Goal: Task Accomplishment & Management: Manage account settings

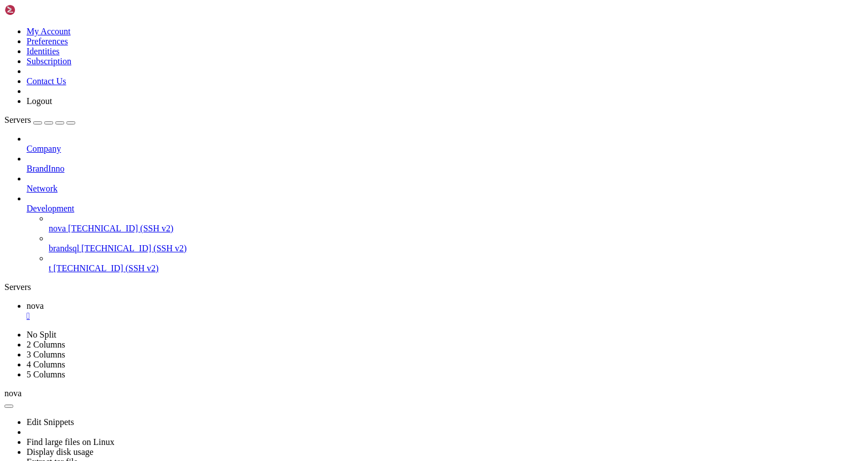
scroll to position [49401, 0]
drag, startPoint x: 74, startPoint y: 701, endPoint x: 247, endPoint y: 703, distance: 172.6
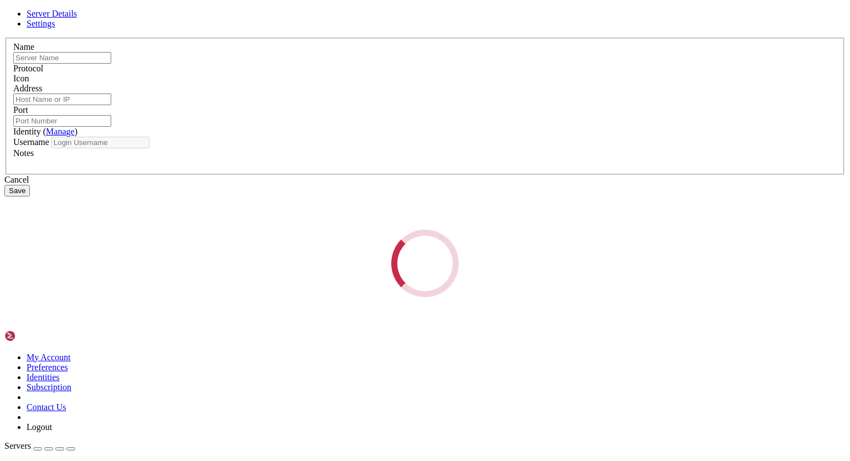
type input "t"
type input "158.247.235.167"
type input "22"
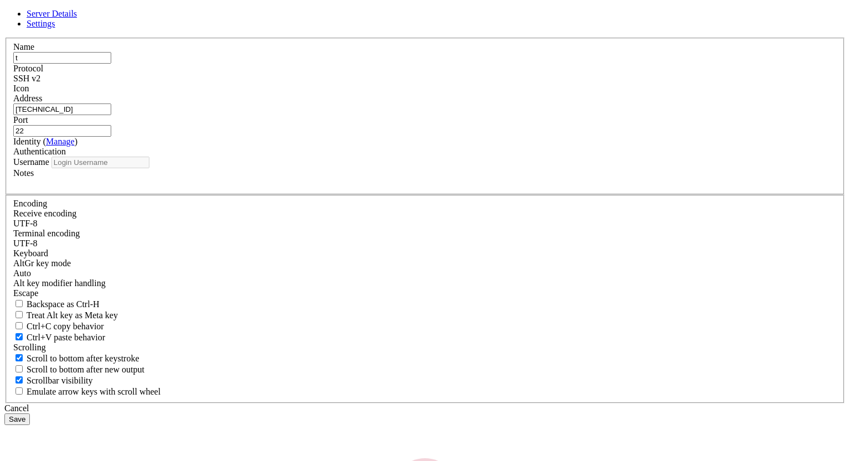
type input "root"
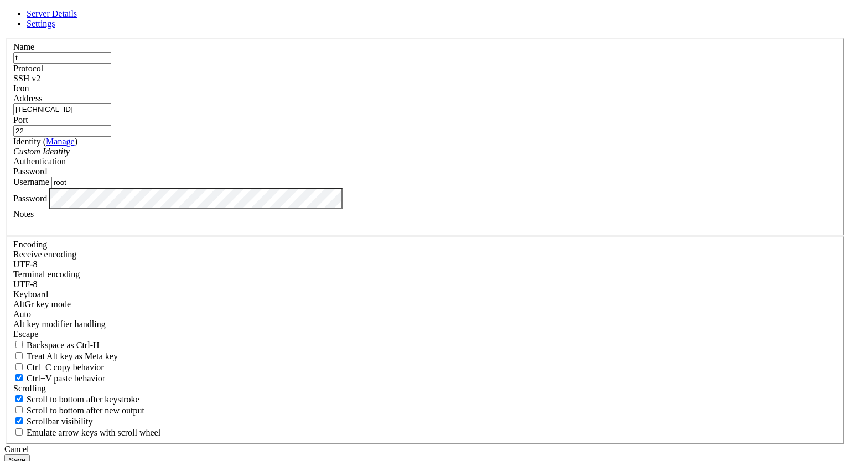
drag, startPoint x: 349, startPoint y: 168, endPoint x: 248, endPoint y: 172, distance: 100.2
click at [248, 172] on div "Server Details Settings Name t Protocol SSH v2 Icon" at bounding box center [424, 237] width 841 height 457
type input "[TECHNICAL_ID]"
click at [111, 137] on input "22" at bounding box center [62, 131] width 98 height 12
type input "22250"
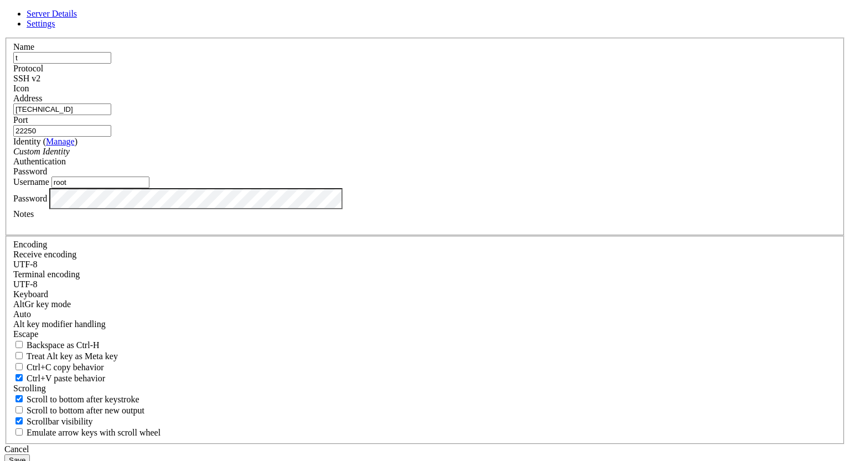
click at [269, 295] on div "Name t Protocol SSH v2 Icon Address 94.130.204.150 Port 22250" at bounding box center [424, 241] width 841 height 407
drag, startPoint x: 345, startPoint y: 252, endPoint x: 273, endPoint y: 259, distance: 72.3
click at [273, 188] on div "Username root" at bounding box center [424, 182] width 823 height 12
type input "tst"
click at [263, 294] on div "Name t Protocol SSH v2 Icon Address 94.130.204.150 Port 22250" at bounding box center [424, 241] width 841 height 407
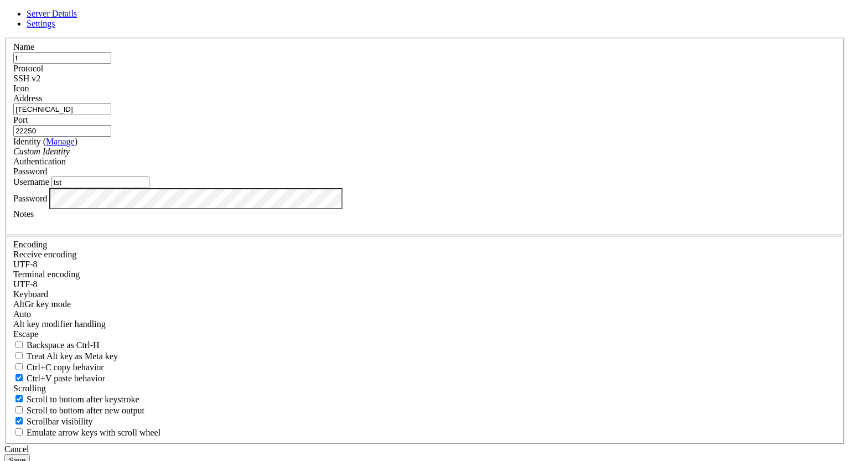
click at [30, 454] on button "Save" at bounding box center [16, 460] width 25 height 12
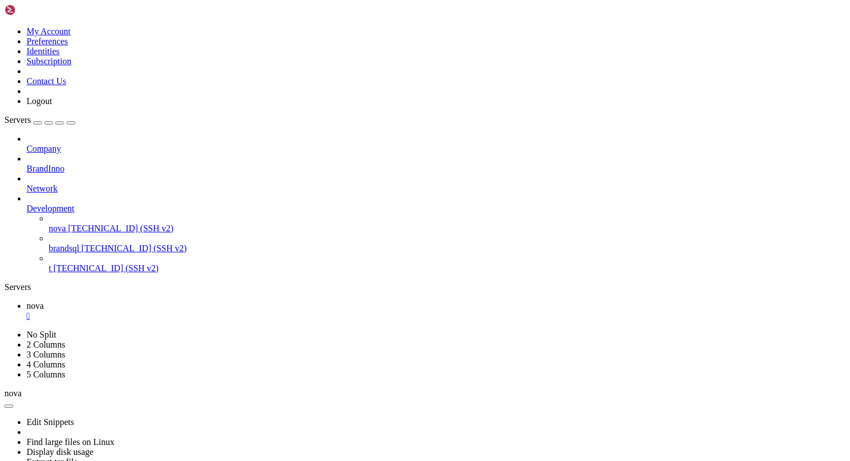
click at [76, 263] on span "[TECHNICAL_ID] (SSH v2)" at bounding box center [105, 267] width 105 height 9
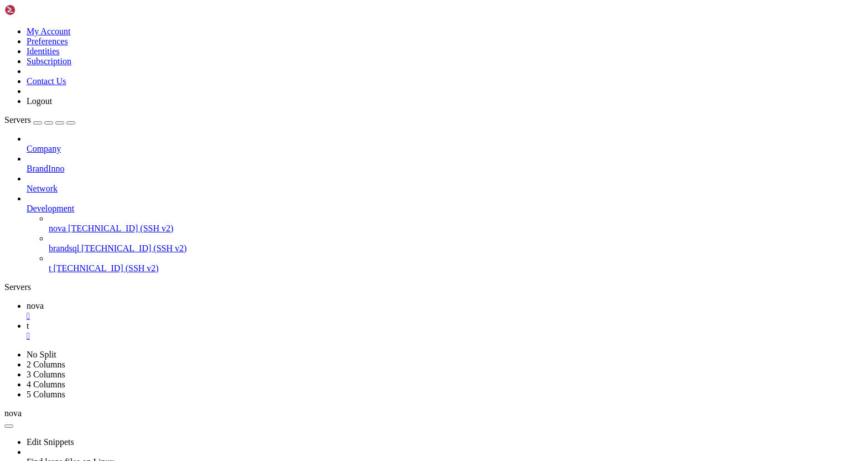
drag, startPoint x: 501, startPoint y: 806, endPoint x: 207, endPoint y: 752, distance: 298.0
click at [225, 331] on div "" at bounding box center [436, 336] width 819 height 10
click at [62, 263] on span "[TECHNICAL_ID] (SSH v2)" at bounding box center [105, 267] width 105 height 9
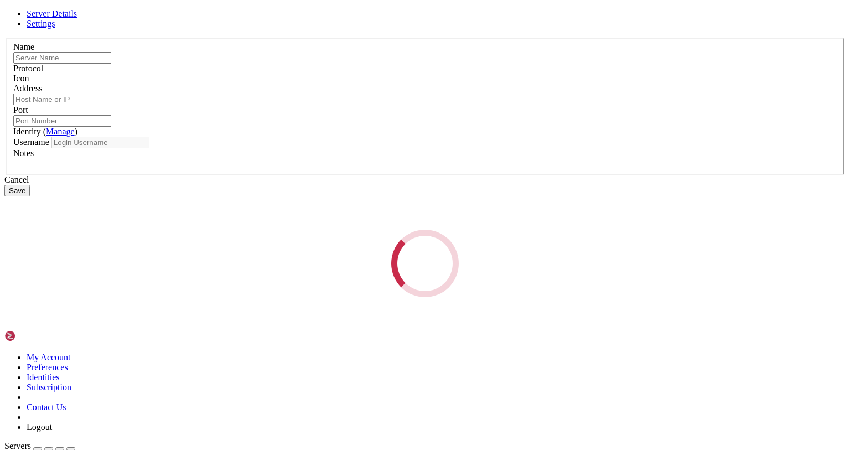
type input "t"
type input "[TECHNICAL_ID]"
type input "22250"
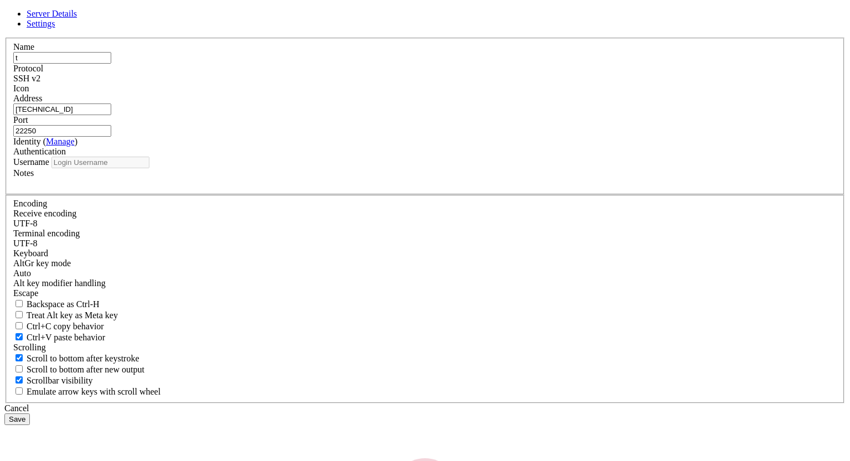
type input "tst"
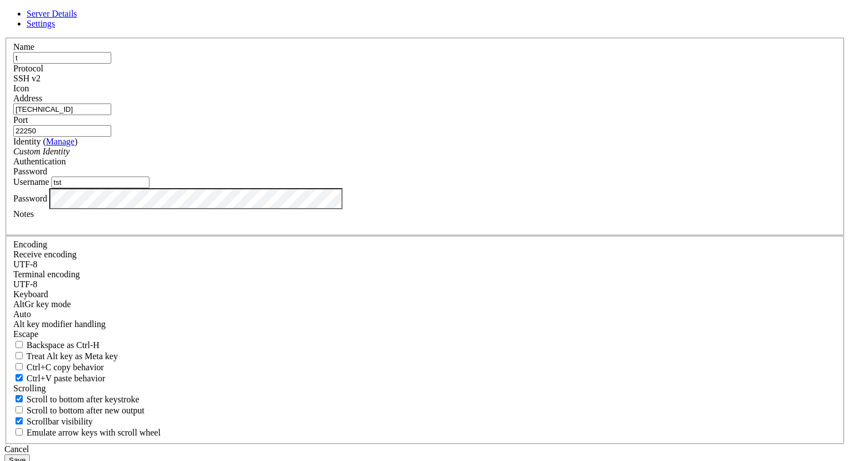
drag, startPoint x: 364, startPoint y: 169, endPoint x: 250, endPoint y: 174, distance: 114.1
click at [250, 174] on div "Server Details Settings Name t Protocol SSH v2 Icon" at bounding box center [424, 237] width 841 height 457
click at [495, 444] on div "Cancel" at bounding box center [424, 449] width 841 height 10
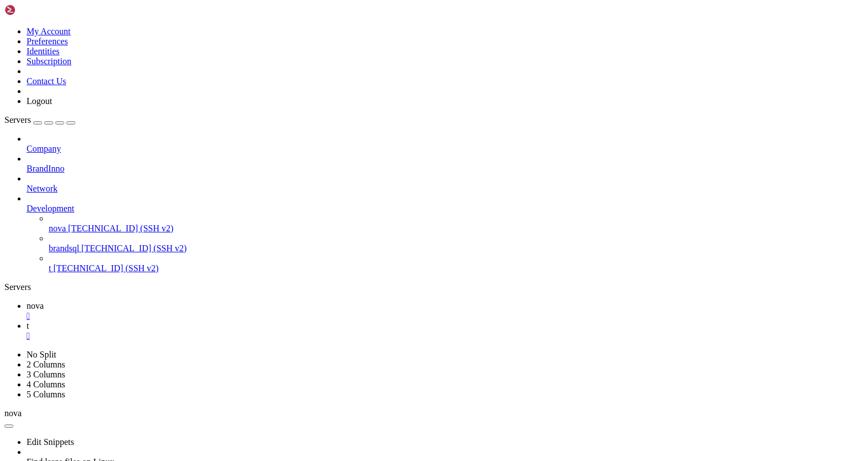
click at [44, 301] on span "nova" at bounding box center [35, 305] width 17 height 9
drag, startPoint x: 10, startPoint y: 601, endPoint x: 124, endPoint y: 818, distance: 245.7
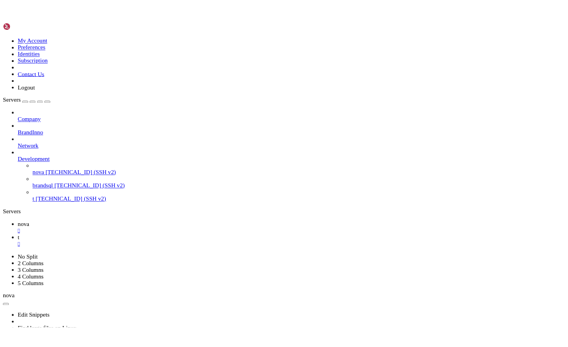
scroll to position [51136, 0]
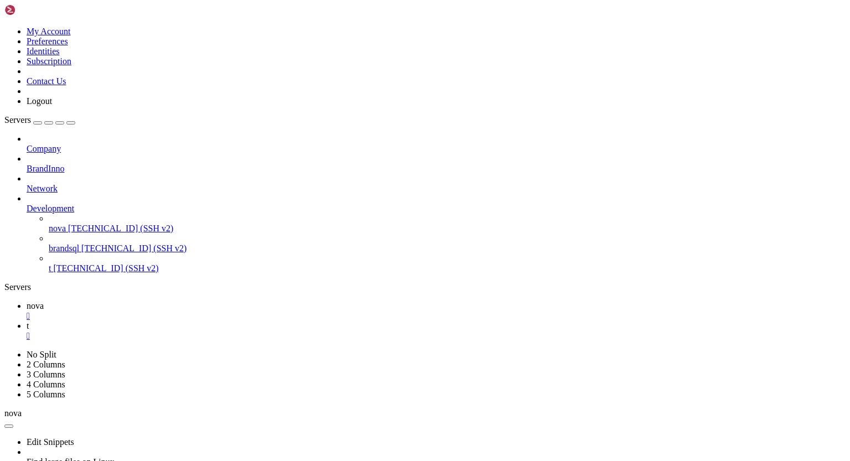
drag, startPoint x: 9, startPoint y: 656, endPoint x: 140, endPoint y: 903, distance: 279.4
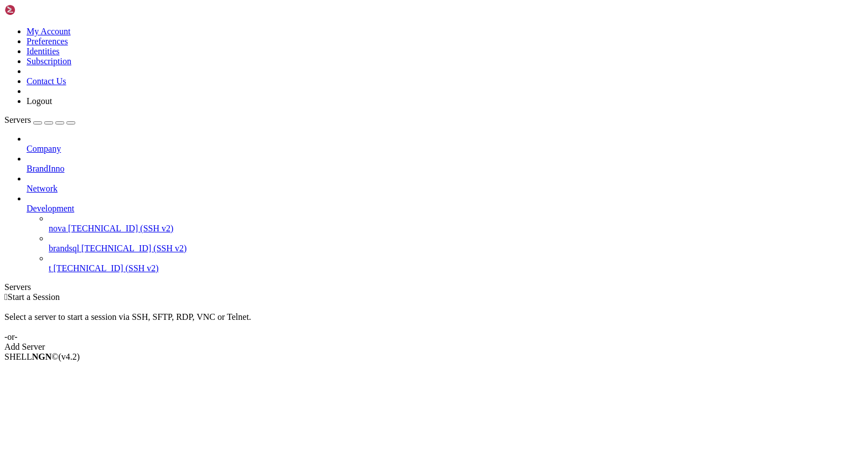
click at [85, 224] on span "[TECHNICAL_ID] (SSH v2)" at bounding box center [120, 228] width 105 height 9
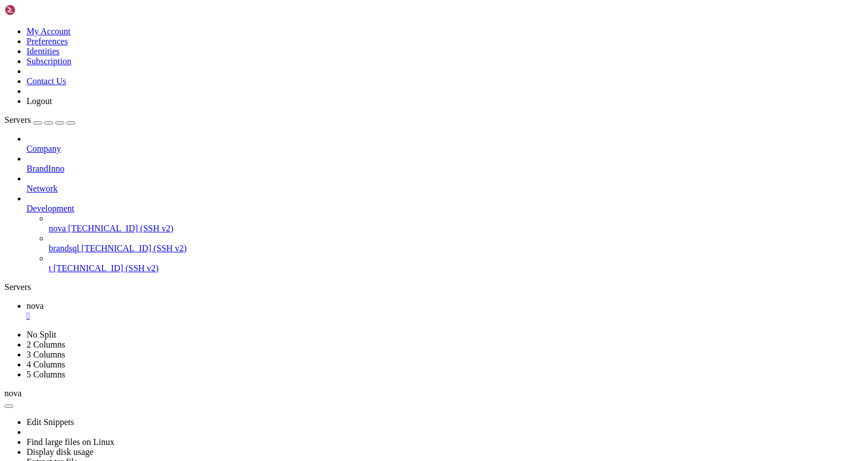
scroll to position [150, 0]
drag, startPoint x: 9, startPoint y: 824, endPoint x: 107, endPoint y: 885, distance: 115.8
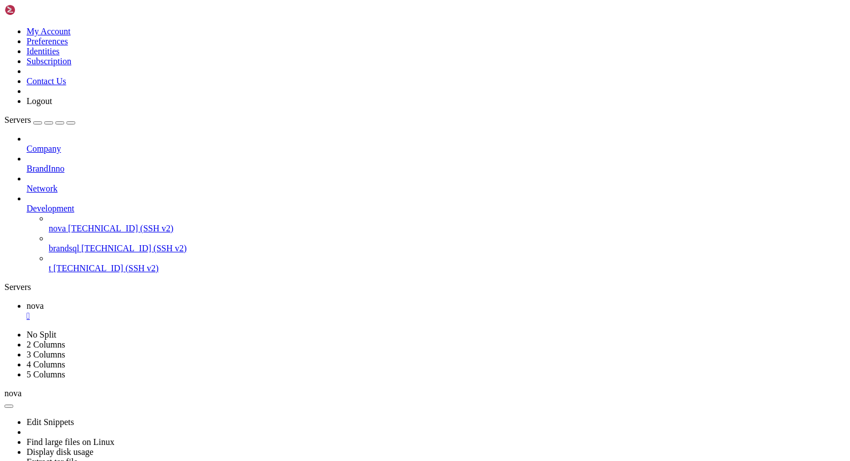
drag, startPoint x: 10, startPoint y: 828, endPoint x: 129, endPoint y: 885, distance: 132.4
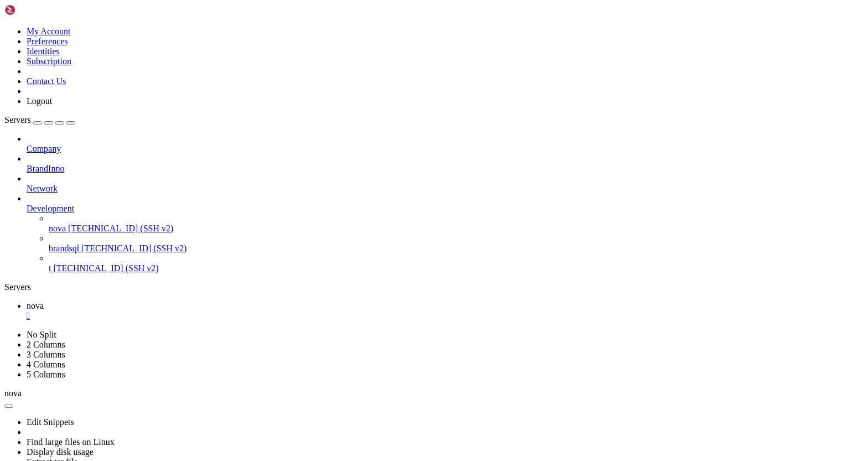
drag, startPoint x: 10, startPoint y: 553, endPoint x: 131, endPoint y: 860, distance: 329.4
click at [73, 263] on span "[TECHNICAL_ID] (SSH v2)" at bounding box center [105, 267] width 105 height 9
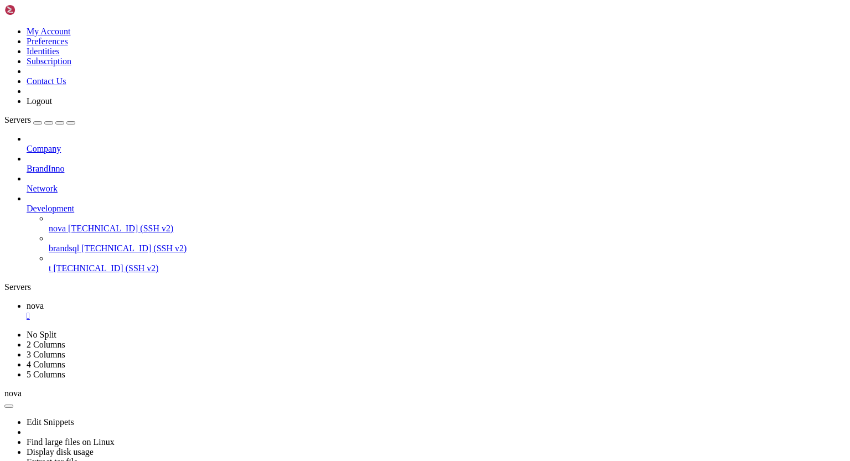
click at [73, 263] on span "[TECHNICAL_ID] (SSH v2)" at bounding box center [105, 267] width 105 height 9
click at [44, 301] on span "nova" at bounding box center [35, 305] width 17 height 9
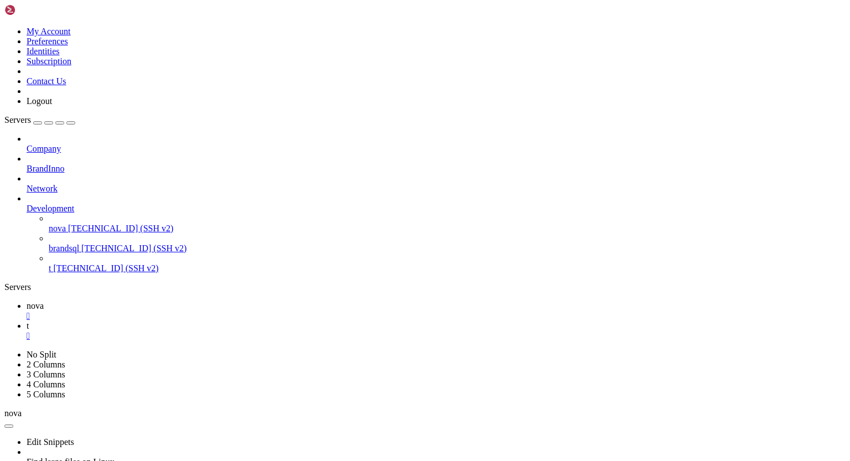
scroll to position [969, 0]
click at [27, 184] on icon at bounding box center [27, 184] width 0 height 0
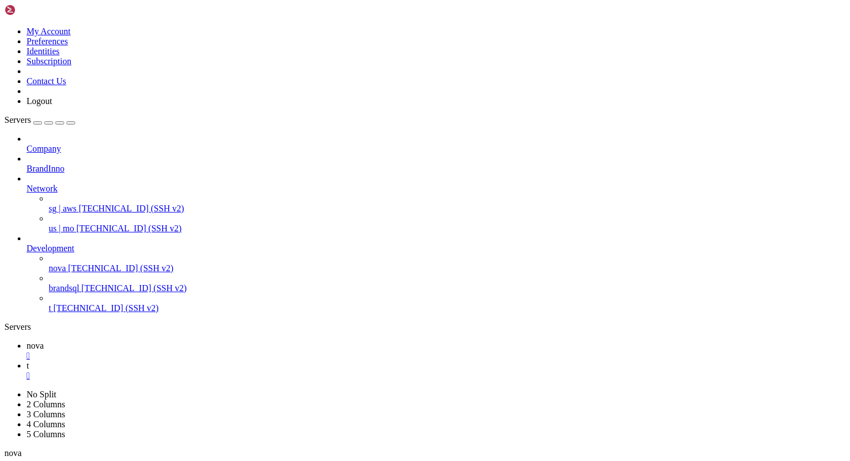
click at [86, 204] on span "[TECHNICAL_ID] (SSH v2)" at bounding box center [131, 208] width 105 height 9
click at [44, 341] on span "nova" at bounding box center [35, 345] width 17 height 9
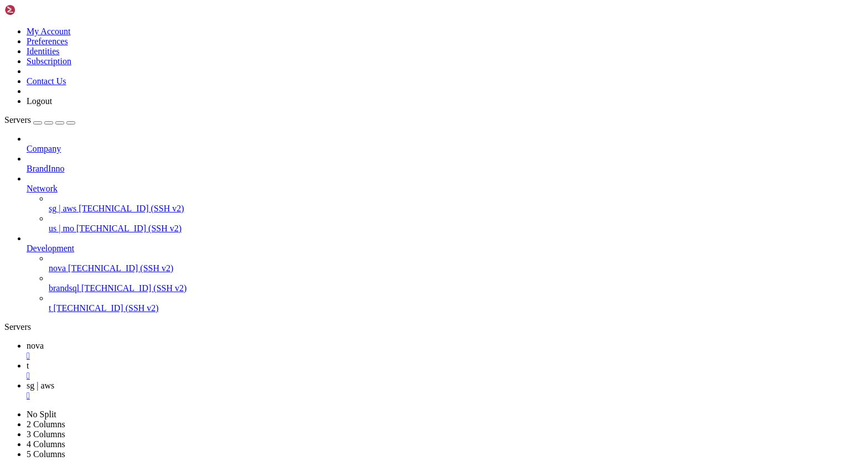
click at [63, 305] on span "[TECHNICAL_ID] (SSH v2)" at bounding box center [105, 307] width 105 height 9
click at [54, 381] on span "sg | aws" at bounding box center [41, 385] width 28 height 9
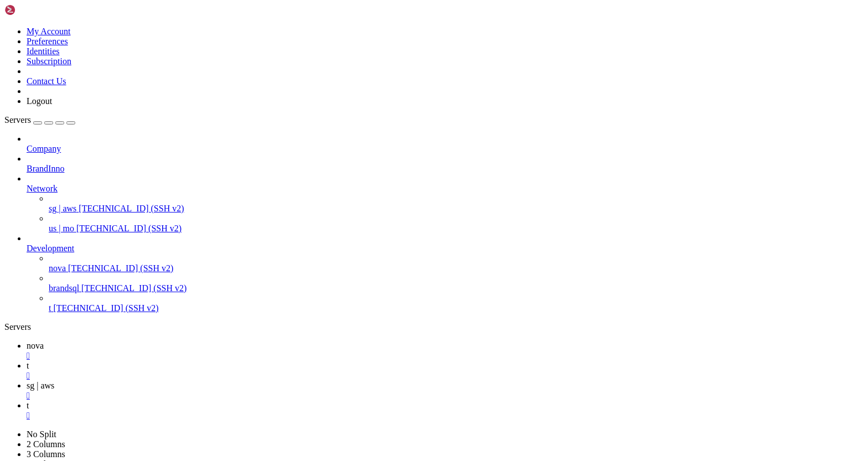
drag, startPoint x: 10, startPoint y: 1171, endPoint x: 97, endPoint y: 1279, distance: 138.9
drag, startPoint x: 9, startPoint y: 1173, endPoint x: 69, endPoint y: 1275, distance: 118.5
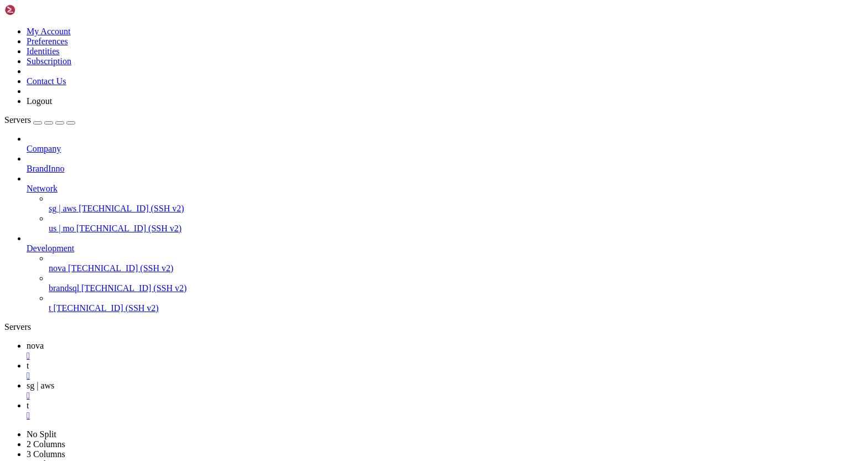
click at [44, 341] on span "nova" at bounding box center [35, 345] width 17 height 9
drag, startPoint x: 10, startPoint y: 698, endPoint x: 106, endPoint y: 749, distance: 108.9
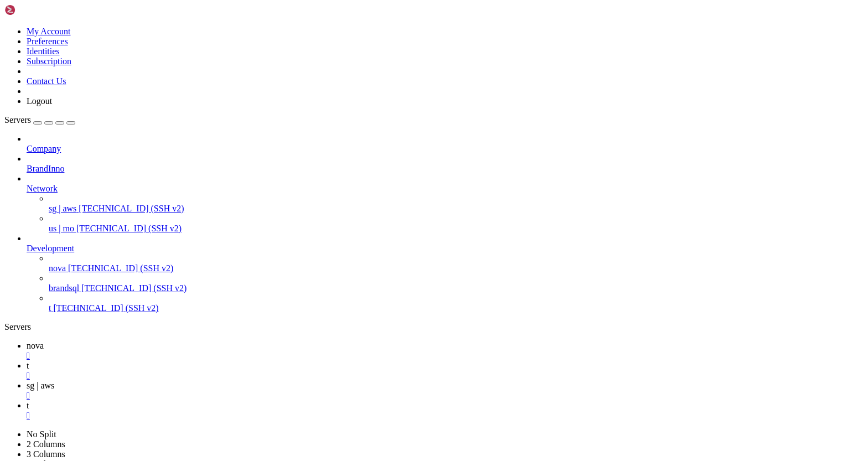
drag, startPoint x: 346, startPoint y: 876, endPoint x: 183, endPoint y: 804, distance: 177.6
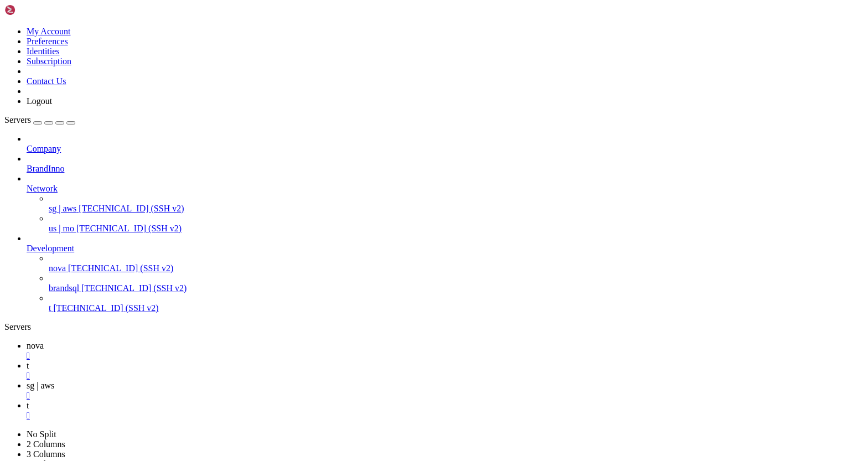
scroll to position [3235, 0]
drag, startPoint x: 9, startPoint y: 768, endPoint x: 84, endPoint y: 849, distance: 110.4
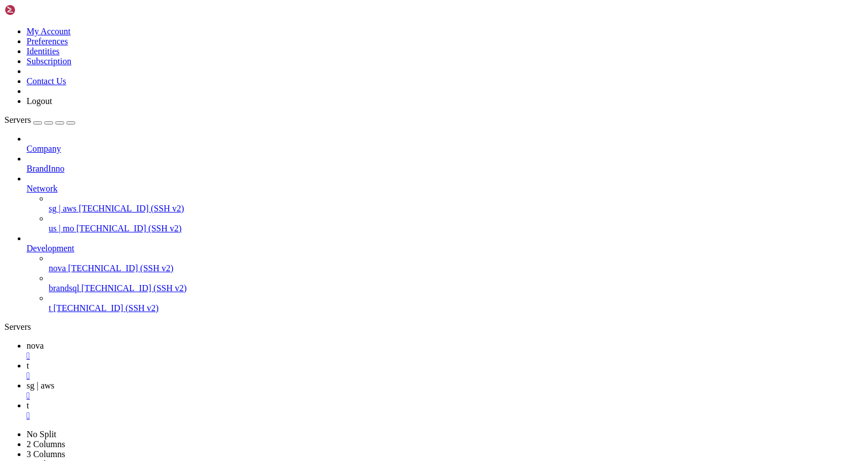
scroll to position [3753, 0]
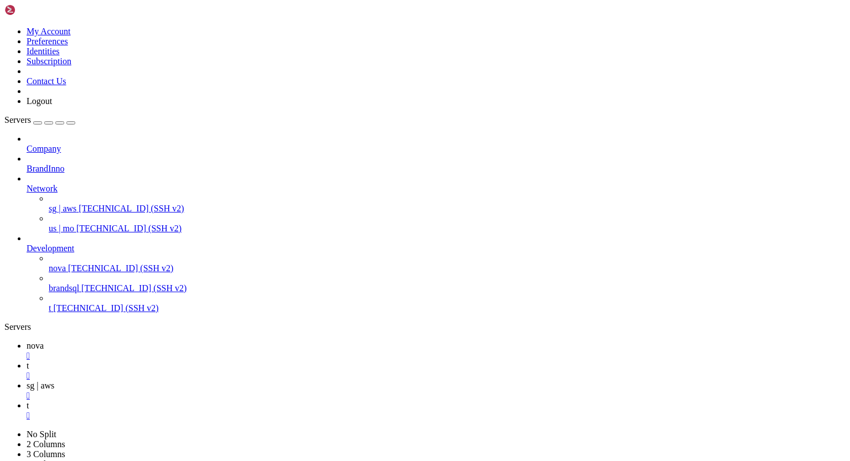
drag, startPoint x: 123, startPoint y: 979, endPoint x: 288, endPoint y: 966, distance: 166.0
drag, startPoint x: 10, startPoint y: 644, endPoint x: 96, endPoint y: 800, distance: 178.3
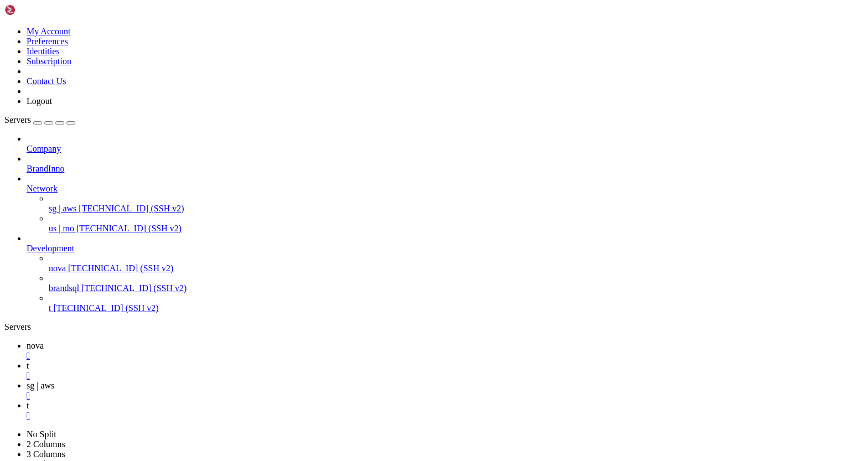
scroll to position [5116, 0]
drag, startPoint x: 10, startPoint y: 919, endPoint x: 101, endPoint y: 958, distance: 98.4
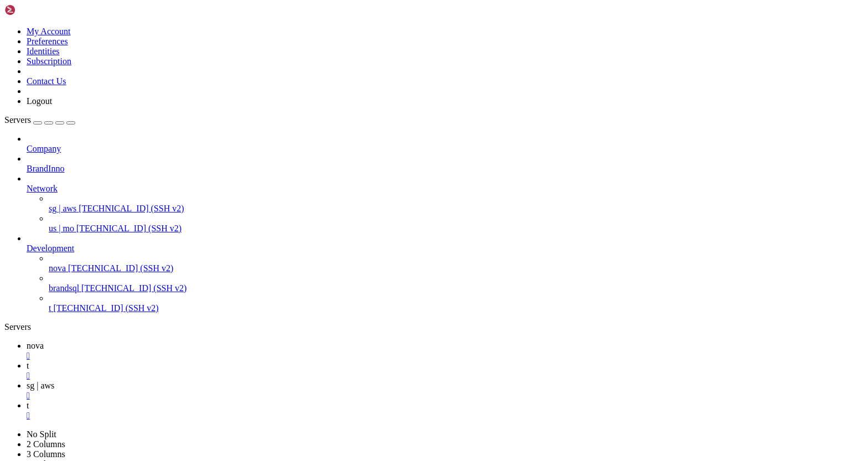
click at [78, 303] on span "[TECHNICAL_ID] (SSH v2)" at bounding box center [105, 307] width 105 height 9
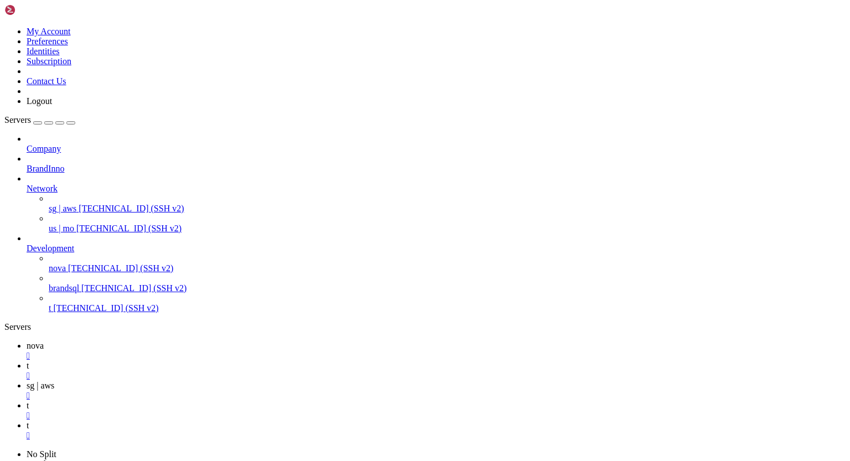
click at [333, 411] on div "" at bounding box center [436, 416] width 819 height 10
click at [291, 391] on div "" at bounding box center [436, 396] width 819 height 10
click at [226, 371] on div "" at bounding box center [436, 376] width 819 height 10
click at [27, 361] on icon at bounding box center [27, 365] width 0 height 9
click at [225, 371] on div "" at bounding box center [436, 376] width 819 height 10
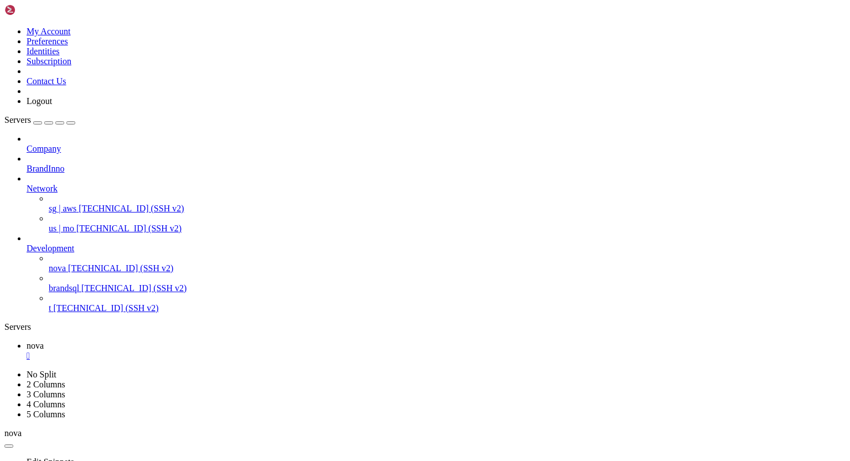
click at [76, 303] on span "[TECHNICAL_ID] (SSH v2)" at bounding box center [105, 307] width 105 height 9
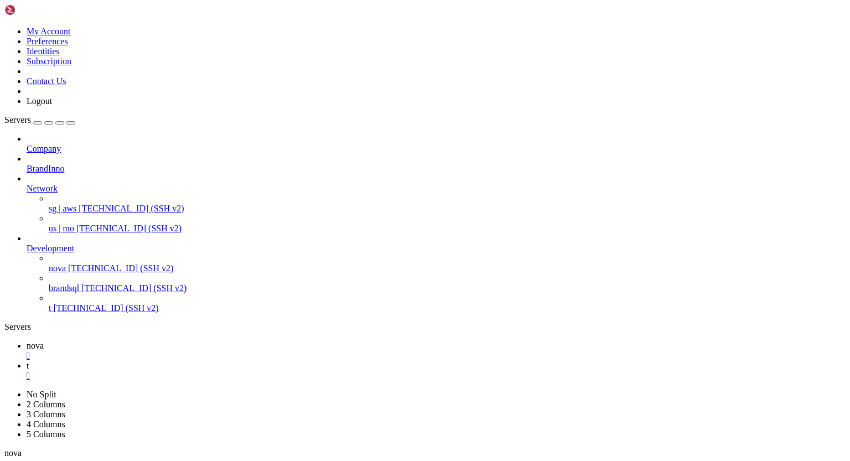
click at [227, 371] on div "" at bounding box center [436, 376] width 819 height 10
drag, startPoint x: 10, startPoint y: 583, endPoint x: 35, endPoint y: 558, distance: 35.6
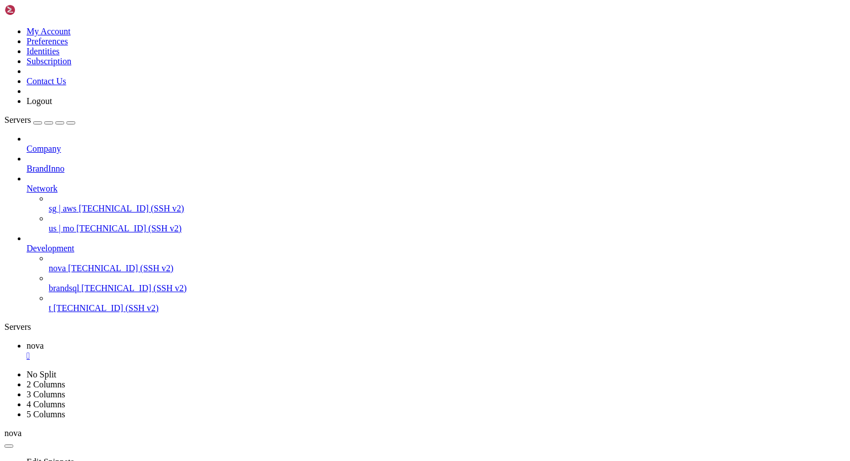
drag, startPoint x: 10, startPoint y: 583, endPoint x: 32, endPoint y: 583, distance: 22.1
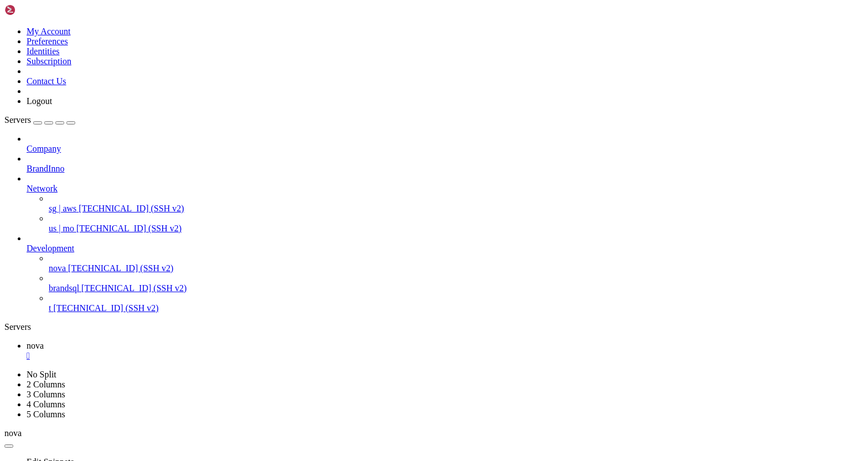
scroll to position [8719, 0]
drag, startPoint x: 9, startPoint y: 733, endPoint x: 87, endPoint y: 724, distance: 79.0
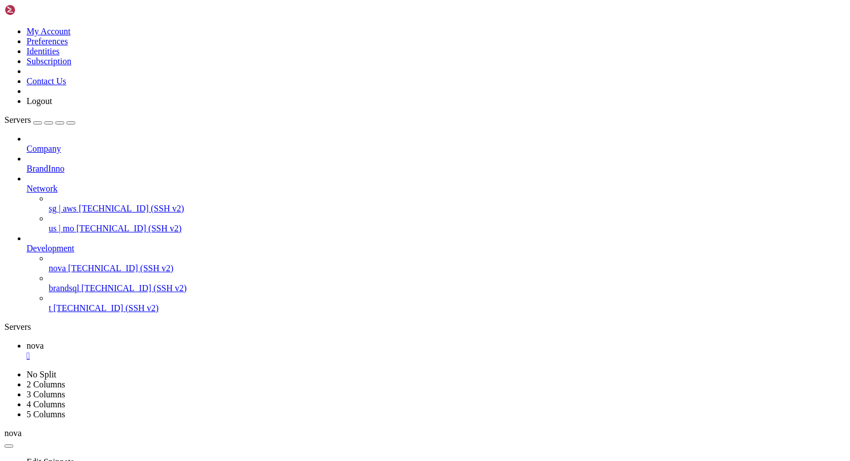
drag, startPoint x: 11, startPoint y: 735, endPoint x: 17, endPoint y: 739, distance: 7.7
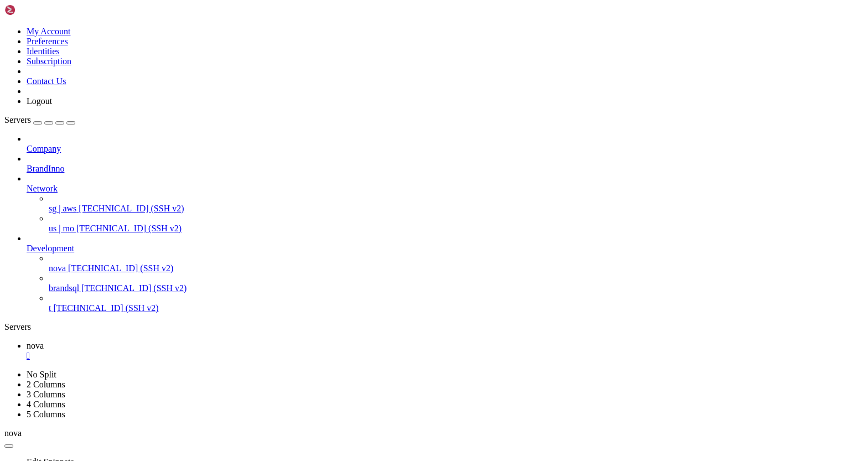
scroll to position [9729, 0]
drag, startPoint x: 10, startPoint y: 631, endPoint x: 63, endPoint y: 660, distance: 60.7
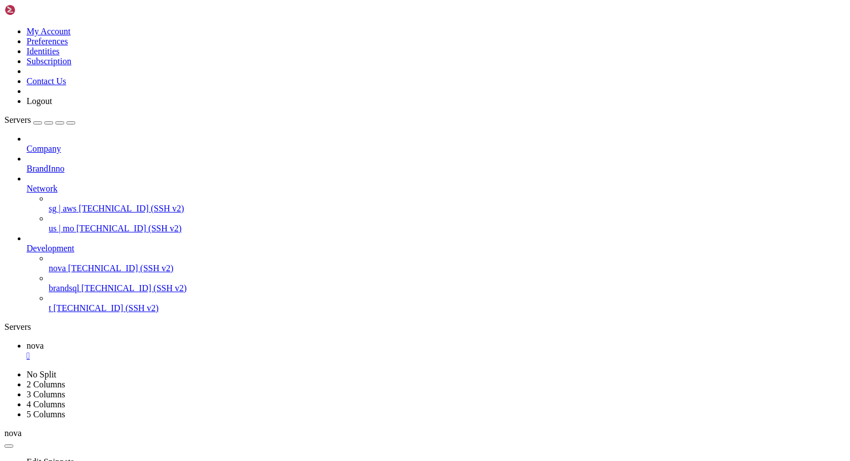
scroll to position [9998, 0]
drag, startPoint x: 10, startPoint y: 875, endPoint x: 67, endPoint y: 872, distance: 57.6
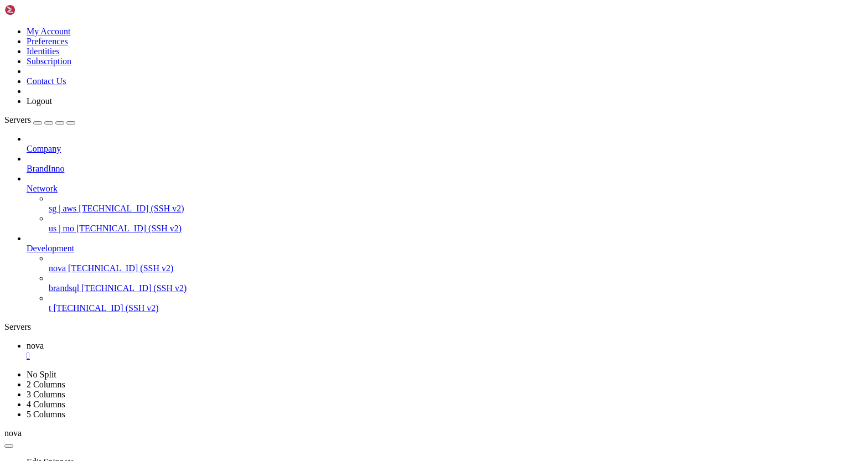
scroll to position [10402, 0]
drag, startPoint x: 10, startPoint y: 638, endPoint x: 141, endPoint y: 924, distance: 314.1
drag, startPoint x: 9, startPoint y: 874, endPoint x: 22, endPoint y: 924, distance: 51.5
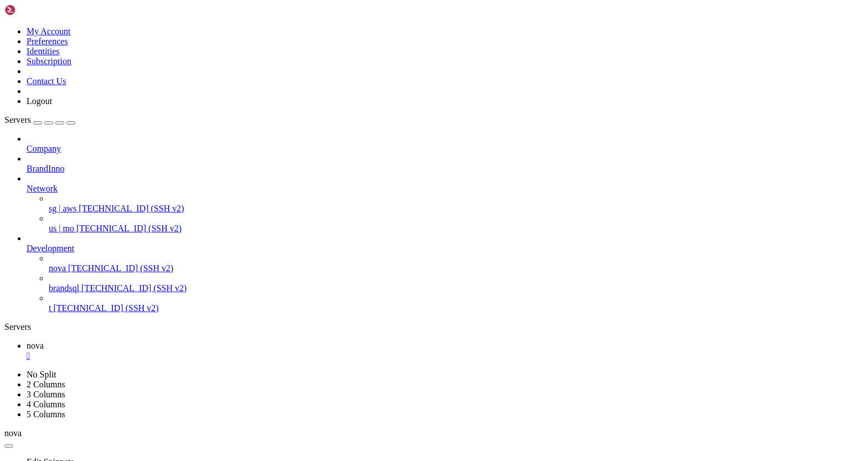
scroll to position [10844, 0]
drag, startPoint x: 100, startPoint y: 926, endPoint x: 294, endPoint y: 900, distance: 195.9
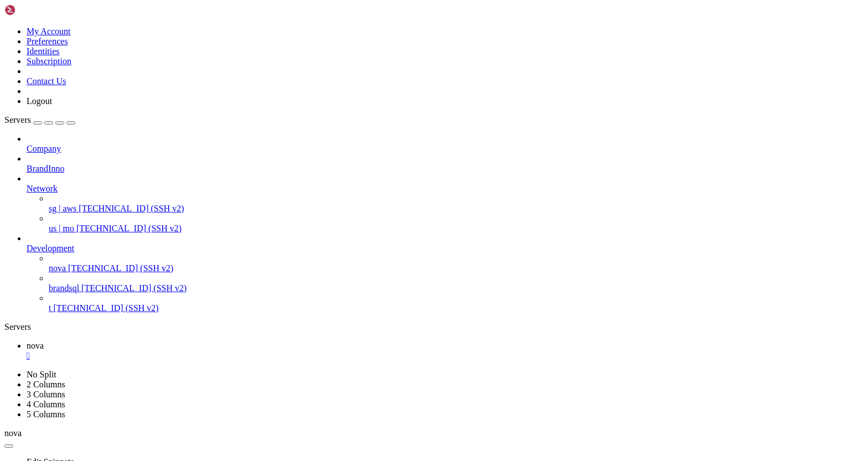
scroll to position [13186, 0]
click at [84, 306] on span "[TECHNICAL_ID] (SSH v2)" at bounding box center [105, 307] width 105 height 9
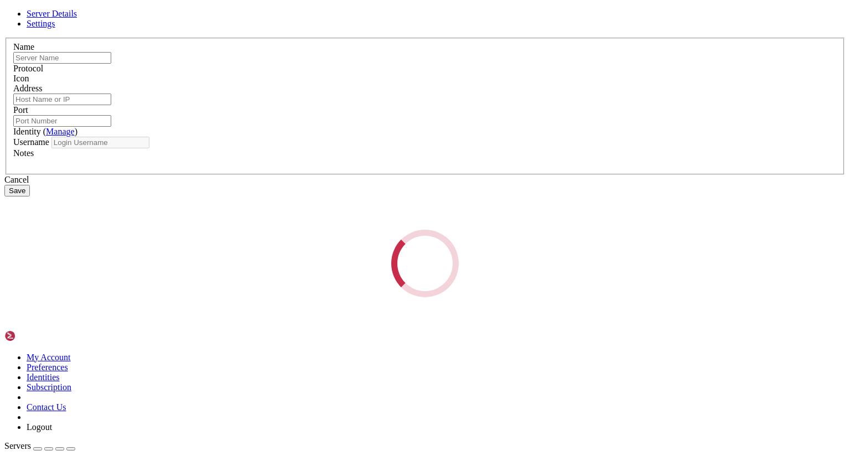
type input "t"
type input "[TECHNICAL_ID]"
type input "22250"
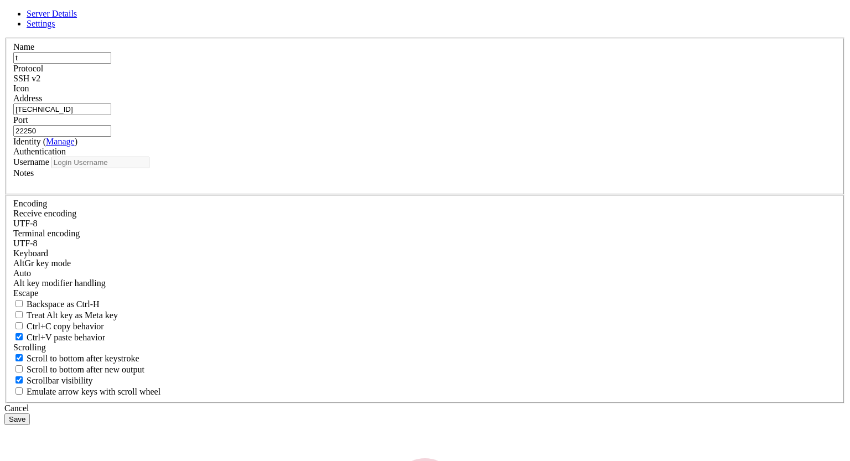
type input "tst"
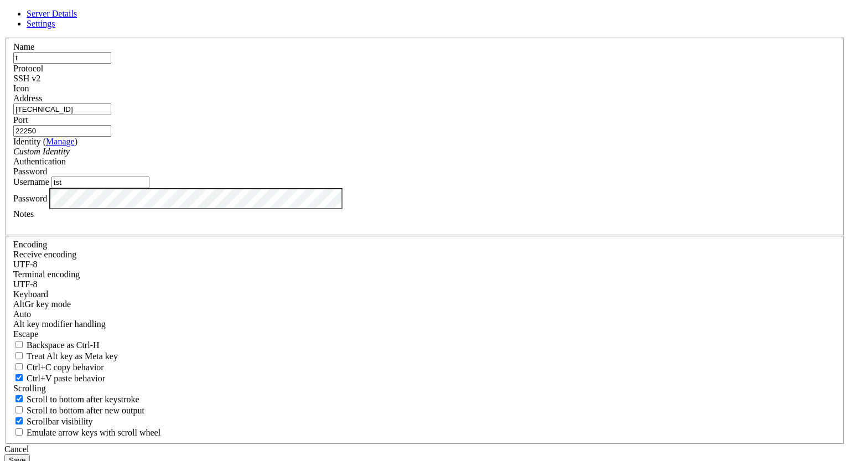
click at [502, 444] on div "Cancel" at bounding box center [424, 449] width 841 height 10
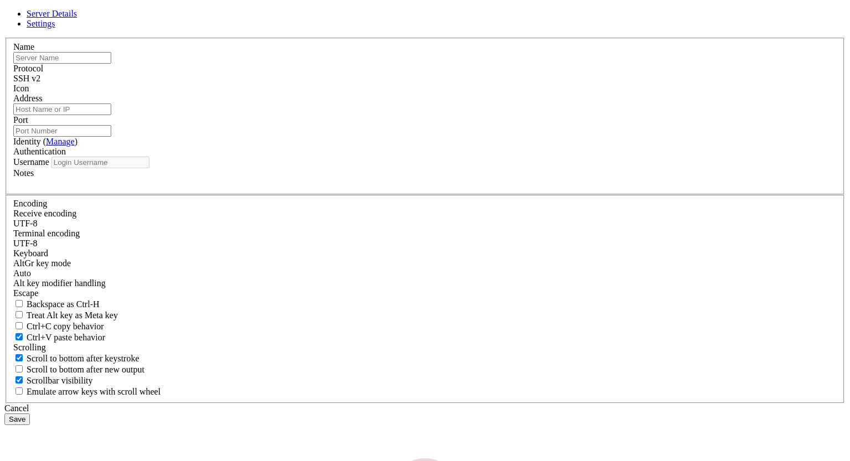
type input "t"
type input "[TECHNICAL_ID]"
type input "22250"
type input "tst"
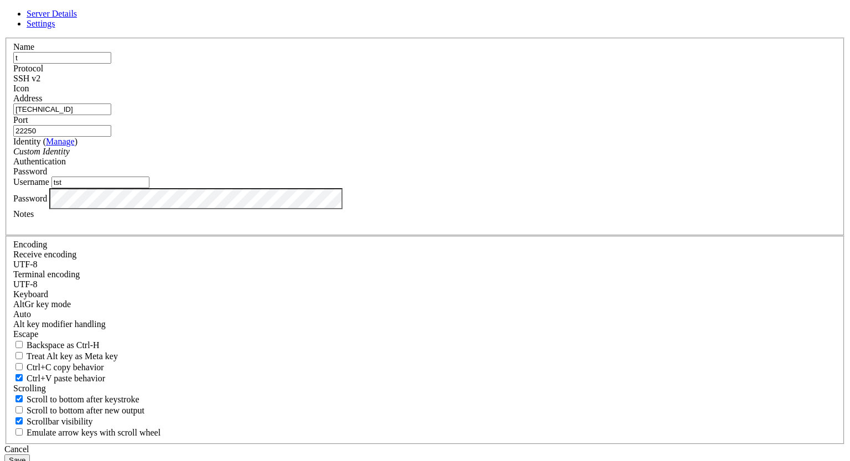
click at [498, 444] on div "Cancel" at bounding box center [424, 449] width 841 height 10
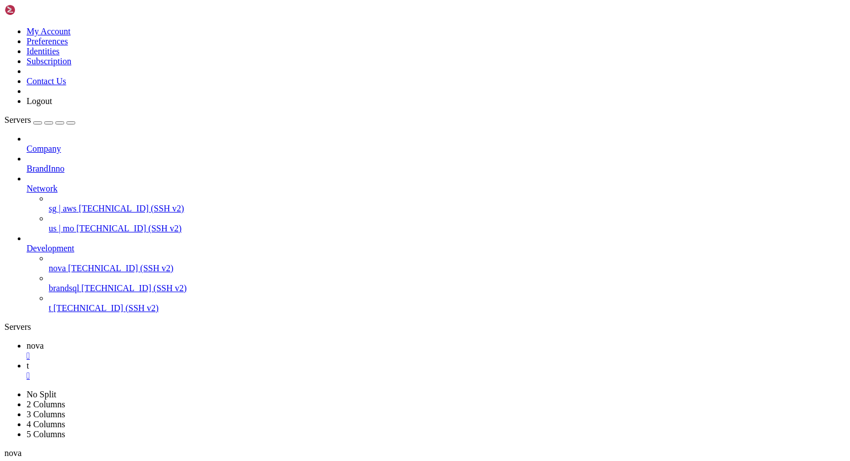
click at [44, 341] on span "nova" at bounding box center [35, 345] width 17 height 9
drag, startPoint x: 9, startPoint y: 751, endPoint x: 70, endPoint y: 796, distance: 75.2
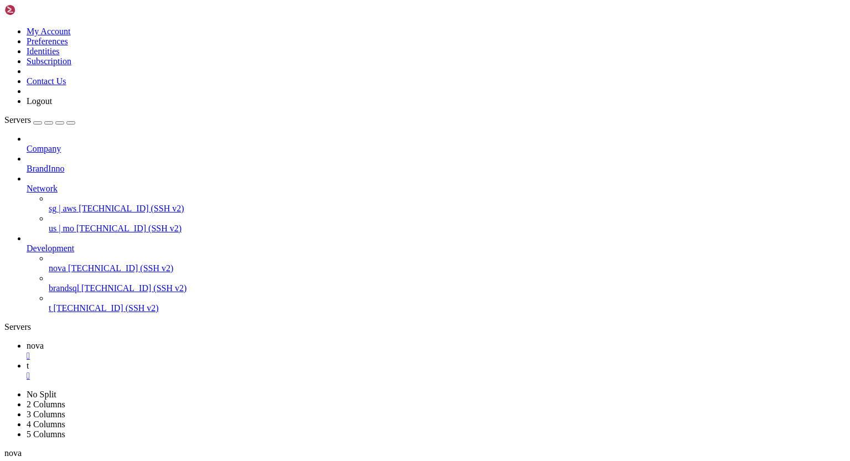
drag, startPoint x: 17, startPoint y: 922, endPoint x: 202, endPoint y: 926, distance: 185.9
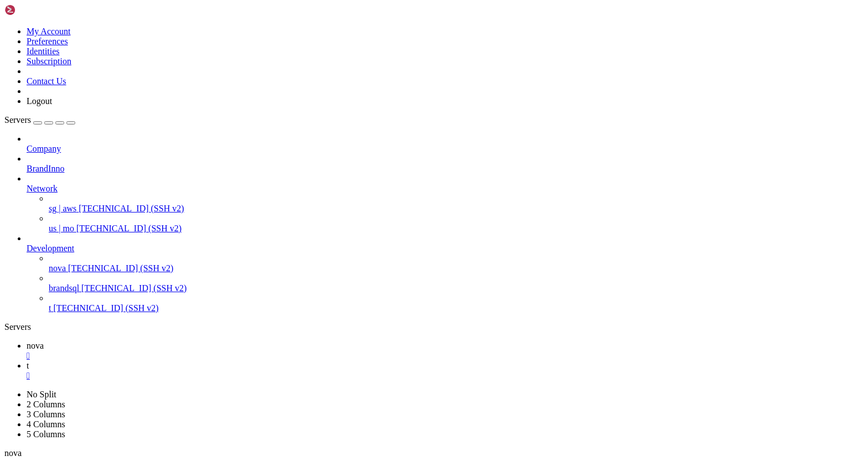
drag, startPoint x: 18, startPoint y: 923, endPoint x: 140, endPoint y: 926, distance: 121.7
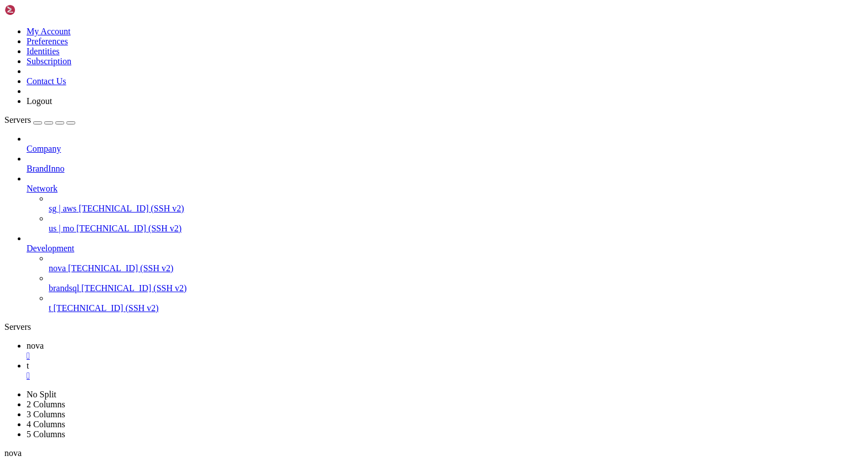
scroll to position [16081, 0]
drag, startPoint x: 73, startPoint y: 688, endPoint x: 261, endPoint y: 689, distance: 188.1
drag, startPoint x: 354, startPoint y: 686, endPoint x: 310, endPoint y: 686, distance: 44.3
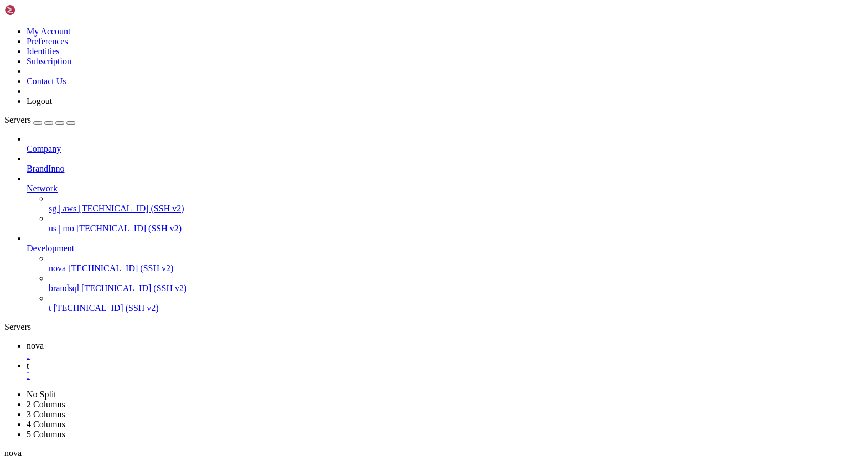
drag, startPoint x: 10, startPoint y: 714, endPoint x: 165, endPoint y: 934, distance: 269.2
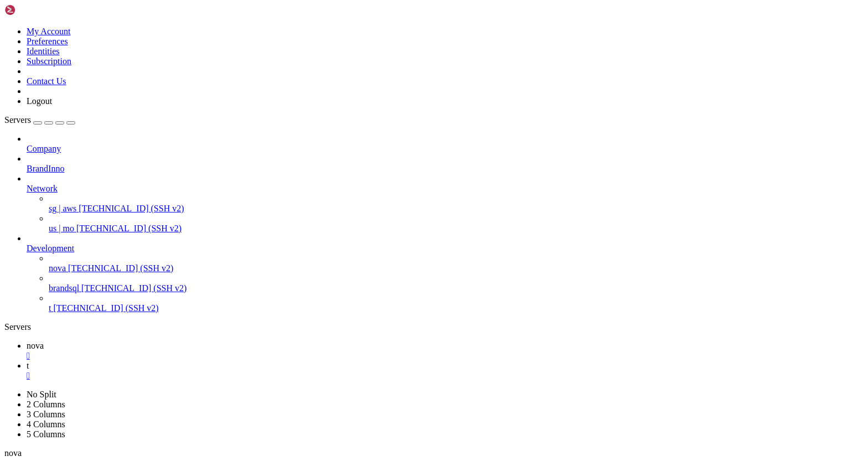
scroll to position [18425, 0]
click at [226, 371] on div "" at bounding box center [436, 376] width 819 height 10
click at [51, 303] on span "t" at bounding box center [50, 307] width 2 height 9
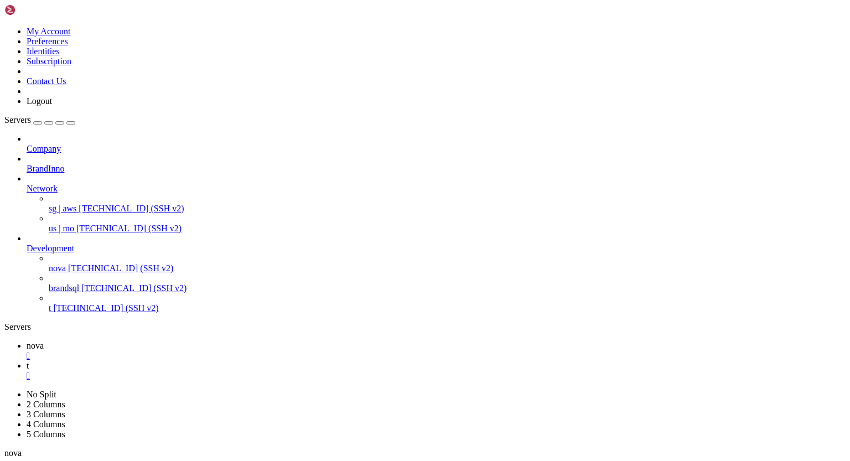
scroll to position [5, 1]
click at [44, 341] on span "nova" at bounding box center [35, 345] width 17 height 9
drag, startPoint x: 11, startPoint y: 801, endPoint x: 48, endPoint y: 818, distance: 40.3
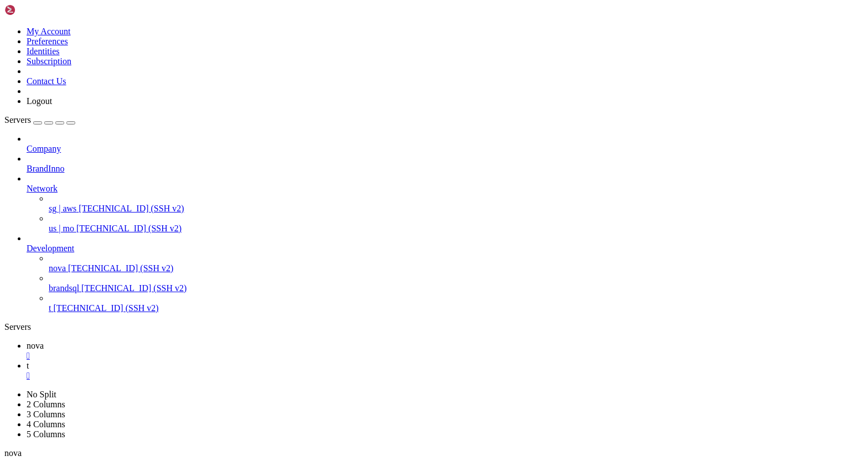
drag, startPoint x: 9, startPoint y: 801, endPoint x: 70, endPoint y: 839, distance: 72.0
drag, startPoint x: 10, startPoint y: 798, endPoint x: 54, endPoint y: 820, distance: 49.5
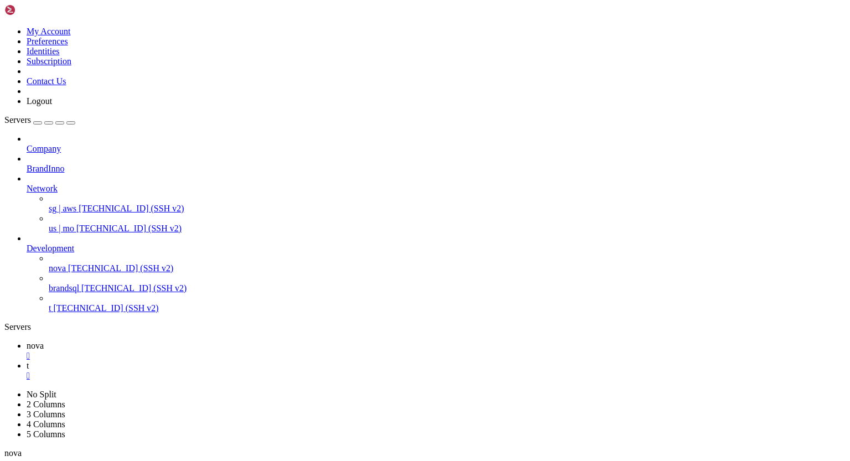
drag, startPoint x: 9, startPoint y: 782, endPoint x: 66, endPoint y: 803, distance: 60.2
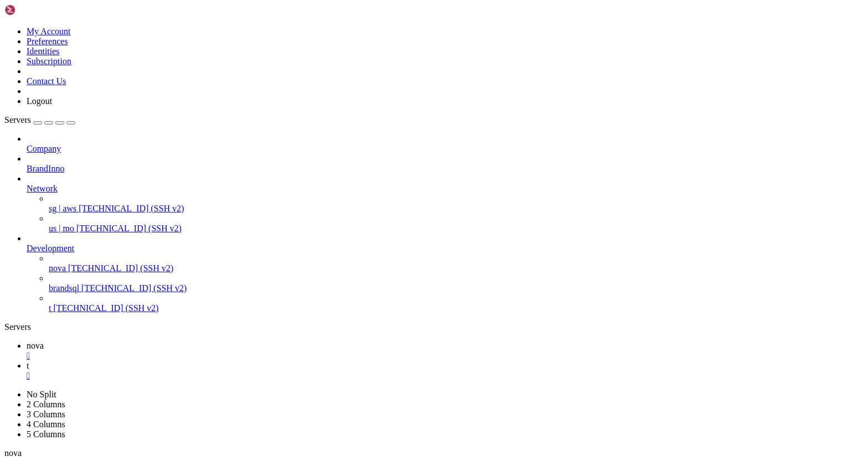
drag, startPoint x: 10, startPoint y: 706, endPoint x: 92, endPoint y: 815, distance: 136.8
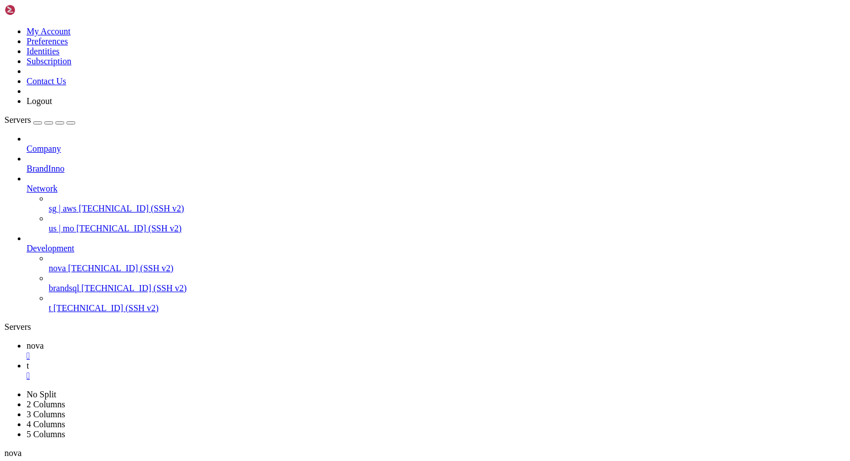
scroll to position [19977, 0]
drag, startPoint x: 10, startPoint y: 652, endPoint x: 84, endPoint y: 744, distance: 118.0
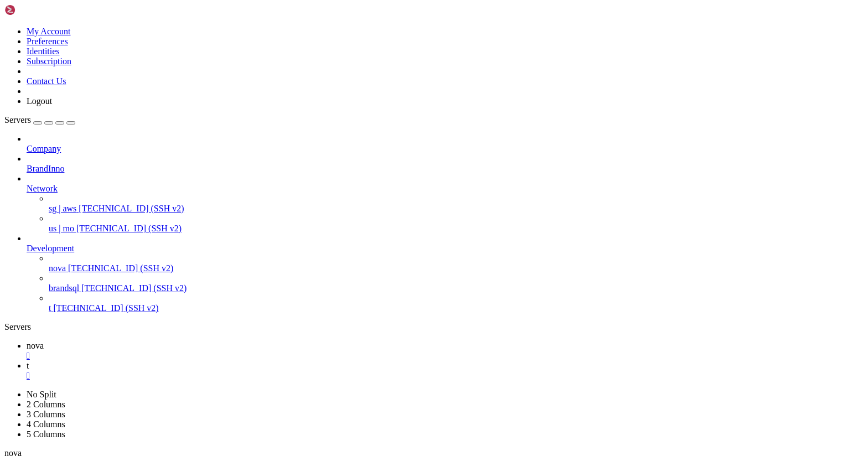
click at [263, 341] on ul "nova  t " at bounding box center [424, 361] width 841 height 40
click at [219, 361] on link "t " at bounding box center [436, 371] width 819 height 20
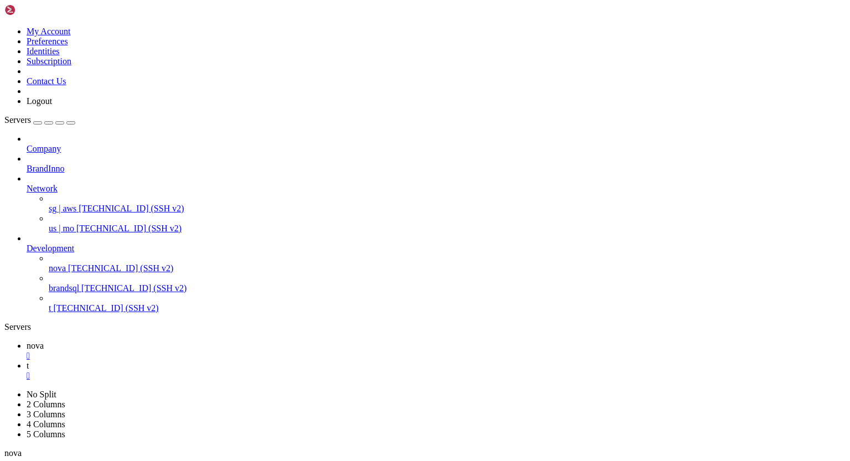
click at [44, 341] on span "nova" at bounding box center [35, 345] width 17 height 9
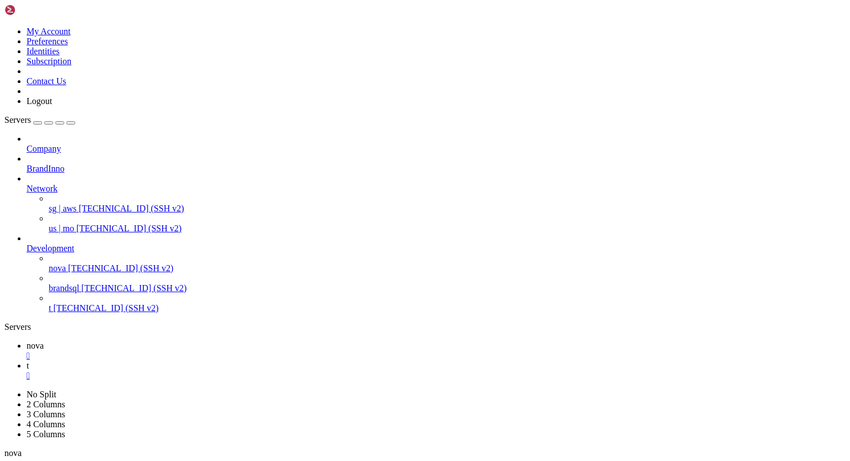
click at [77, 303] on span "[TECHNICAL_ID] (SSH v2)" at bounding box center [105, 307] width 105 height 9
click at [225, 371] on div "" at bounding box center [436, 376] width 819 height 10
click at [29, 361] on span "t" at bounding box center [28, 365] width 2 height 9
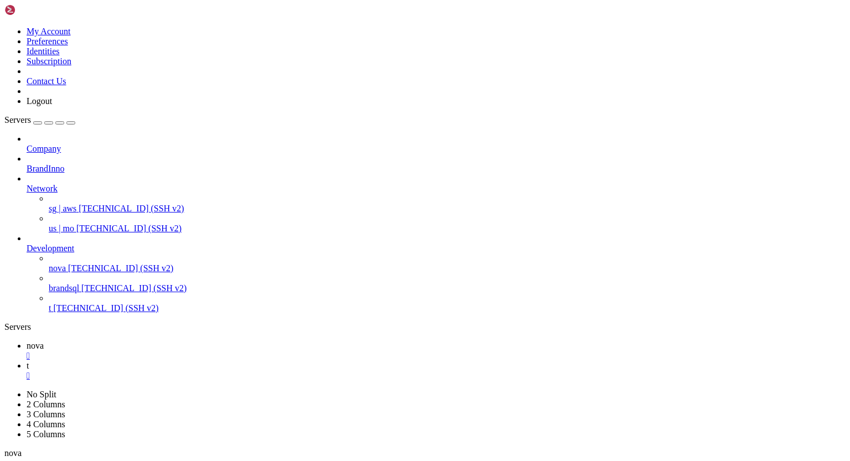
click at [44, 341] on span "nova" at bounding box center [35, 345] width 17 height 9
click at [283, 341] on ul "nova  t " at bounding box center [424, 361] width 841 height 40
click at [27, 361] on icon at bounding box center [27, 365] width 0 height 9
click at [44, 341] on span "nova" at bounding box center [35, 345] width 17 height 9
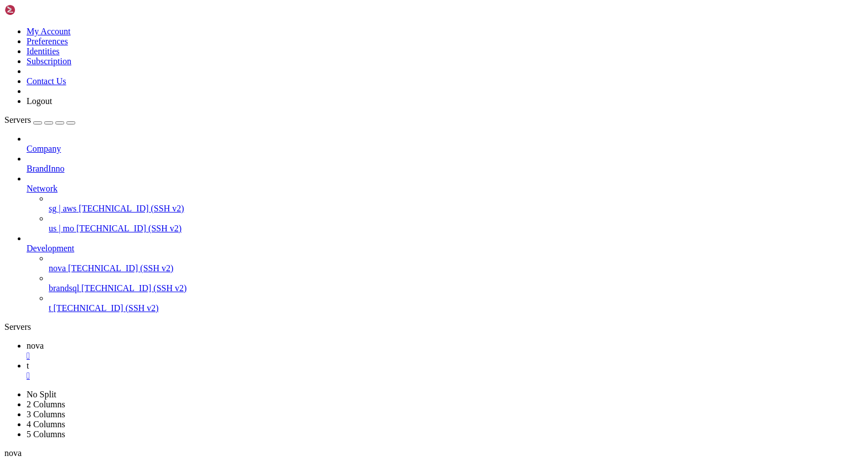
scroll to position [22309, 0]
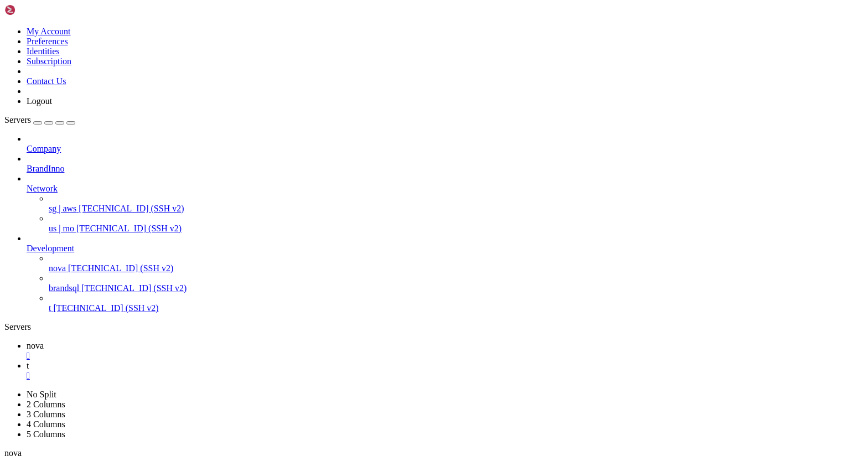
drag, startPoint x: 11, startPoint y: 648, endPoint x: 190, endPoint y: 799, distance: 234.0
drag, startPoint x: 10, startPoint y: 678, endPoint x: 129, endPoint y: 941, distance: 288.7
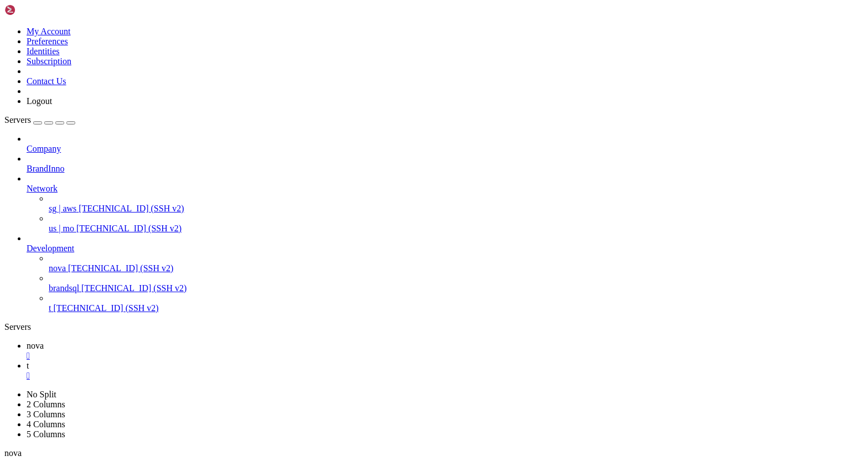
drag, startPoint x: 11, startPoint y: 927, endPoint x: 158, endPoint y: 933, distance: 147.9
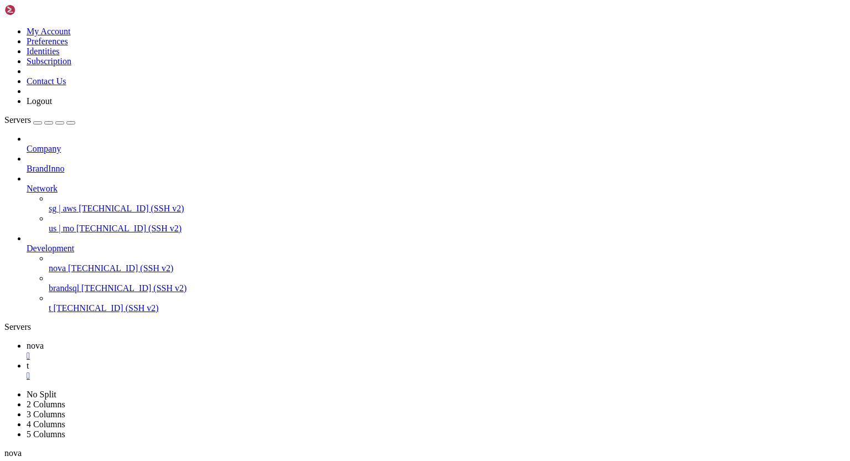
scroll to position [23363, 0]
drag, startPoint x: 10, startPoint y: 706, endPoint x: 64, endPoint y: 939, distance: 239.1
drag, startPoint x: 122, startPoint y: 697, endPoint x: 46, endPoint y: 694, distance: 75.3
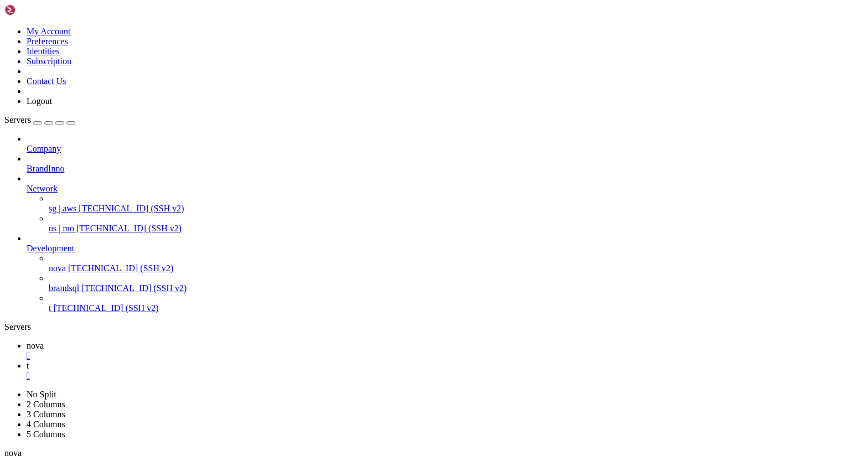
drag, startPoint x: 123, startPoint y: 696, endPoint x: 9, endPoint y: 687, distance: 114.3
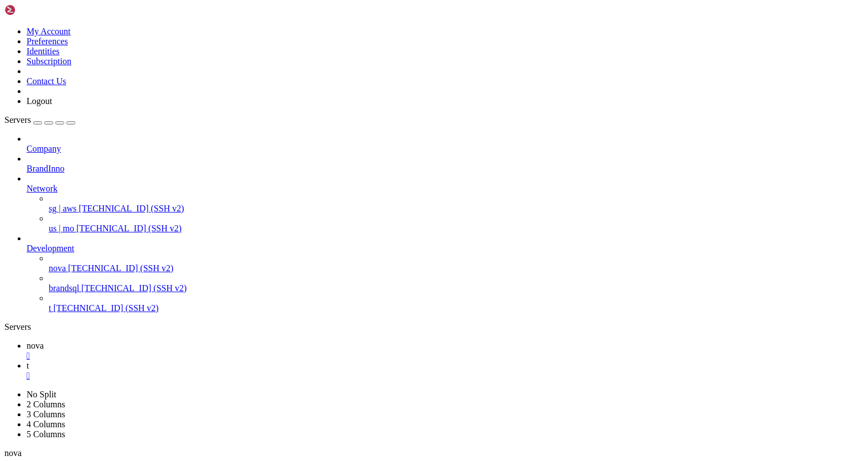
click at [77, 305] on span "[TECHNICAL_ID] (SSH v2)" at bounding box center [105, 307] width 105 height 9
click at [226, 371] on div "" at bounding box center [436, 376] width 819 height 10
click at [27, 361] on icon at bounding box center [27, 365] width 0 height 9
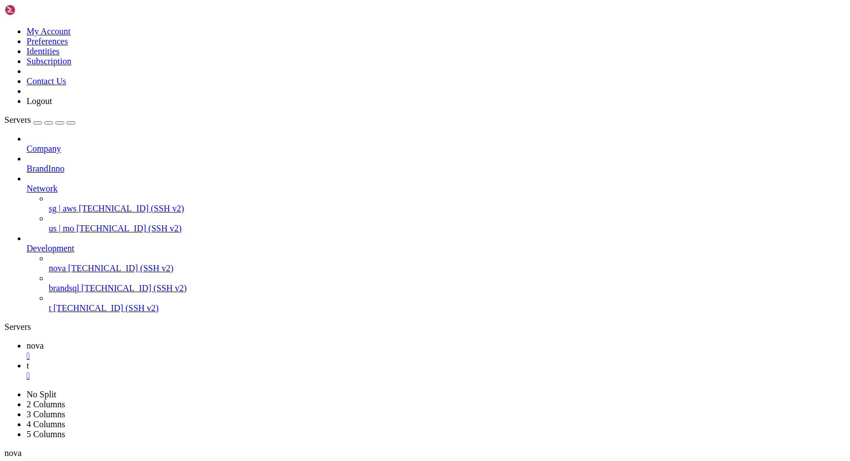
click at [44, 341] on span "nova" at bounding box center [35, 345] width 17 height 9
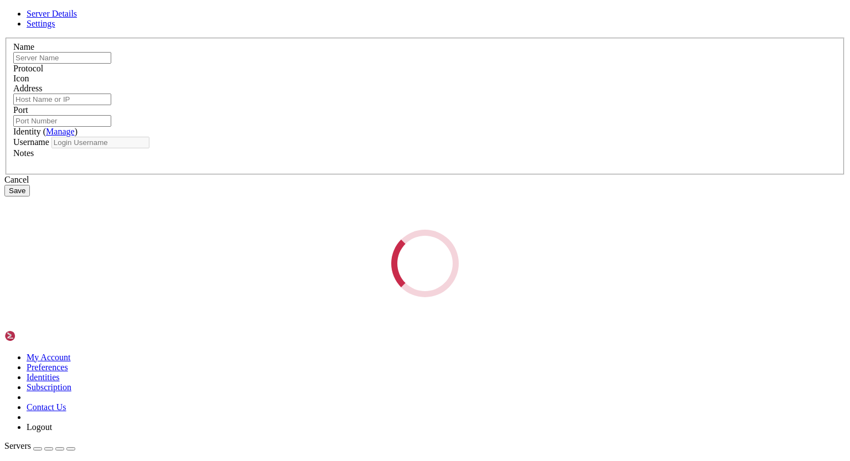
type input "t"
type input "[TECHNICAL_ID]"
type input "22250"
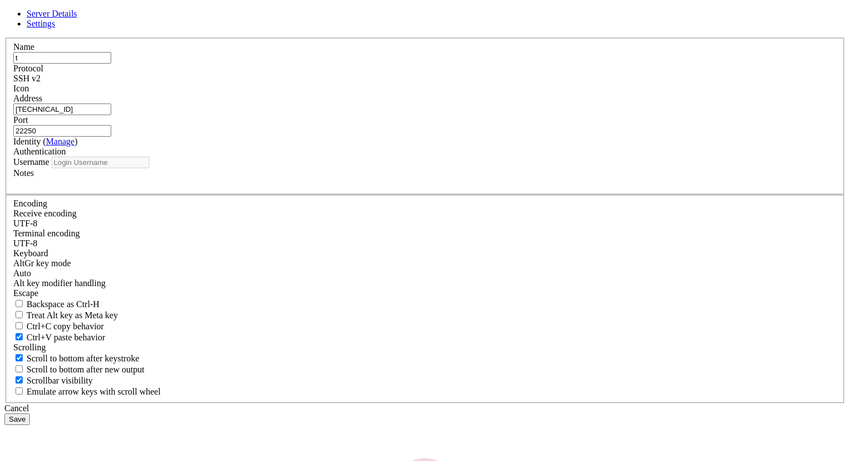
type input "tst"
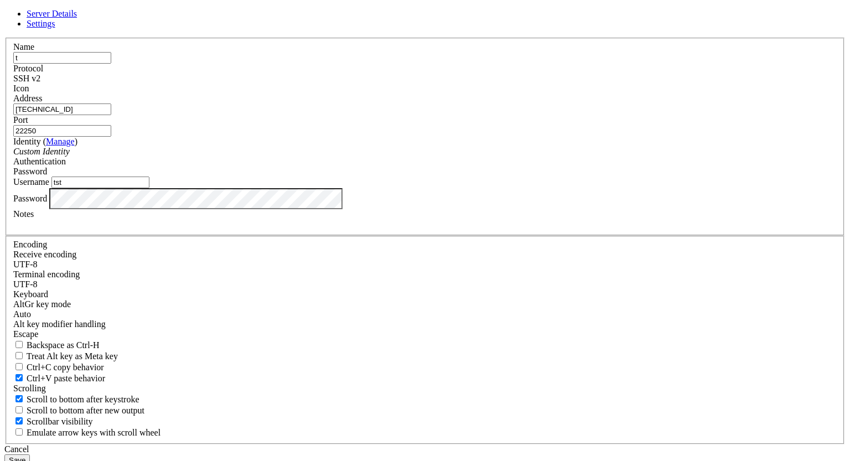
click at [111, 137] on input "22250" at bounding box center [62, 131] width 98 height 12
type input "22240"
click at [30, 454] on button "Save" at bounding box center [16, 460] width 25 height 12
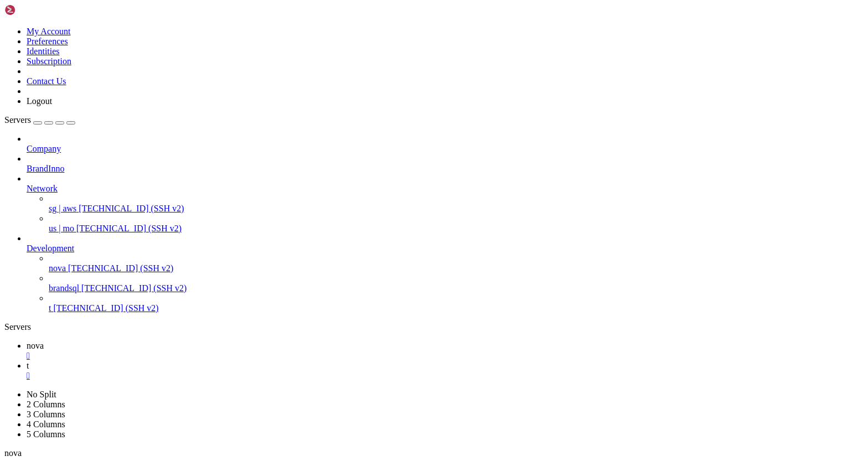
click at [226, 371] on div "" at bounding box center [436, 376] width 819 height 10
click at [79, 304] on span "[TECHNICAL_ID] (SSH v2)" at bounding box center [105, 307] width 105 height 9
click at [225, 371] on div "" at bounding box center [436, 376] width 819 height 10
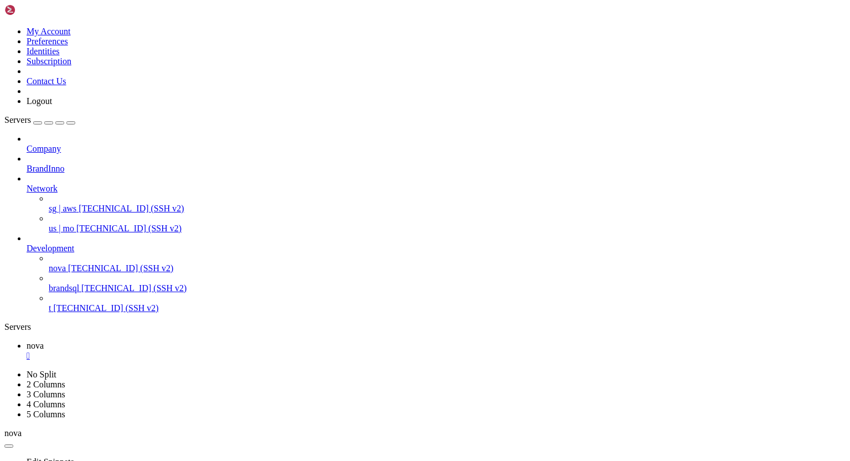
scroll to position [24811, 0]
drag, startPoint x: 9, startPoint y: 885, endPoint x: 60, endPoint y: 884, distance: 51.5
drag, startPoint x: 10, startPoint y: 592, endPoint x: 341, endPoint y: 668, distance: 340.1
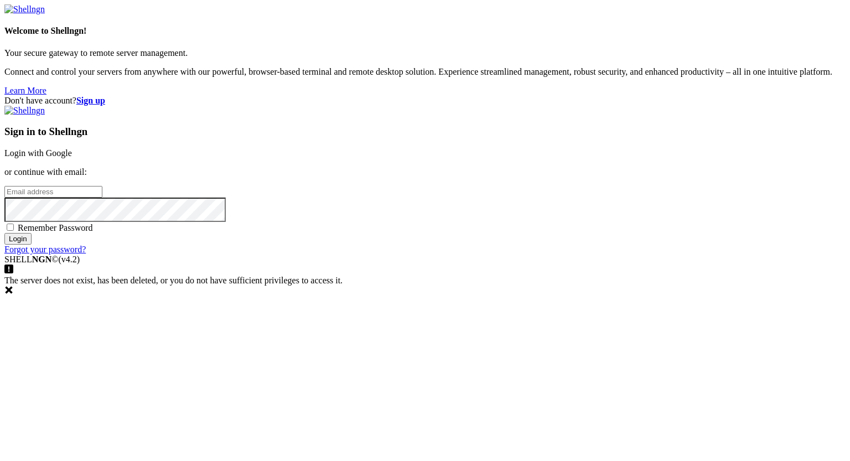
type input "eric@uceng.com"
click at [32, 245] on input "Login" at bounding box center [17, 239] width 27 height 12
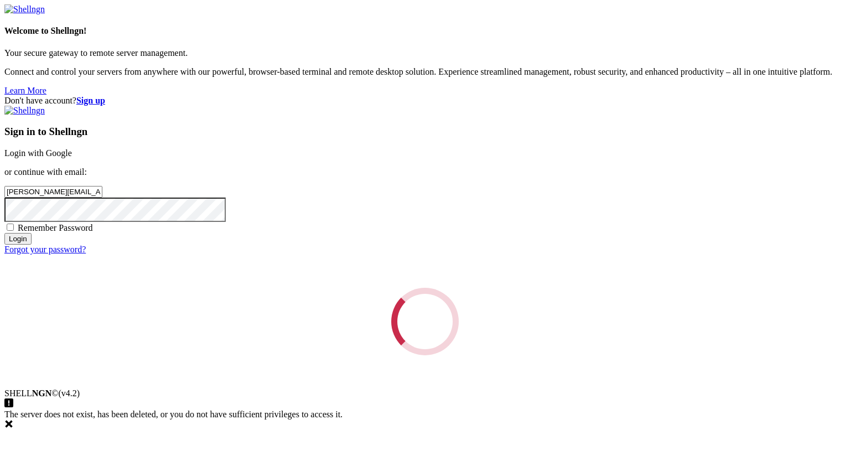
click at [547, 331] on div "Loading..." at bounding box center [424, 321] width 841 height 67
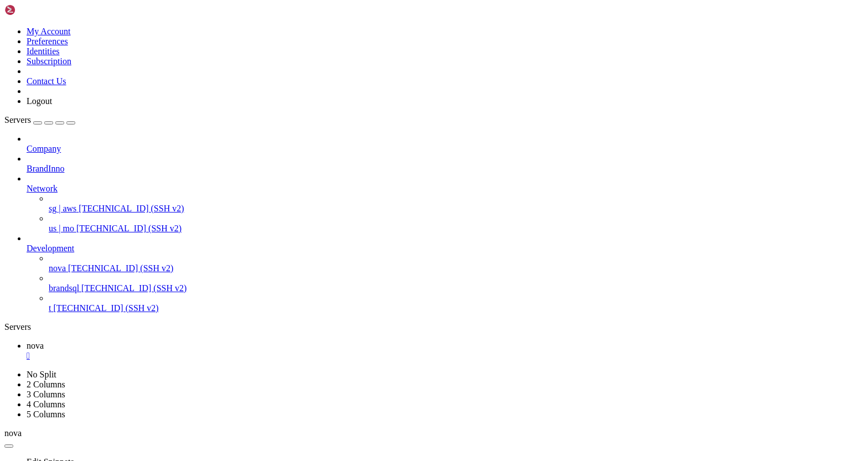
scroll to position [27548, 0]
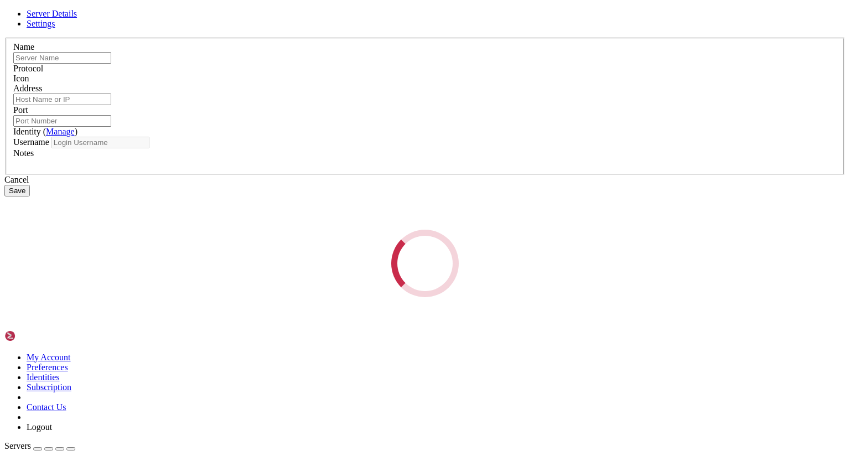
type input "t"
type input "[TECHNICAL_ID]"
type input "22240"
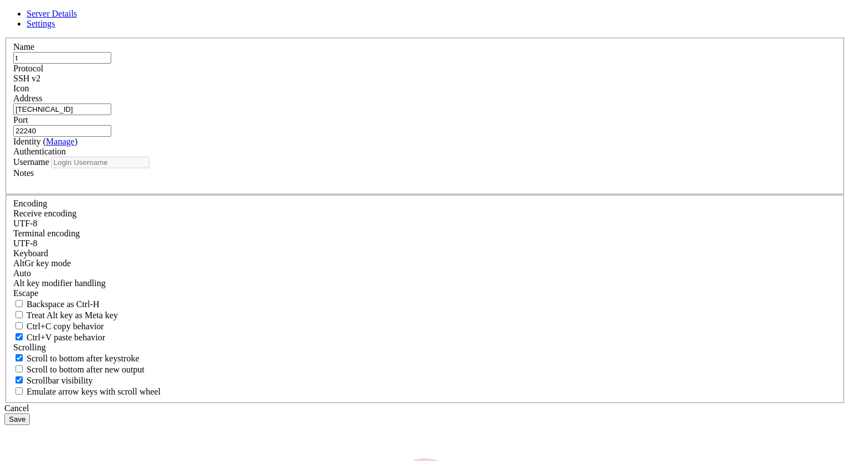
type input "tst"
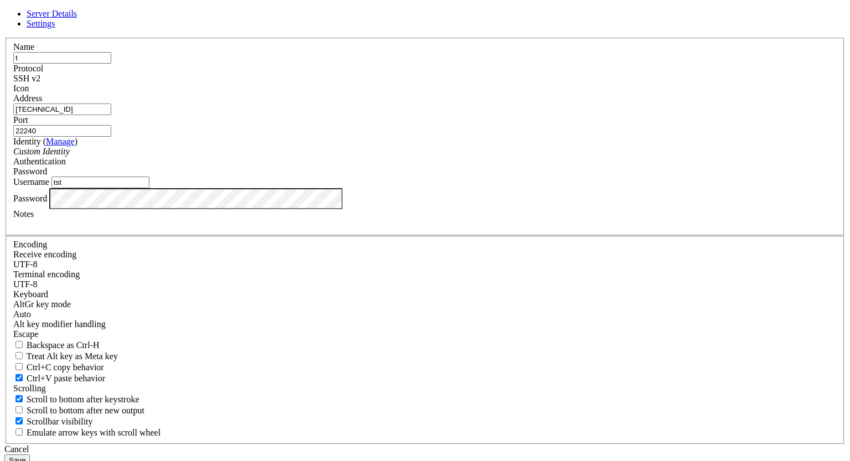
drag, startPoint x: 410, startPoint y: 78, endPoint x: 547, endPoint y: 53, distance: 138.9
click at [547, 53] on div "Server Details Settings Name t Protocol SSH v2 Icon" at bounding box center [424, 237] width 841 height 457
click at [4, 38] on icon at bounding box center [4, 38] width 0 height 0
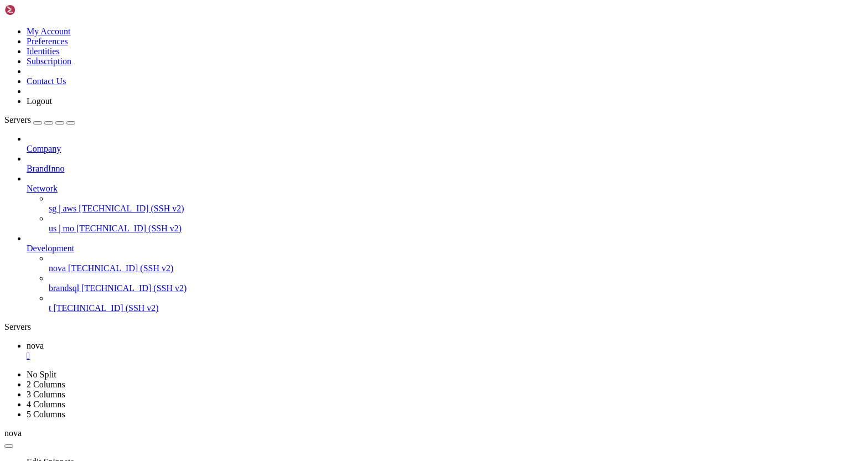
drag, startPoint x: 48, startPoint y: 818, endPoint x: 102, endPoint y: 821, distance: 54.9
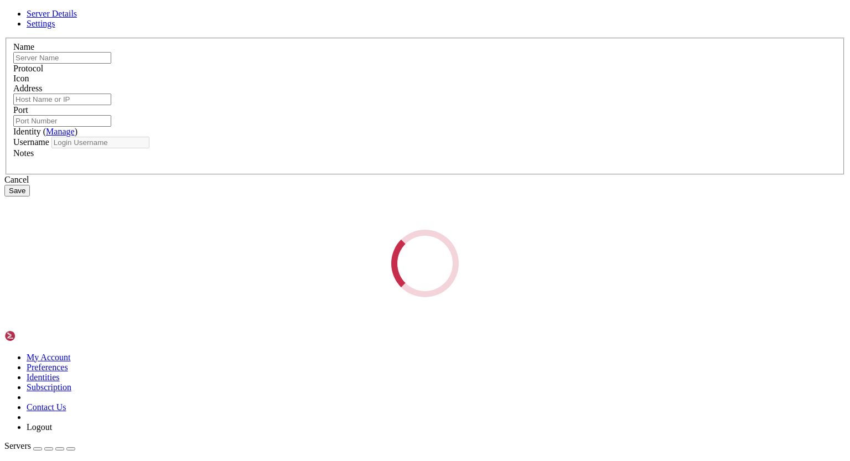
type input "t"
type input "[TECHNICAL_ID]"
type input "22240"
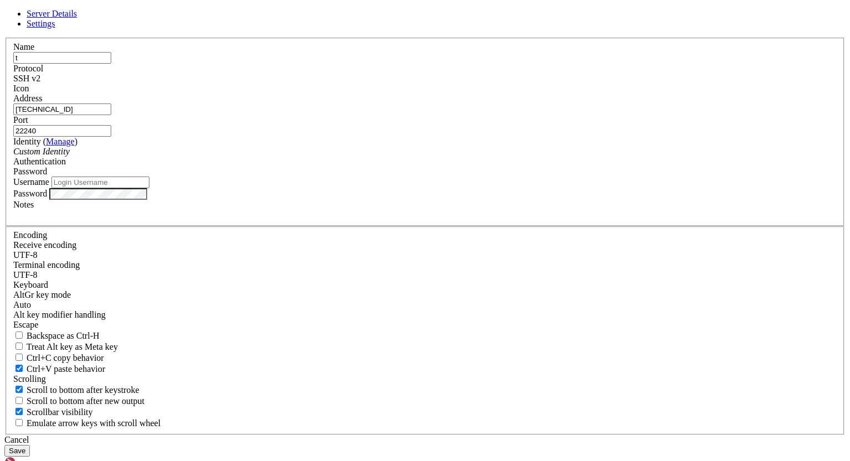
type input "tst"
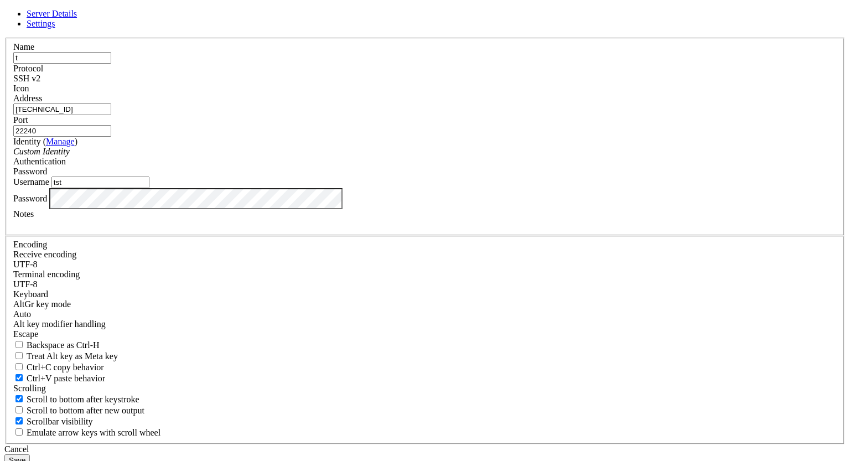
click at [111, 137] on input "22240" at bounding box center [62, 131] width 98 height 12
type input "22250"
click at [30, 454] on button "Save" at bounding box center [16, 460] width 25 height 12
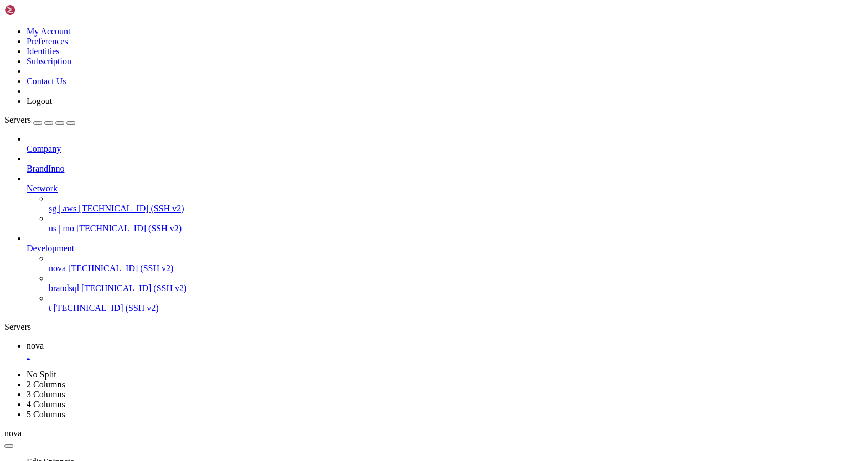
click at [92, 305] on span "[TECHNICAL_ID] (SSH v2)" at bounding box center [105, 307] width 105 height 9
click at [44, 341] on span "nova" at bounding box center [35, 345] width 17 height 9
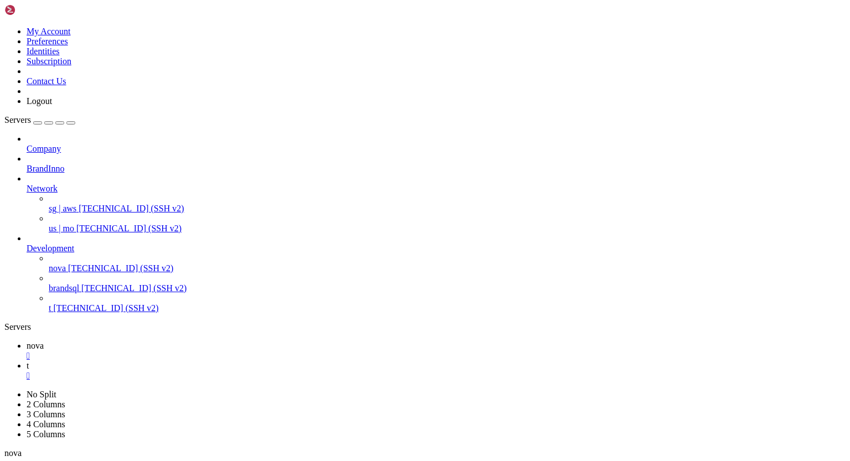
click at [29, 361] on span "t" at bounding box center [28, 365] width 2 height 9
click at [226, 371] on div "" at bounding box center [436, 376] width 819 height 10
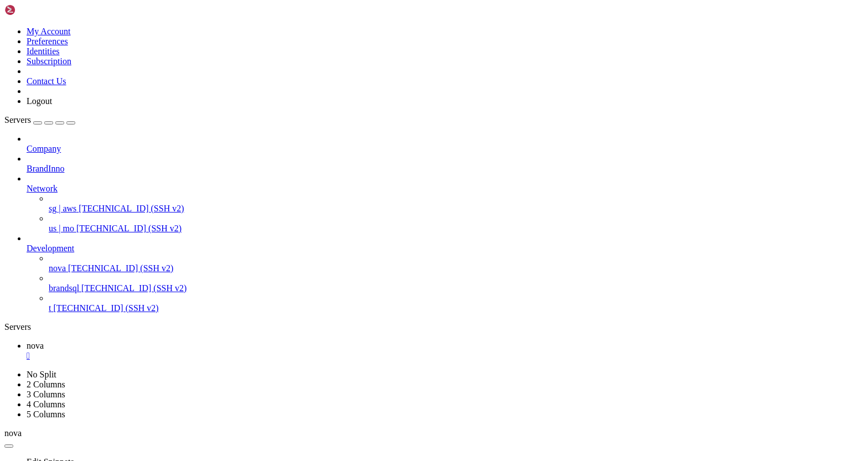
scroll to position [29231, 0]
click at [72, 303] on span "[TECHNICAL_ID] (SSH v2)" at bounding box center [105, 307] width 105 height 9
click at [44, 341] on span "nova" at bounding box center [35, 345] width 17 height 9
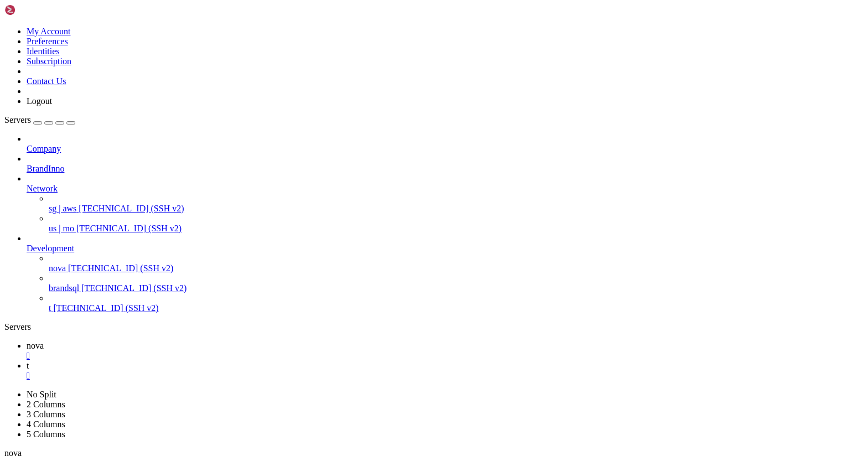
scroll to position [29288, 0]
drag, startPoint x: 9, startPoint y: 884, endPoint x: 92, endPoint y: 908, distance: 86.3
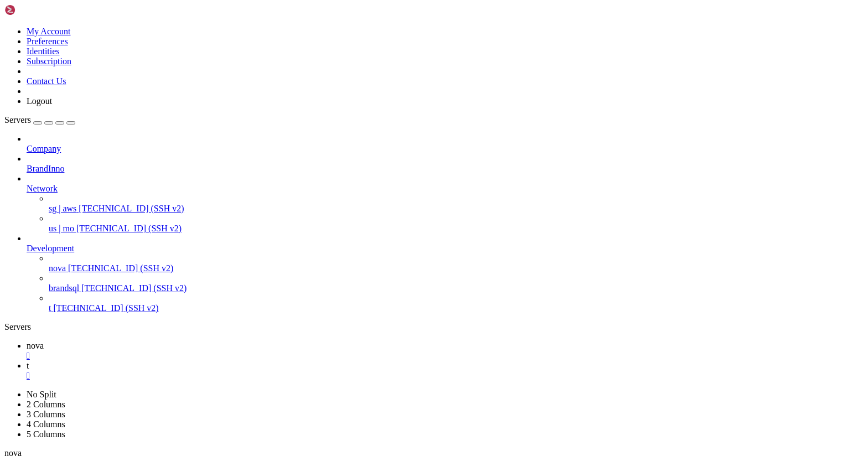
scroll to position [29608, 0]
click at [29, 361] on span "t" at bounding box center [28, 365] width 2 height 9
click at [80, 204] on span "94.237.79.69 (SSH v2)" at bounding box center [131, 208] width 105 height 9
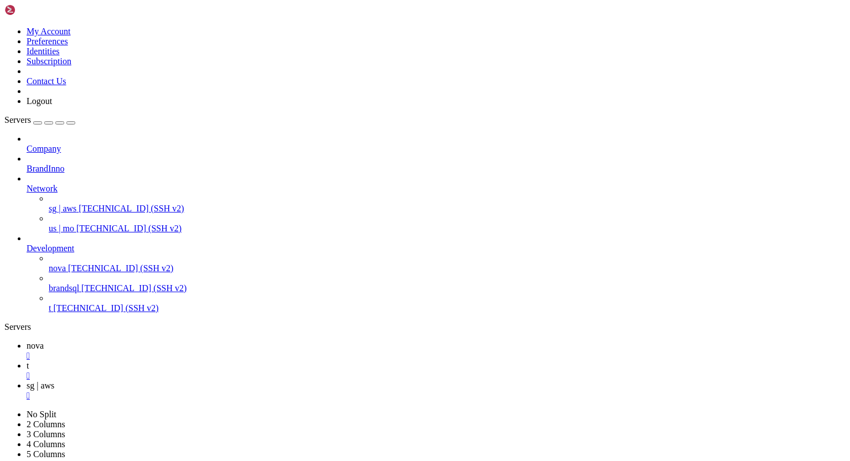
scroll to position [19, 0]
drag, startPoint x: 10, startPoint y: 1188, endPoint x: 104, endPoint y: 1253, distance: 114.5
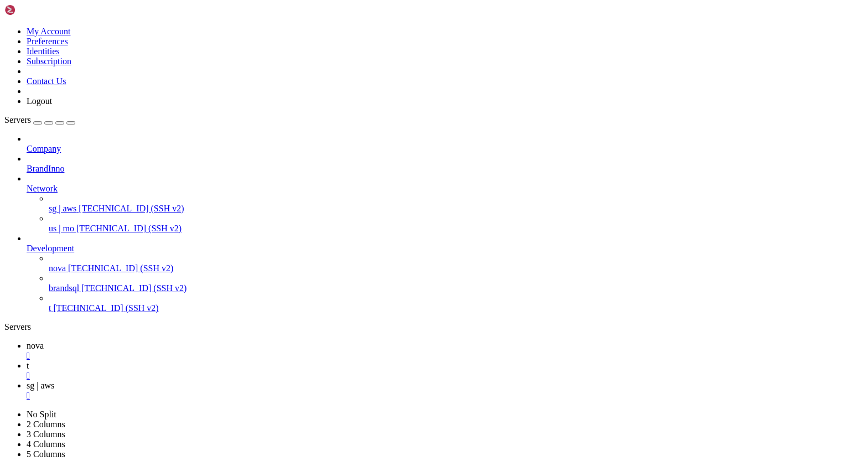
click at [44, 341] on span "nova" at bounding box center [35, 345] width 17 height 9
click at [226, 371] on div "" at bounding box center [436, 376] width 819 height 10
click at [251, 371] on div "" at bounding box center [436, 376] width 819 height 10
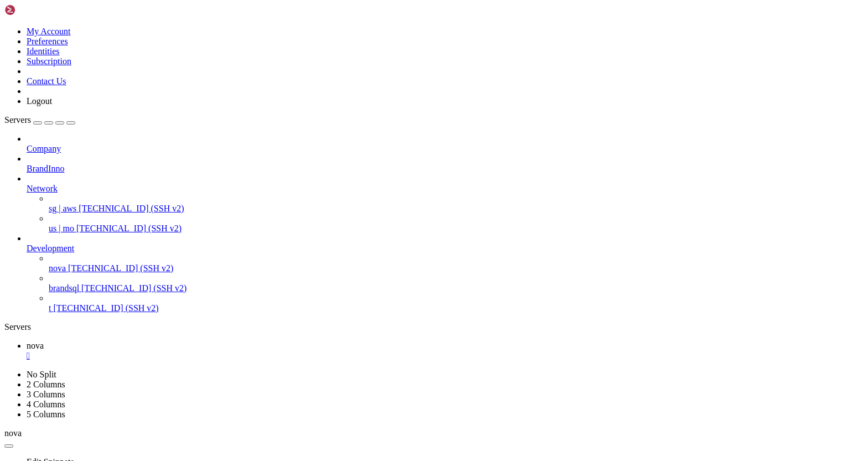
drag, startPoint x: 46, startPoint y: 817, endPoint x: 106, endPoint y: 819, distance: 59.2
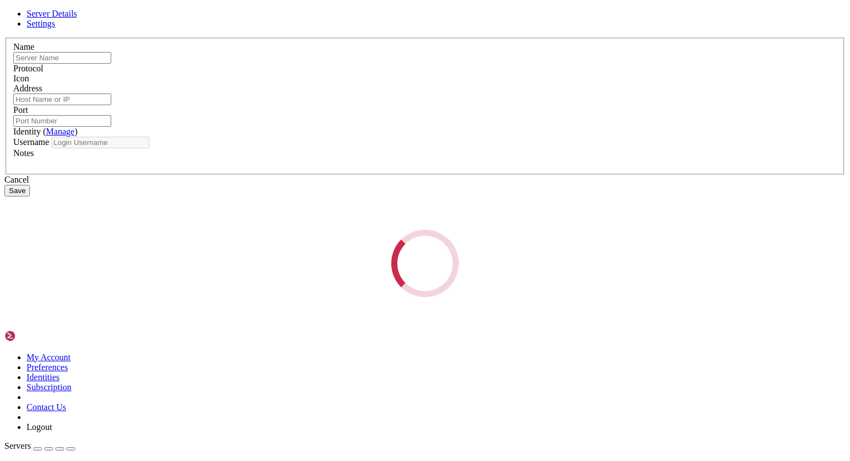
type input "t"
type input "[TECHNICAL_ID]"
type input "22250"
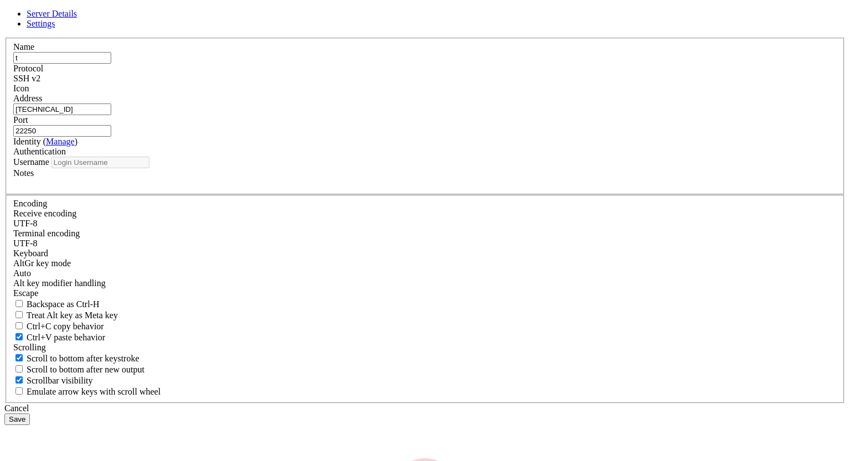
type input "tst"
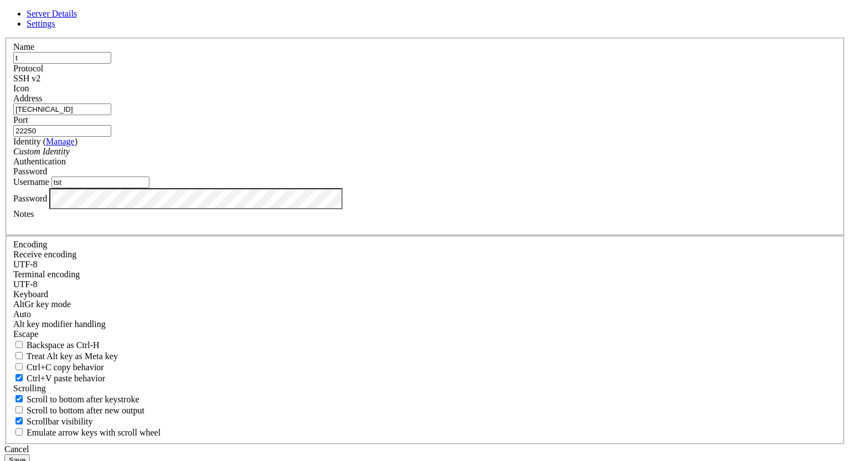
click at [278, 209] on div "Password" at bounding box center [424, 198] width 823 height 21
click at [30, 454] on button "Save" at bounding box center [16, 460] width 25 height 12
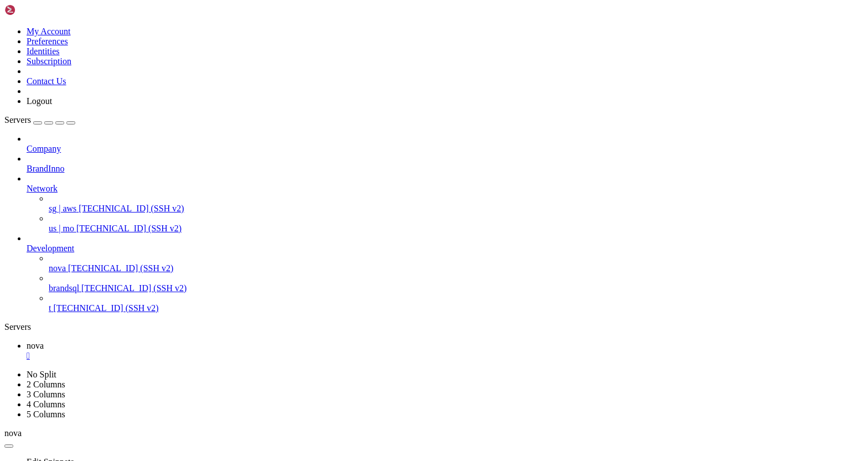
click at [77, 303] on span "[TECHNICAL_ID] (SSH v2)" at bounding box center [105, 307] width 105 height 9
click at [44, 341] on span "nova" at bounding box center [35, 345] width 17 height 9
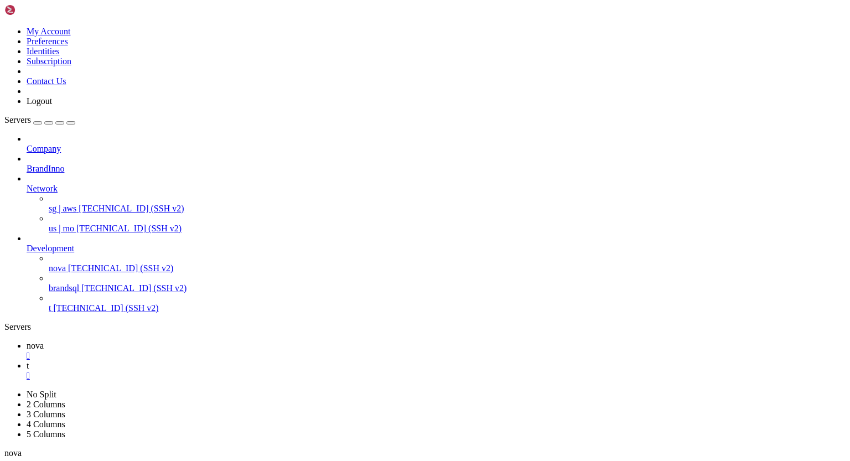
drag, startPoint x: 146, startPoint y: 932, endPoint x: 10, endPoint y: 792, distance: 194.8
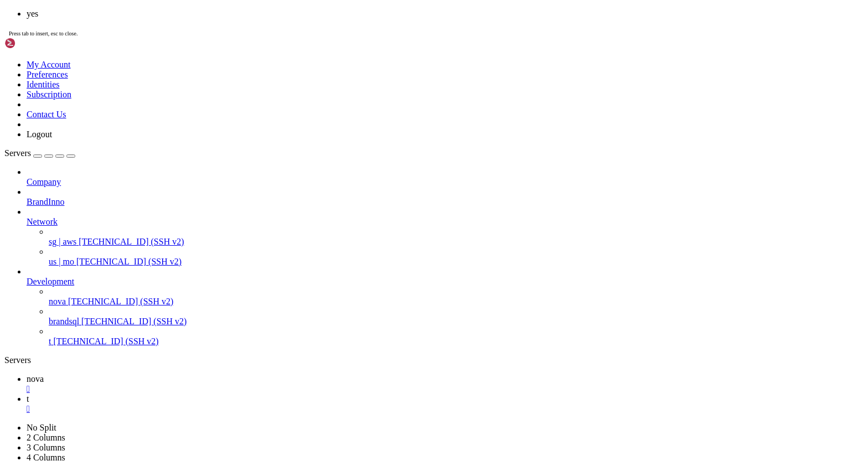
scroll to position [31940, 0]
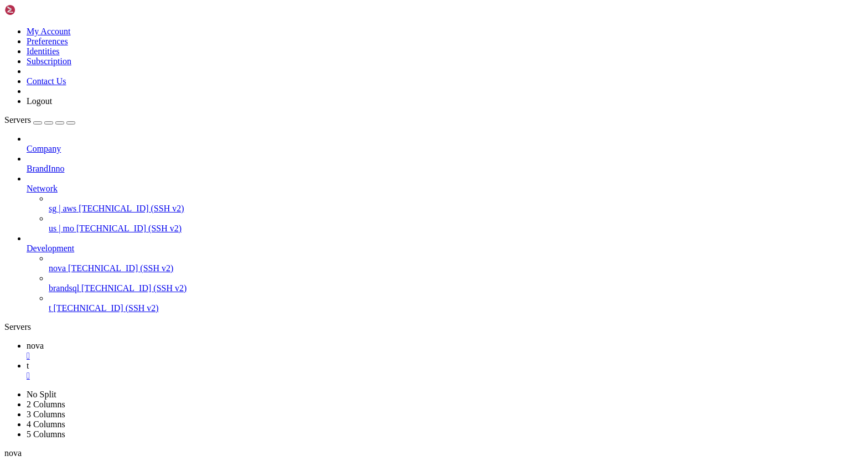
click at [86, 303] on span "[TECHNICAL_ID] (SSH v2)" at bounding box center [105, 307] width 105 height 9
click at [266, 391] on div "" at bounding box center [436, 396] width 819 height 10
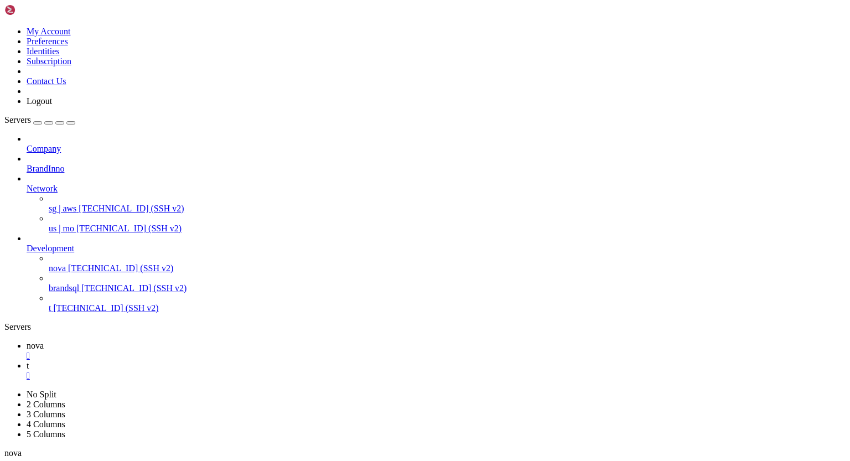
click at [226, 371] on div "" at bounding box center [436, 376] width 819 height 10
drag, startPoint x: 49, startPoint y: 779, endPoint x: 99, endPoint y: 781, distance: 50.4
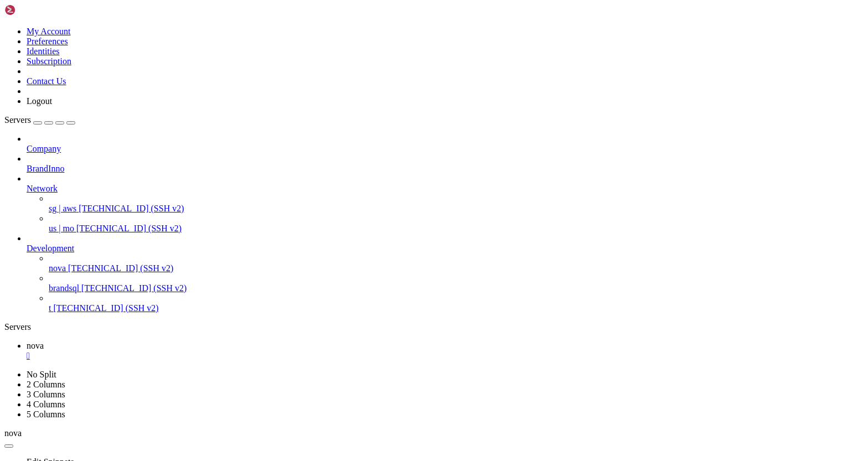
drag, startPoint x: 104, startPoint y: 782, endPoint x: 97, endPoint y: 782, distance: 6.6
drag, startPoint x: 203, startPoint y: 791, endPoint x: 8, endPoint y: 762, distance: 196.9
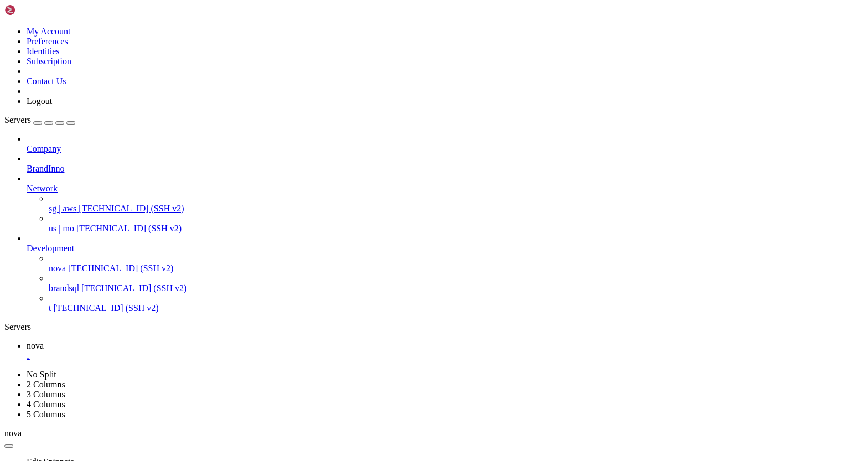
drag, startPoint x: 9, startPoint y: 893, endPoint x: 127, endPoint y: 912, distance: 119.8
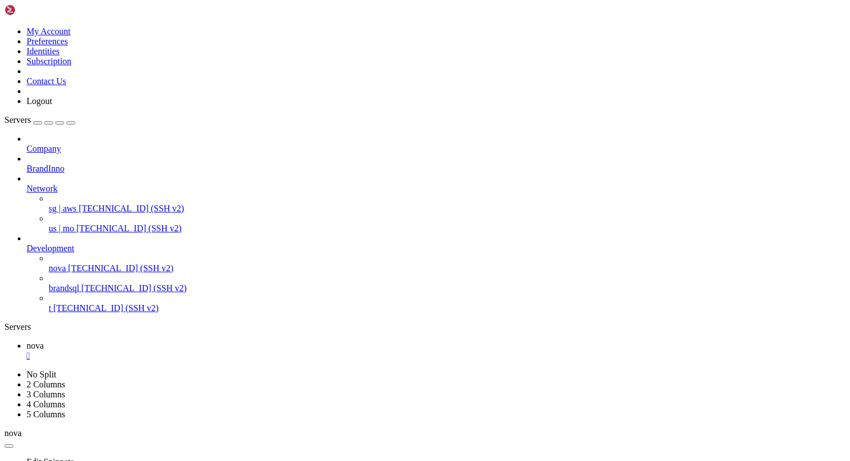
scroll to position [32354, 0]
drag, startPoint x: 403, startPoint y: 913, endPoint x: 91, endPoint y: 892, distance: 313.3
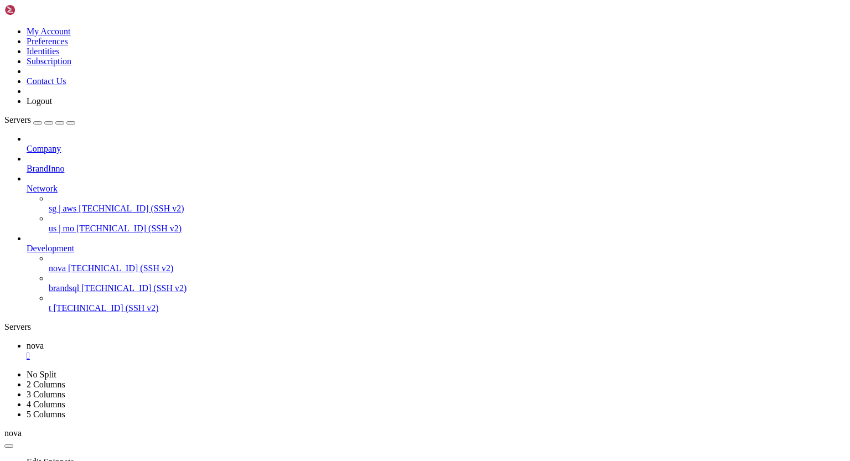
drag, startPoint x: 10, startPoint y: 893, endPoint x: 30, endPoint y: 895, distance: 20.0
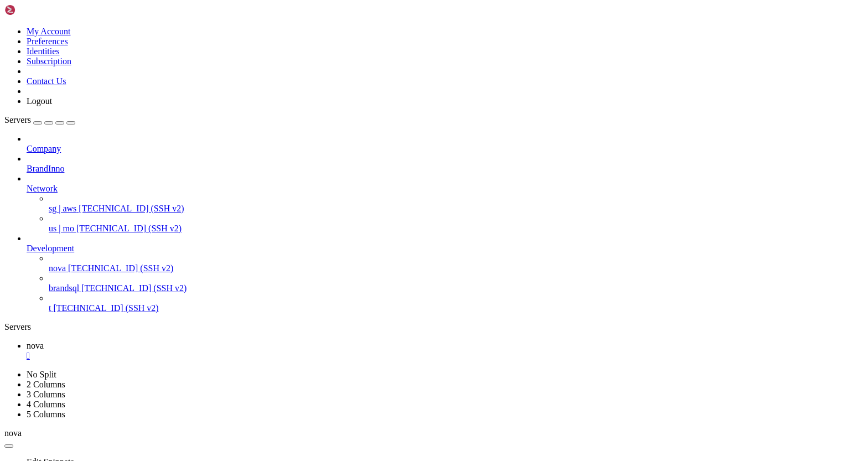
click at [264, 341] on ul "nova " at bounding box center [424, 351] width 841 height 20
drag, startPoint x: 101, startPoint y: 828, endPoint x: 47, endPoint y: 827, distance: 53.7
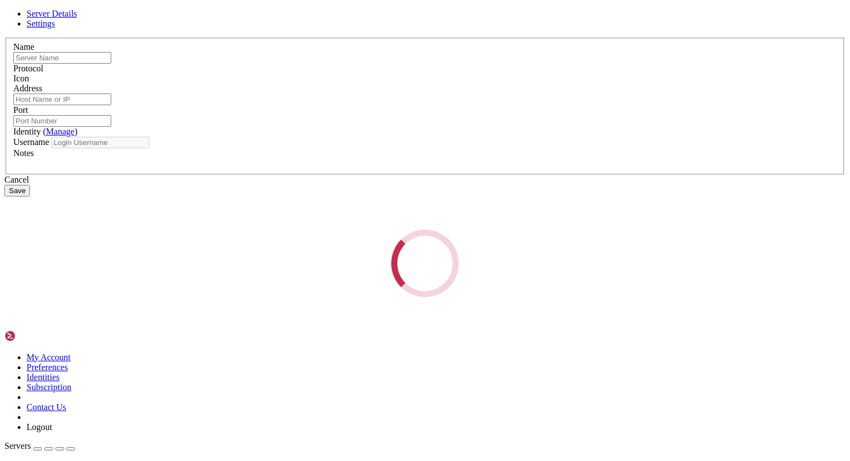
type input "t"
type input "[TECHNICAL_ID]"
type input "22250"
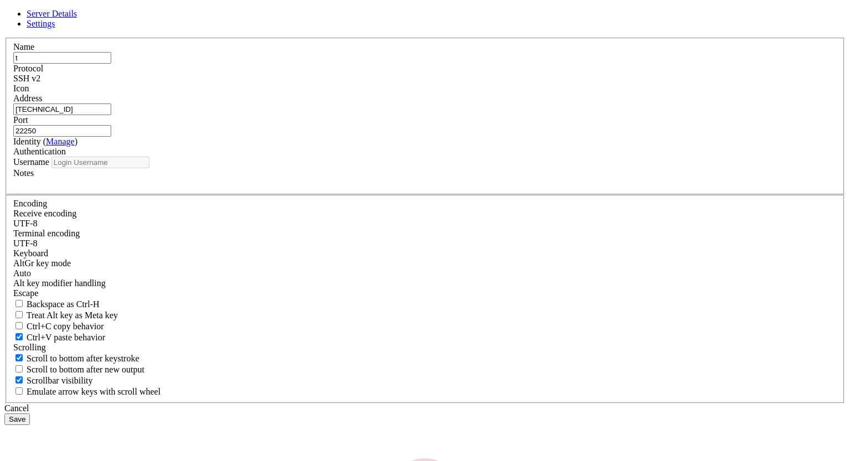
type input "tst"
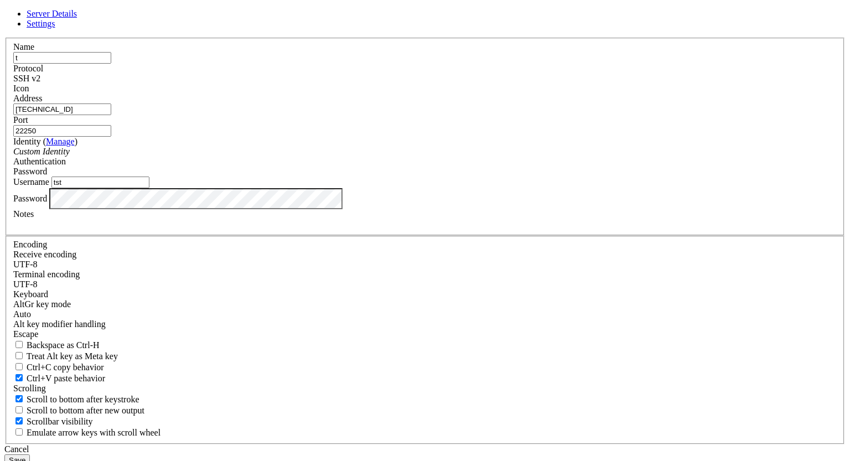
click at [267, 293] on div "Name t Protocol SSH v2 Icon Address 94.130.204.150 Port 22250" at bounding box center [424, 241] width 841 height 407
click at [30, 454] on button "Save" at bounding box center [16, 460] width 25 height 12
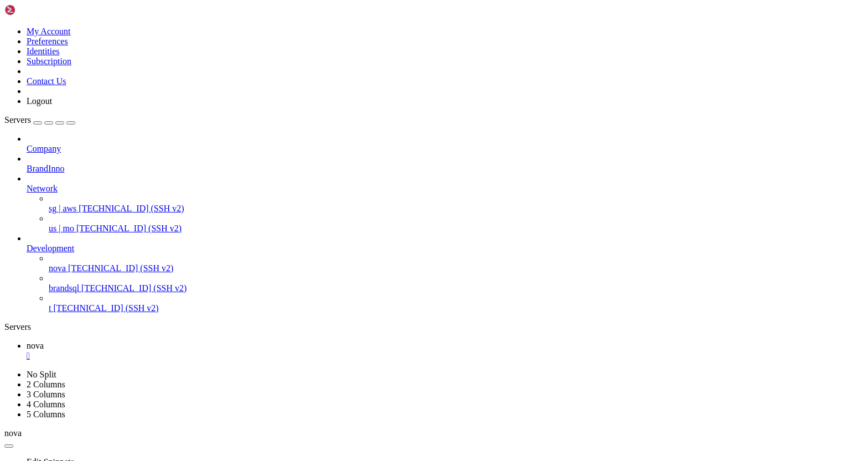
click at [77, 303] on span "[TECHNICAL_ID] (SSH v2)" at bounding box center [105, 307] width 105 height 9
click at [77, 312] on div at bounding box center [425, 230] width 850 height 461
drag, startPoint x: 167, startPoint y: 14, endPoint x: 187, endPoint y: 20, distance: 20.8
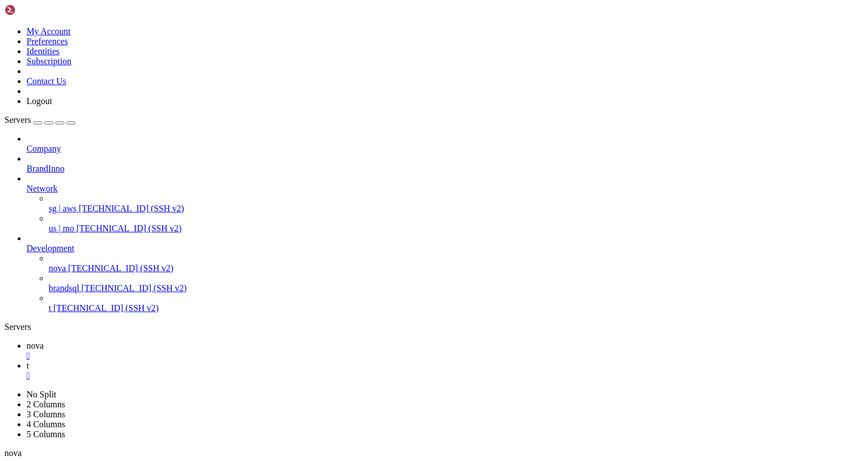
click at [187, 341] on link "nova " at bounding box center [436, 351] width 819 height 20
click at [44, 341] on span "nova" at bounding box center [35, 345] width 17 height 9
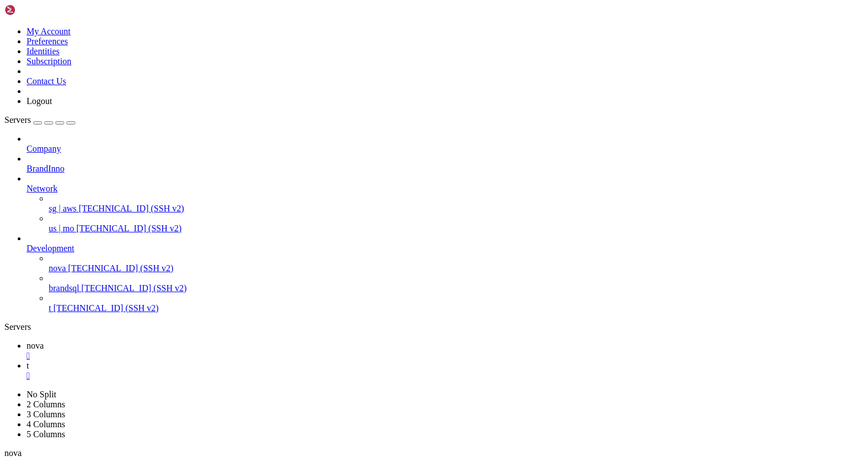
drag, startPoint x: 8, startPoint y: 699, endPoint x: 9, endPoint y: 689, distance: 9.4
drag, startPoint x: 11, startPoint y: 697, endPoint x: 11, endPoint y: 690, distance: 7.2
drag, startPoint x: 22, startPoint y: 674, endPoint x: 251, endPoint y: 677, distance: 228.5
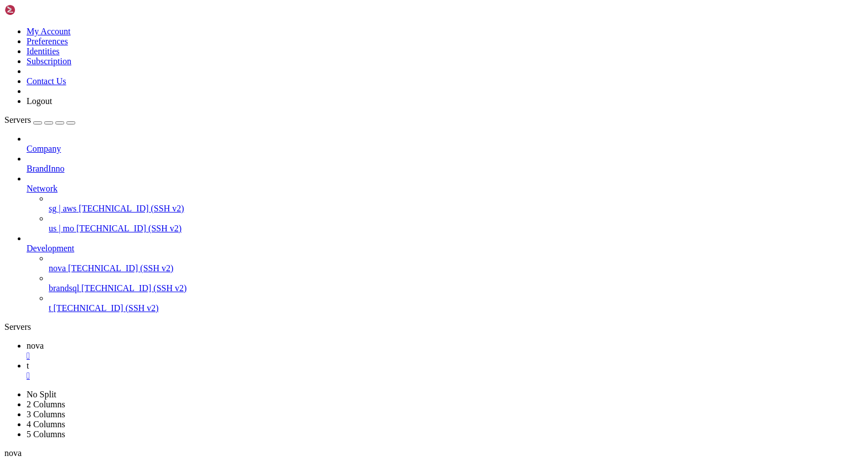
drag, startPoint x: 86, startPoint y: 697, endPoint x: 97, endPoint y: 698, distance: 11.1
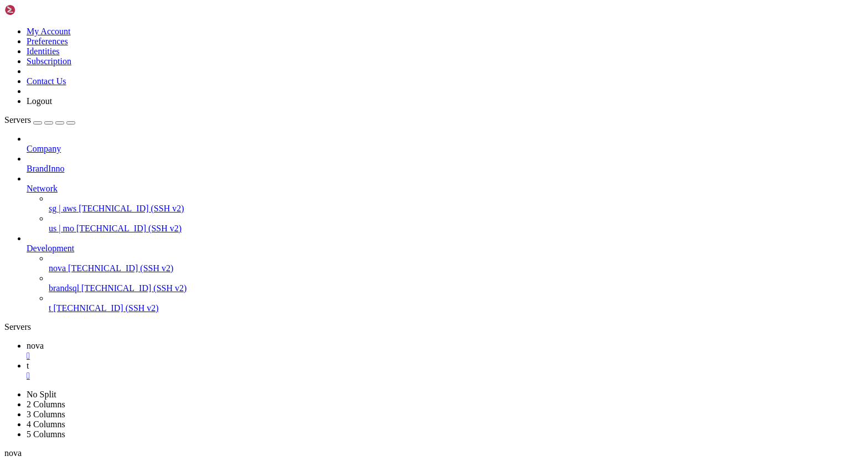
drag, startPoint x: 599, startPoint y: 1007, endPoint x: 440, endPoint y: 913, distance: 184.5
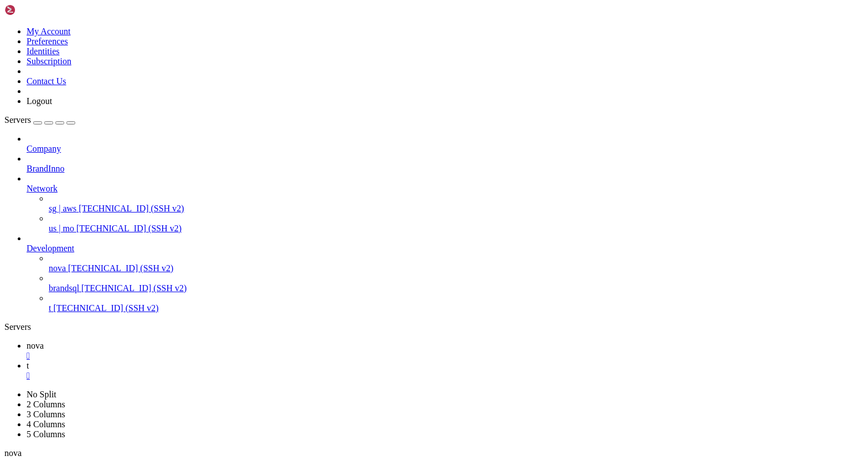
scroll to position [38731, 0]
drag, startPoint x: 47, startPoint y: 846, endPoint x: 102, endPoint y: 848, distance: 54.8
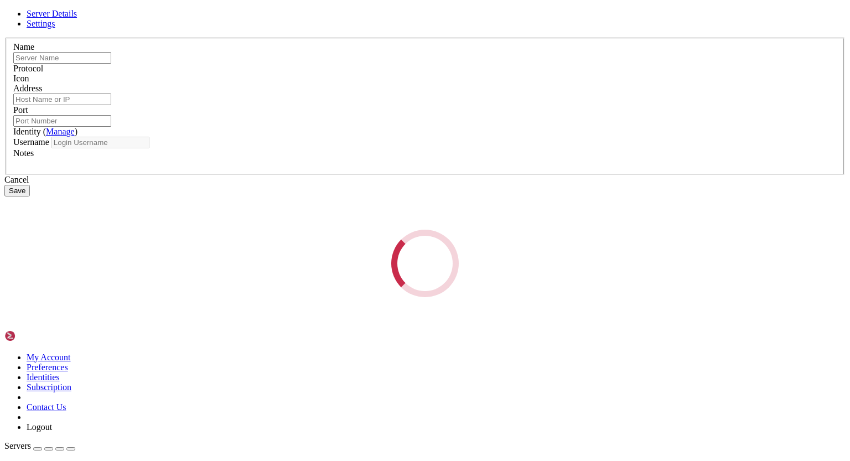
type input "t"
type input "[TECHNICAL_ID]"
type input "22250"
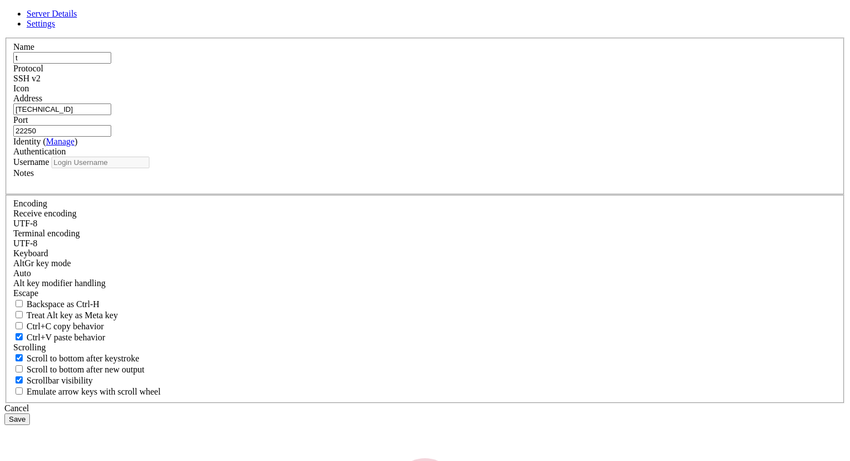
type input "tst"
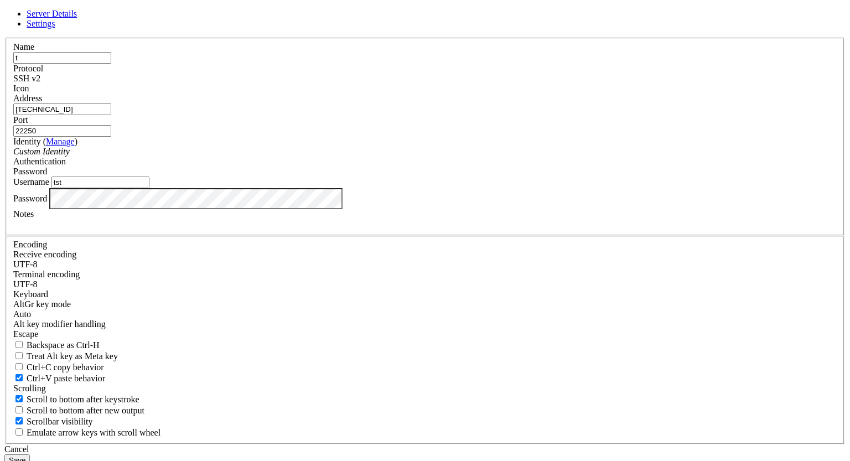
click at [273, 209] on div "Password" at bounding box center [424, 198] width 823 height 21
click at [30, 454] on button "Save" at bounding box center [16, 460] width 25 height 12
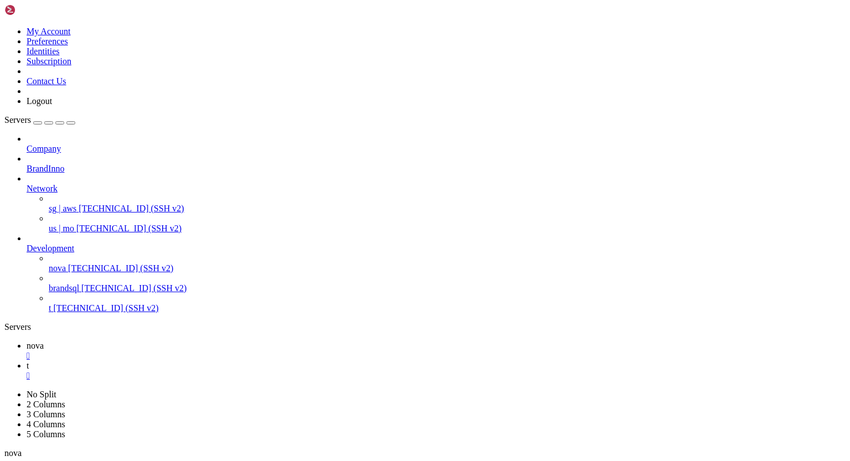
scroll to position [38740, 0]
click at [71, 303] on span "[TECHNICAL_ID] (SSH v2)" at bounding box center [105, 307] width 105 height 9
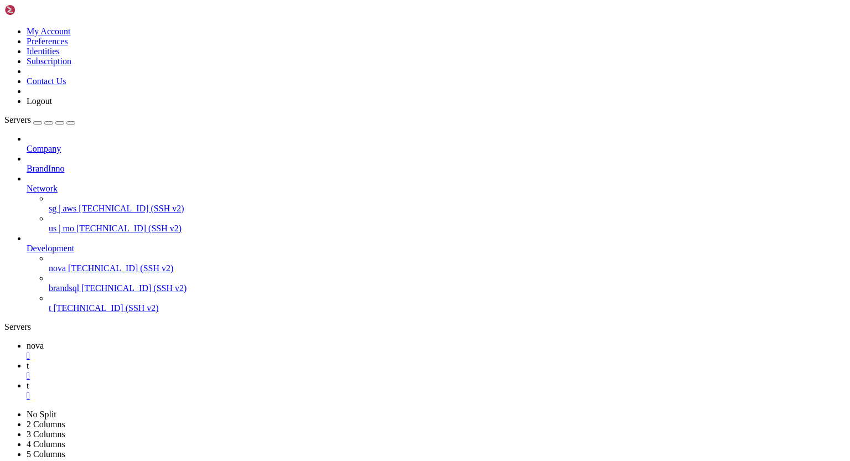
click at [226, 371] on div "" at bounding box center [436, 376] width 819 height 10
click at [27, 361] on icon at bounding box center [27, 365] width 0 height 9
drag, startPoint x: 184, startPoint y: 695, endPoint x: 168, endPoint y: 693, distance: 16.7
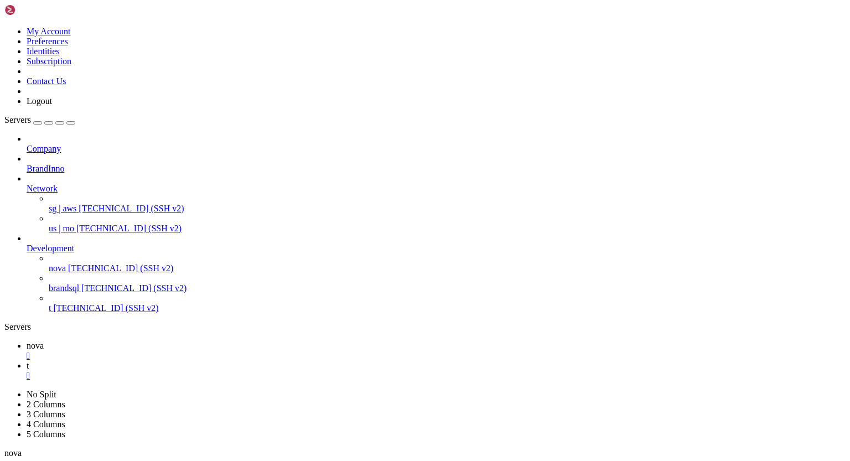
click at [44, 341] on span "nova" at bounding box center [35, 345] width 17 height 9
drag, startPoint x: 46, startPoint y: 837, endPoint x: 101, endPoint y: 838, distance: 54.2
click at [27, 361] on icon at bounding box center [27, 365] width 0 height 9
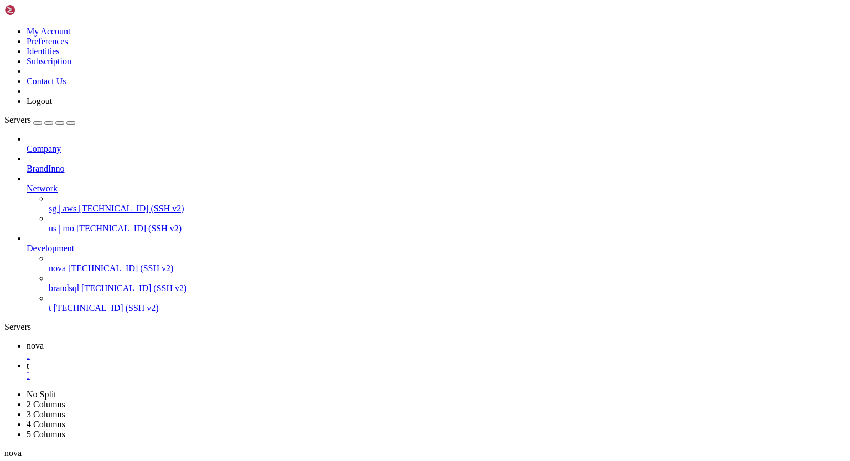
drag, startPoint x: 10, startPoint y: 683, endPoint x: 165, endPoint y: 721, distance: 160.2
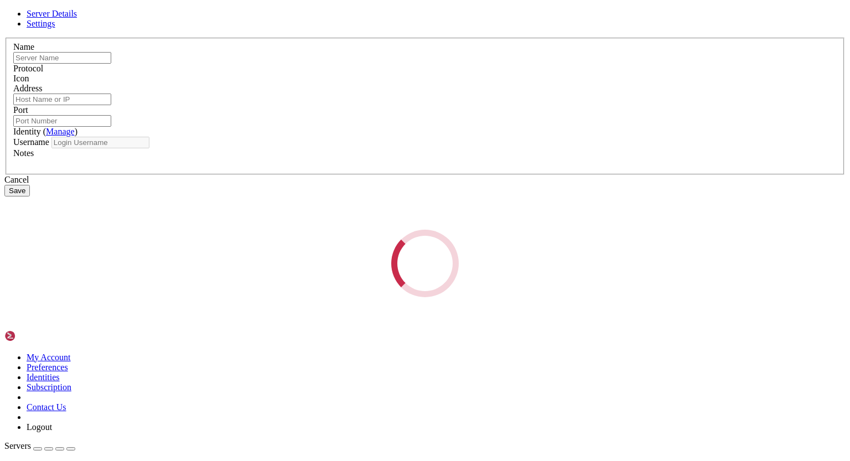
type input "t"
type input "[TECHNICAL_ID]"
type input "22250"
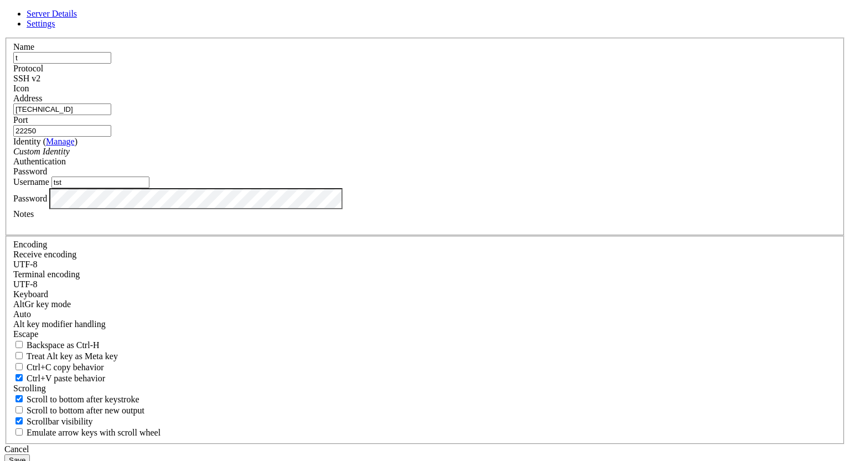
click at [149, 188] on input "tst" at bounding box center [100, 182] width 98 height 12
type input "t"
type input "ubuntu"
click at [30, 454] on button "Save" at bounding box center [16, 460] width 25 height 12
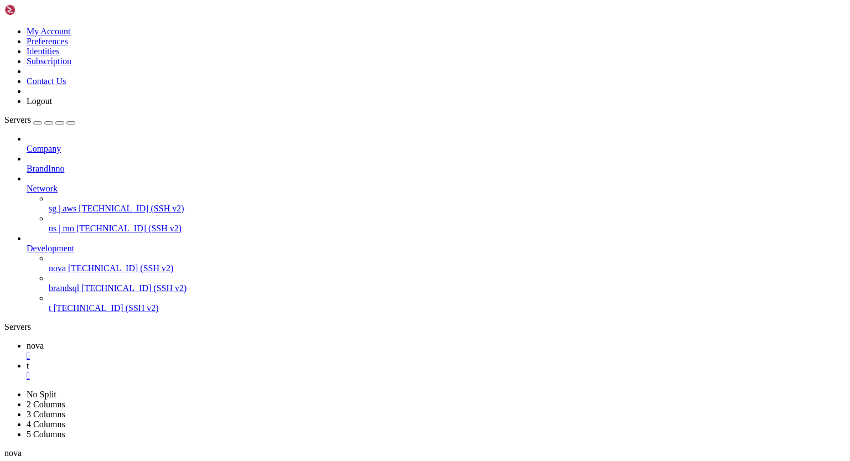
click at [226, 371] on div "" at bounding box center [436, 376] width 819 height 10
click at [76, 304] on span "[TECHNICAL_ID] (SSH v2)" at bounding box center [105, 307] width 105 height 9
click at [157, 341] on link "nova " at bounding box center [436, 351] width 819 height 20
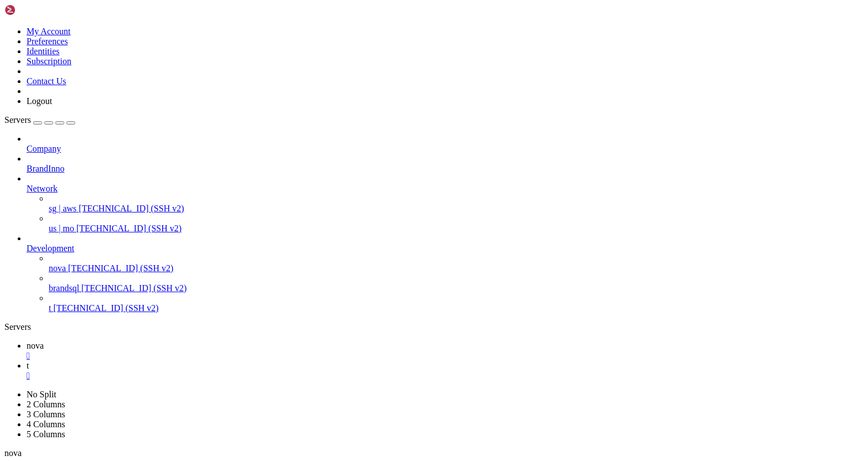
scroll to position [6734, 0]
click at [225, 371] on div "" at bounding box center [436, 376] width 819 height 10
drag, startPoint x: 74, startPoint y: 632, endPoint x: 259, endPoint y: 633, distance: 185.3
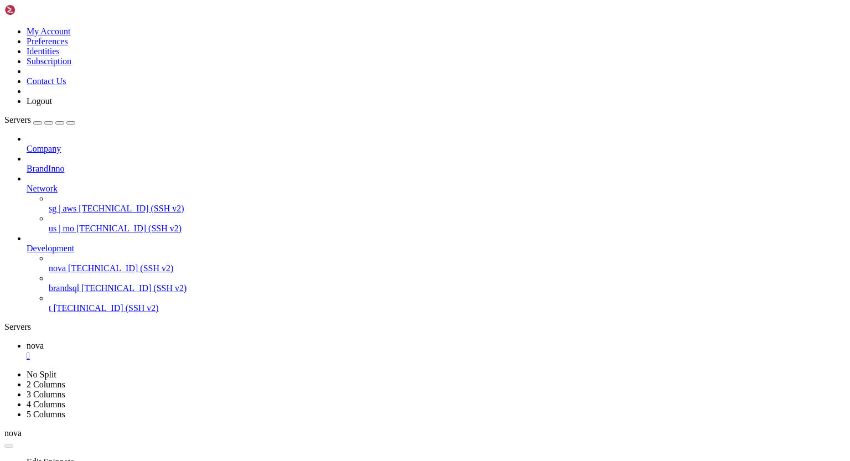
click at [27, 184] on icon at bounding box center [27, 184] width 0 height 0
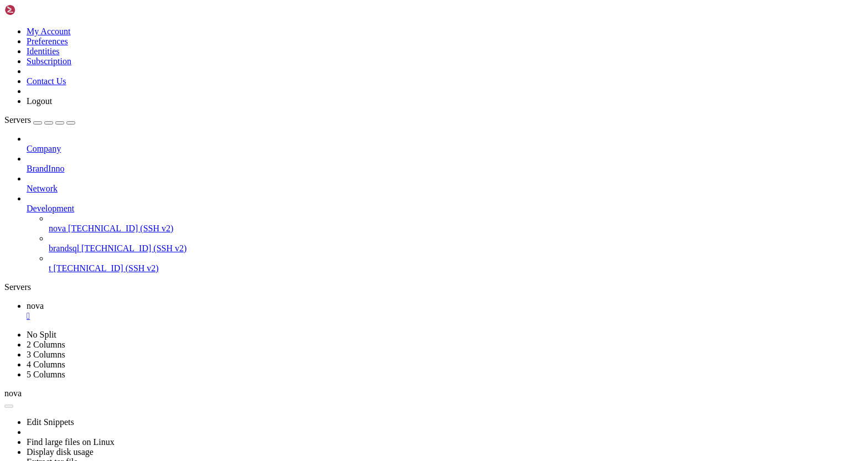
click at [27, 204] on icon at bounding box center [27, 204] width 0 height 0
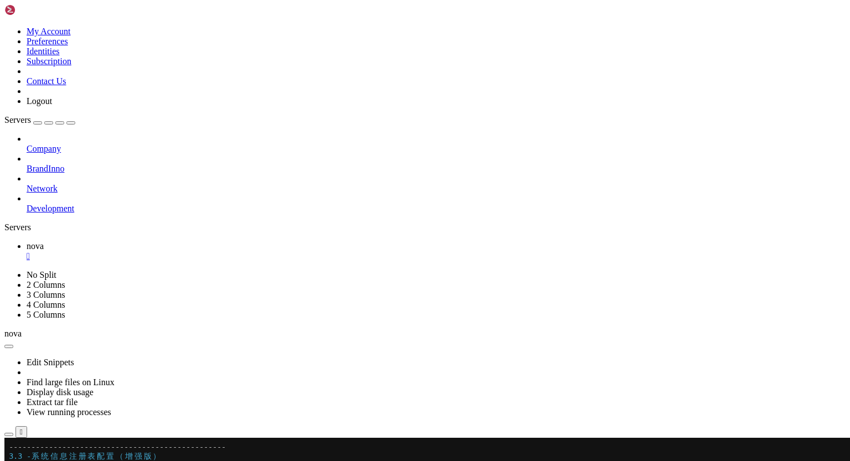
scroll to position [226, 0]
click at [337, 241] on ul "nova " at bounding box center [424, 251] width 841 height 20
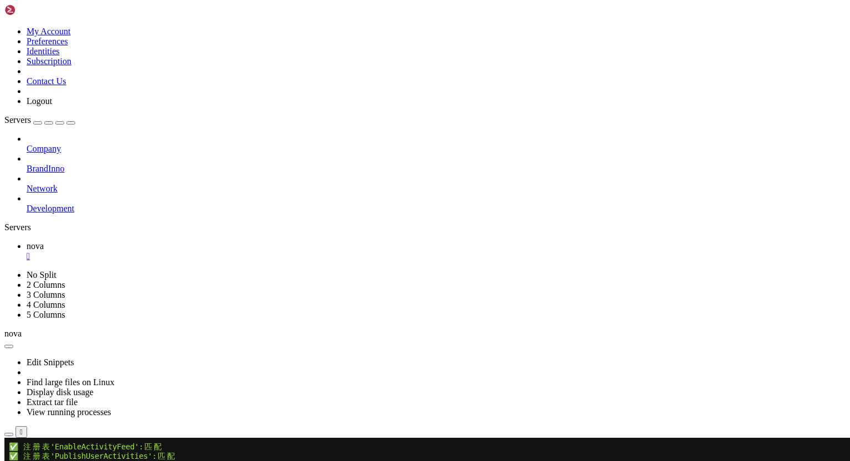
scroll to position [8897, 0]
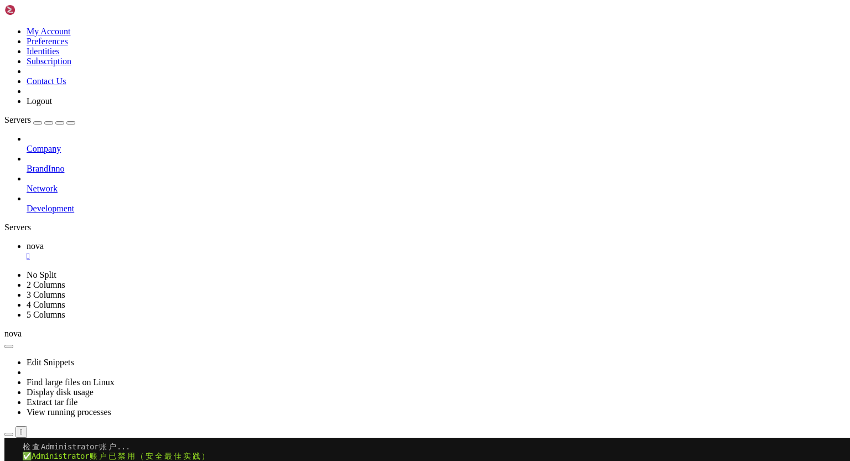
scroll to position [11578, 0]
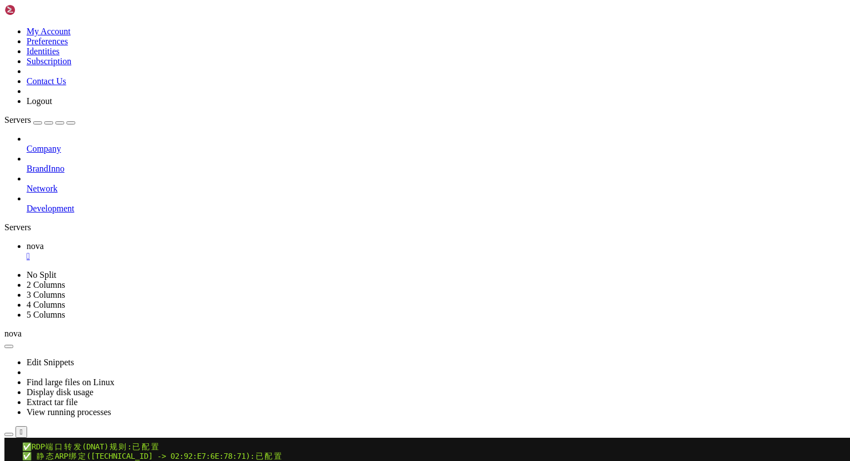
drag, startPoint x: 46, startPoint y: 726, endPoint x: 101, endPoint y: 727, distance: 54.2
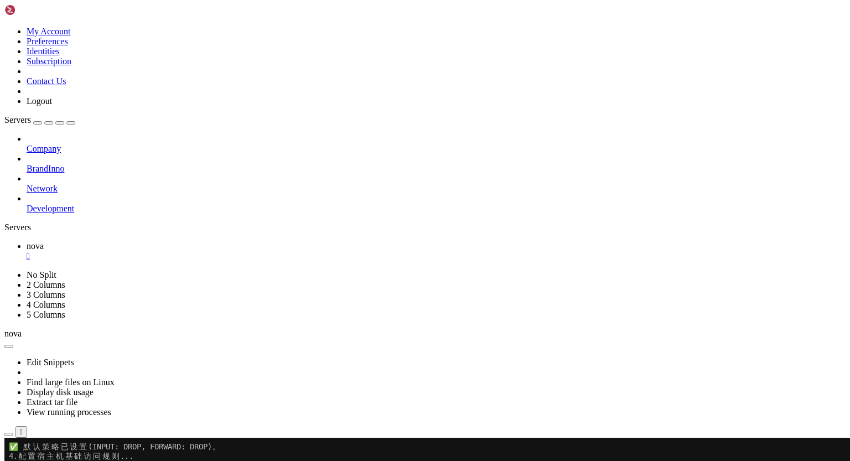
click at [27, 204] on icon at bounding box center [27, 204] width 0 height 0
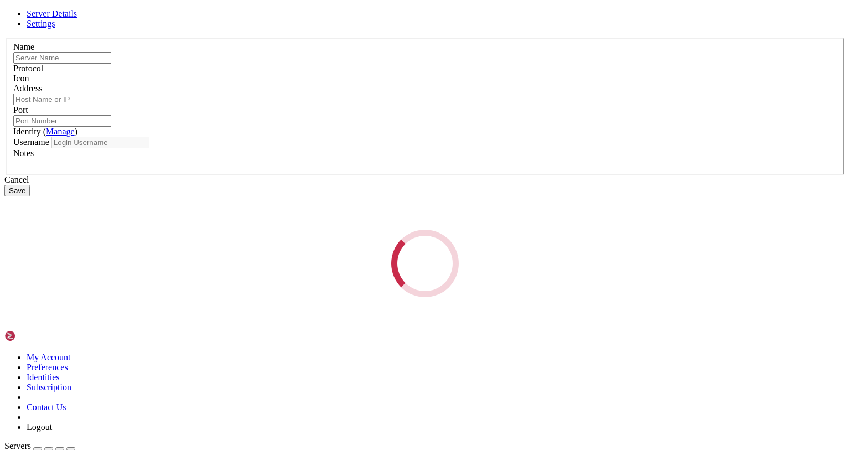
type input "t"
type input "[TECHNICAL_ID]"
type input "22250"
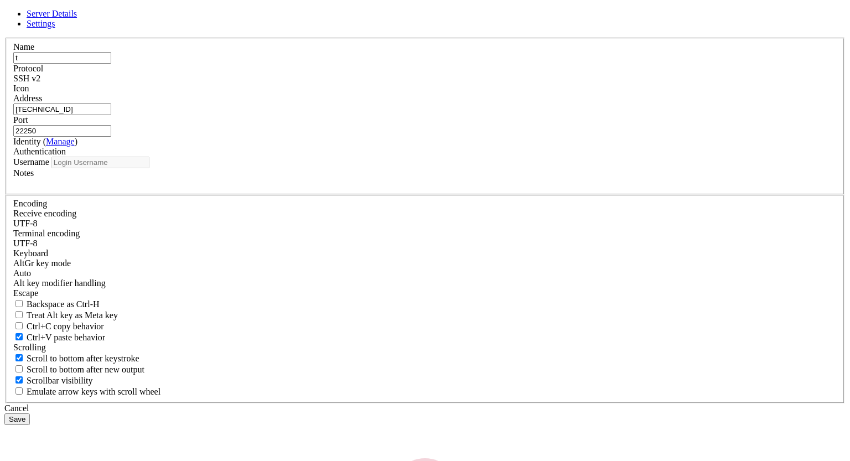
type input "ubuntu"
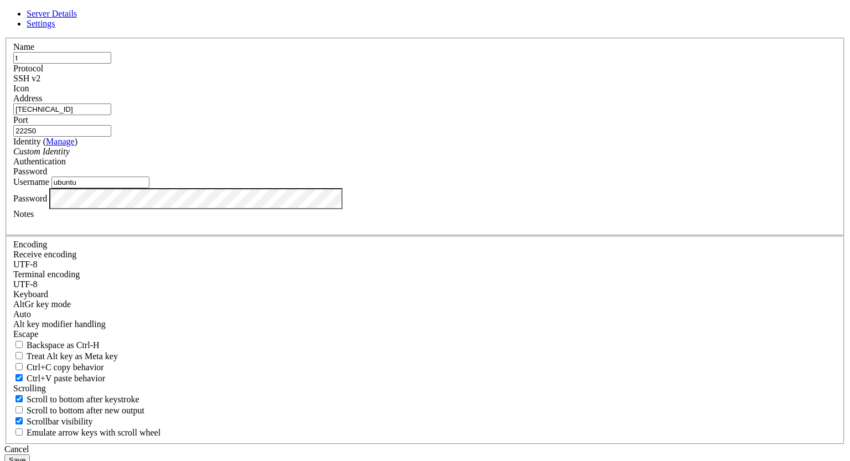
click at [249, 297] on div "Server Details Settings Name t Protocol SSH v2 Icon" at bounding box center [424, 237] width 841 height 457
click at [30, 454] on button "Save" at bounding box center [16, 460] width 25 height 12
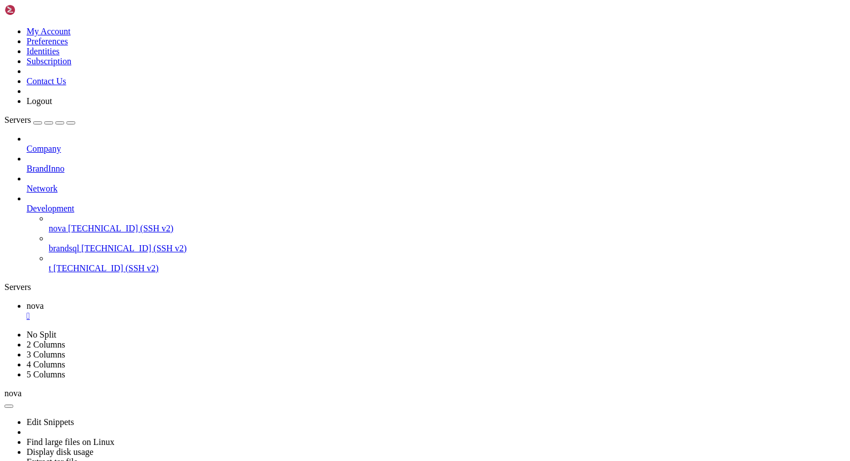
click at [83, 263] on span "[TECHNICAL_ID] (SSH v2)" at bounding box center [105, 267] width 105 height 9
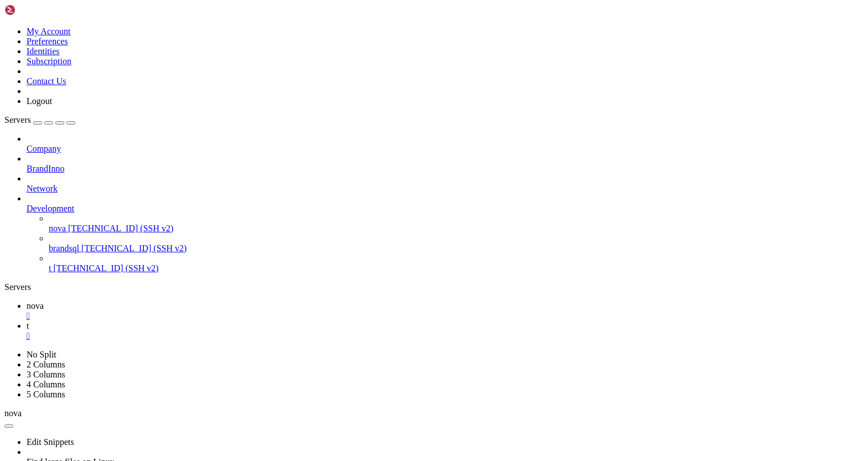
click at [82, 224] on span "[TECHNICAL_ID] (SSH v2)" at bounding box center [120, 228] width 105 height 9
drag, startPoint x: 52, startPoint y: 868, endPoint x: 33, endPoint y: 865, distance: 19.0
click at [29, 321] on span "t" at bounding box center [28, 325] width 2 height 9
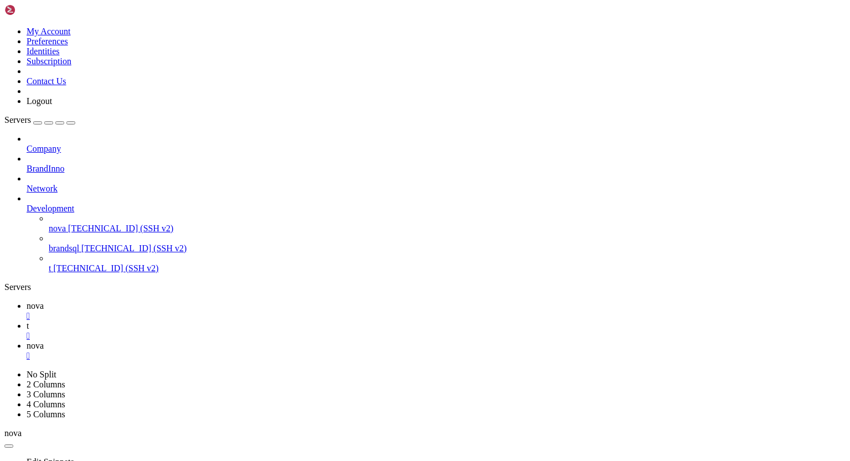
drag, startPoint x: 9, startPoint y: 984, endPoint x: 98, endPoint y: 979, distance: 89.2
drag, startPoint x: 96, startPoint y: 984, endPoint x: 11, endPoint y: 983, distance: 85.2
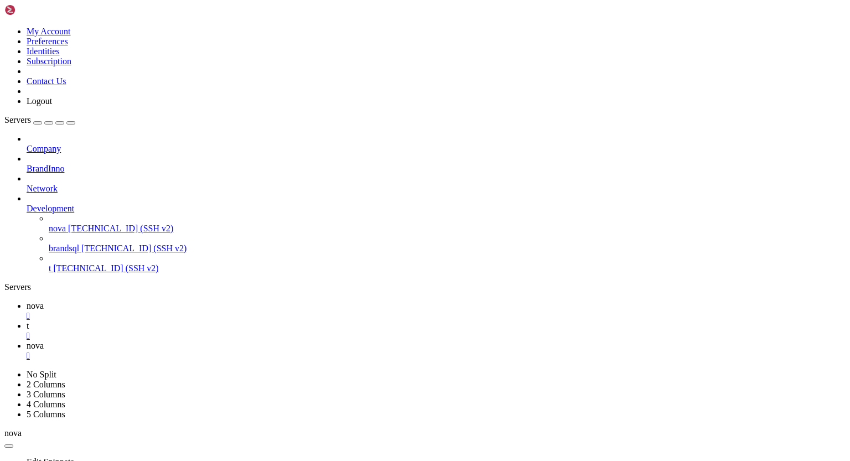
scroll to position [9, 0]
click at [225, 331] on div "" at bounding box center [436, 336] width 819 height 10
click at [44, 301] on span "nova" at bounding box center [35, 305] width 17 height 9
click at [44, 321] on span "nova" at bounding box center [35, 325] width 17 height 9
click at [241, 331] on div "" at bounding box center [436, 336] width 819 height 10
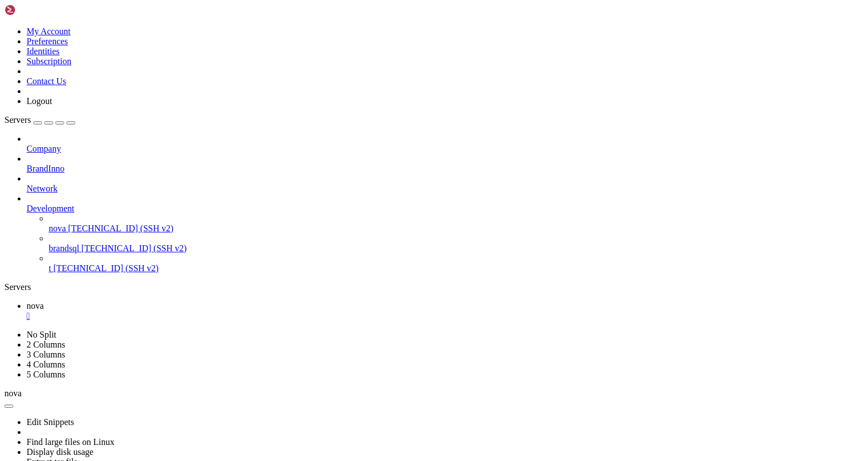
click at [76, 263] on span "[TECHNICAL_ID] (SSH v2)" at bounding box center [105, 267] width 105 height 9
click at [44, 301] on span "nova" at bounding box center [35, 305] width 17 height 9
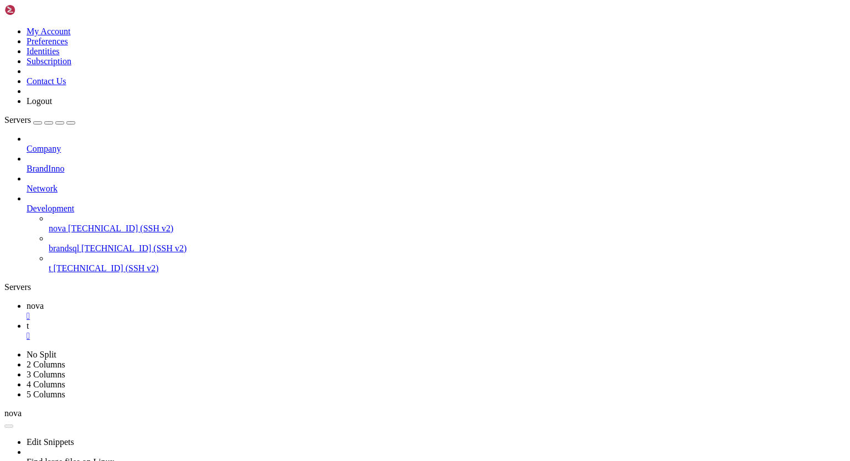
click at [27, 321] on icon at bounding box center [27, 325] width 0 height 9
click at [226, 331] on div "" at bounding box center [436, 336] width 819 height 10
click at [184, 311] on div "" at bounding box center [436, 316] width 819 height 10
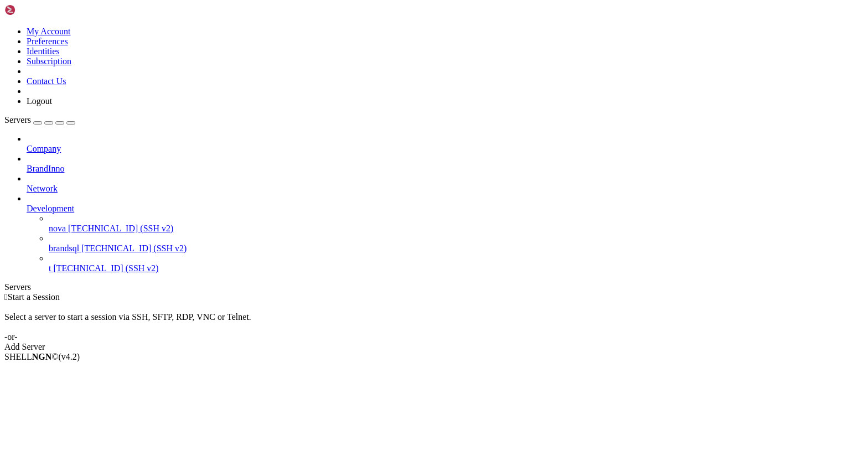
drag, startPoint x: 236, startPoint y: 173, endPoint x: 175, endPoint y: 224, distance: 78.6
click at [175, 292] on div " Start a Session Select a server to start a session via SSH, SFTP, RDP, VNC or…" at bounding box center [424, 322] width 841 height 60
click at [86, 224] on span "[TECHNICAL_ID] (SSH v2)" at bounding box center [120, 228] width 105 height 9
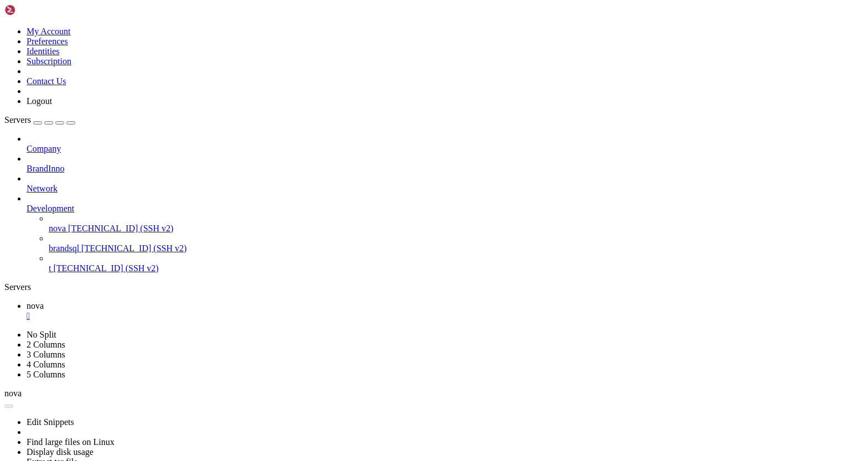
scroll to position [0, 0]
click at [85, 263] on span "[TECHNICAL_ID] (SSH v2)" at bounding box center [105, 267] width 105 height 9
click at [224, 331] on div "" at bounding box center [436, 336] width 819 height 10
click at [79, 263] on span "[TECHNICAL_ID] (SSH v2)" at bounding box center [105, 267] width 105 height 9
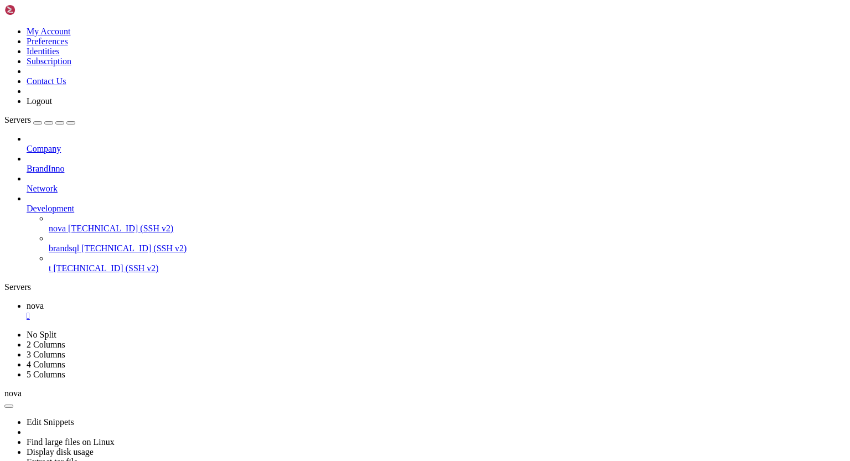
click at [79, 263] on span "[TECHNICAL_ID] (SSH v2)" at bounding box center [105, 267] width 105 height 9
click at [226, 331] on div "" at bounding box center [436, 336] width 819 height 10
click at [545, 301] on ul "nova " at bounding box center [424, 311] width 841 height 20
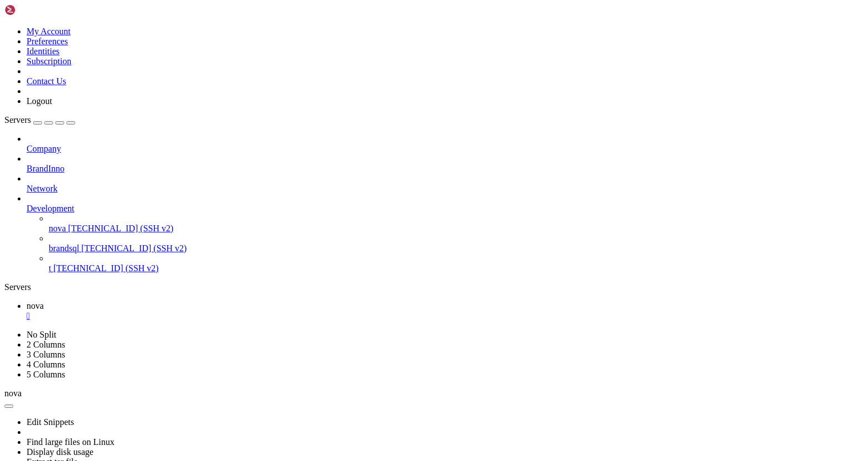
drag, startPoint x: 48, startPoint y: 779, endPoint x: 102, endPoint y: 780, distance: 54.2
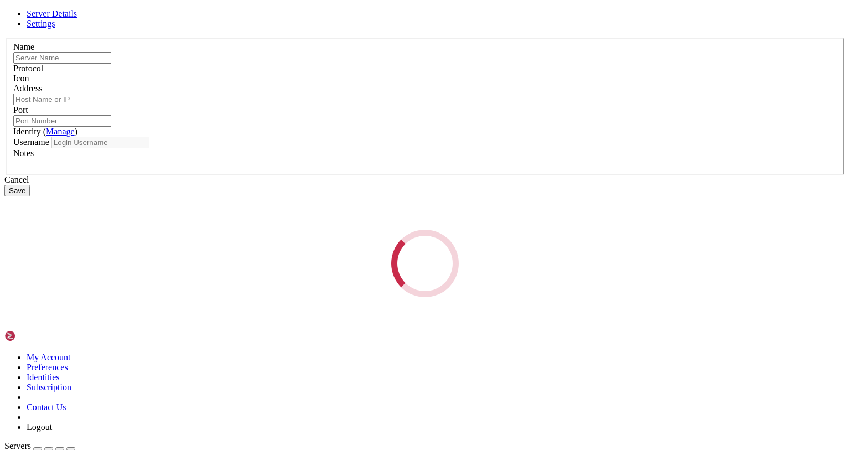
type input "t"
type input "[TECHNICAL_ID]"
type input "22250"
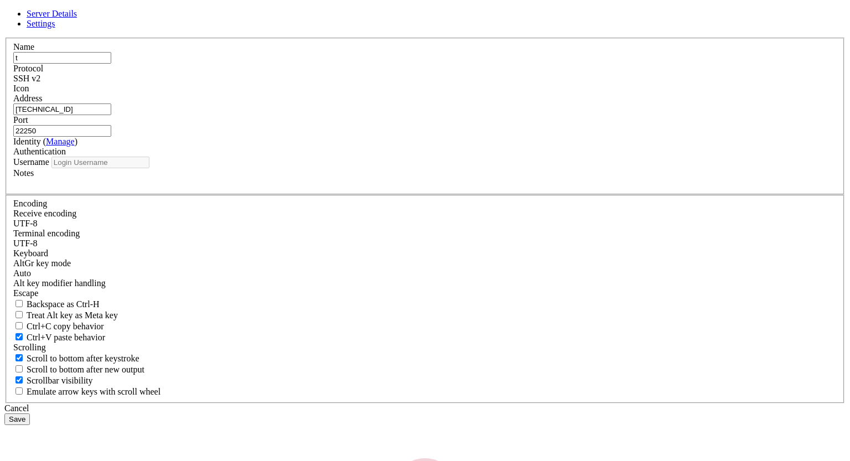
type input "ubuntu"
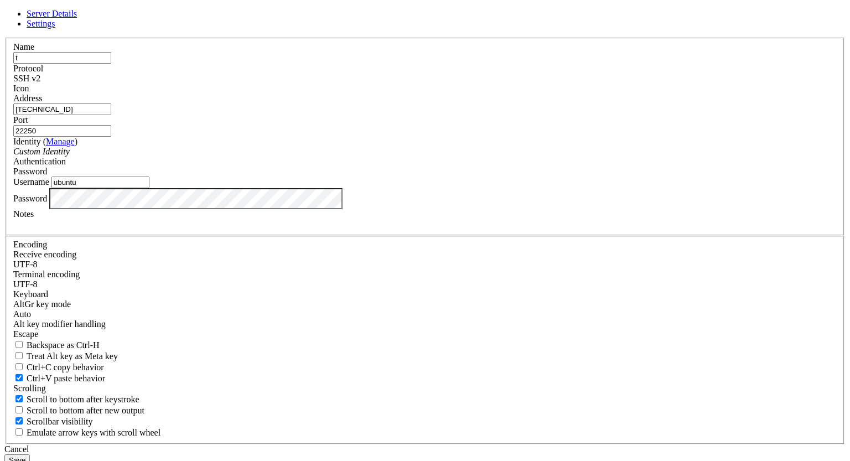
click at [262, 296] on div "Name t Protocol SSH v2 Icon Address 94.130.204.150 Port 22250" at bounding box center [424, 241] width 841 height 407
click at [30, 454] on button "Save" at bounding box center [16, 460] width 25 height 12
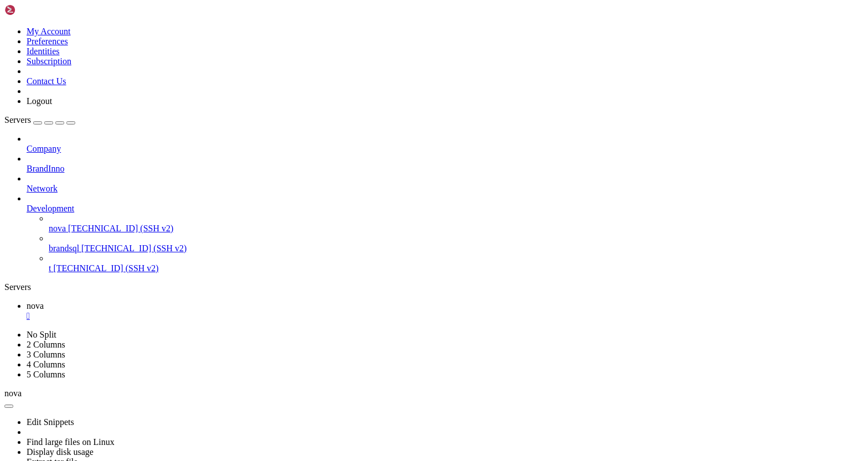
drag, startPoint x: 199, startPoint y: 789, endPoint x: 9, endPoint y: 762, distance: 191.6
click at [51, 263] on span "t" at bounding box center [50, 267] width 2 height 9
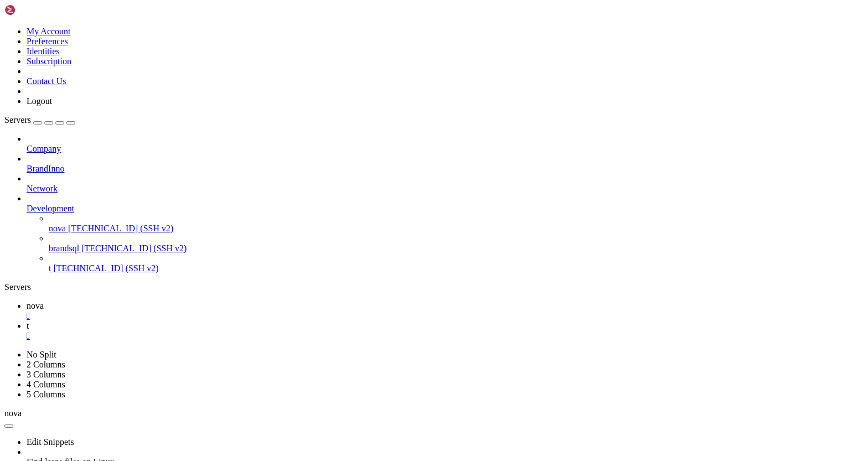
scroll to position [0, 0]
click at [44, 301] on span "nova" at bounding box center [35, 305] width 17 height 9
click at [226, 331] on div "" at bounding box center [436, 336] width 819 height 10
drag, startPoint x: 102, startPoint y: 788, endPoint x: 48, endPoint y: 788, distance: 54.8
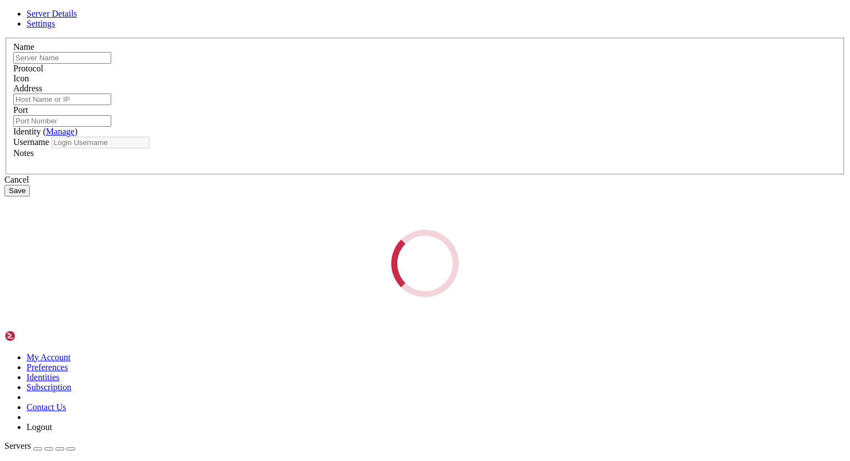
type input "t"
type input "[TECHNICAL_ID]"
type input "22250"
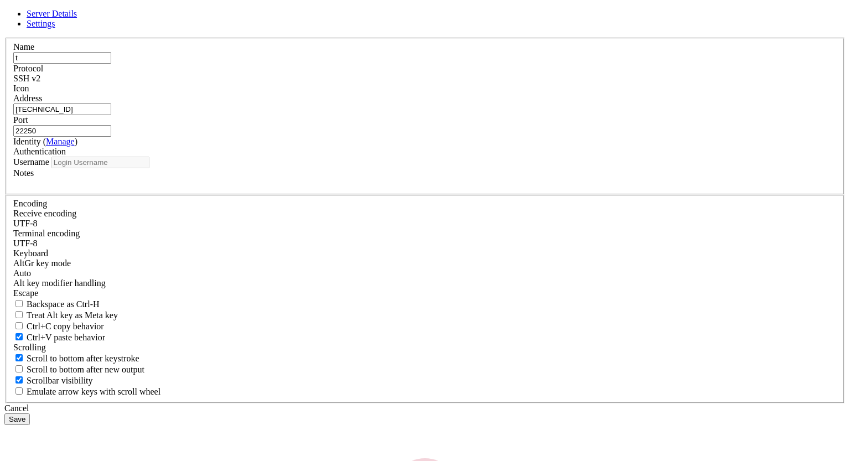
type input "ubuntu"
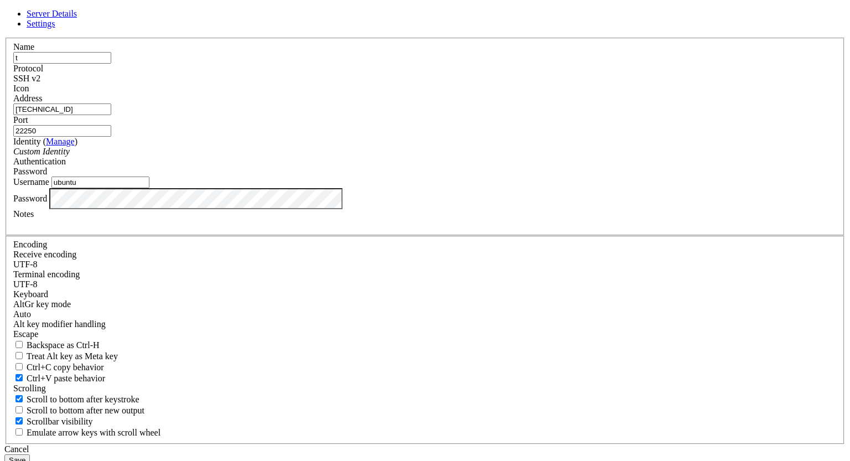
click at [276, 209] on div "Password" at bounding box center [424, 198] width 823 height 21
click at [30, 454] on button "Save" at bounding box center [16, 460] width 25 height 12
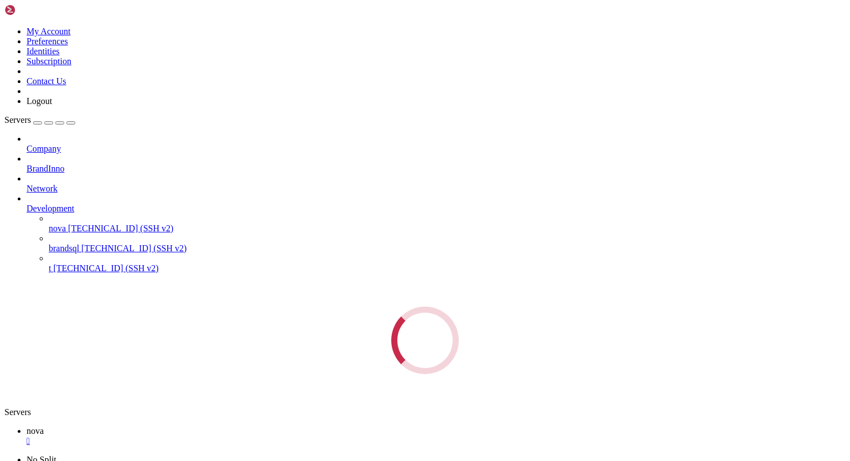
scroll to position [2981, 0]
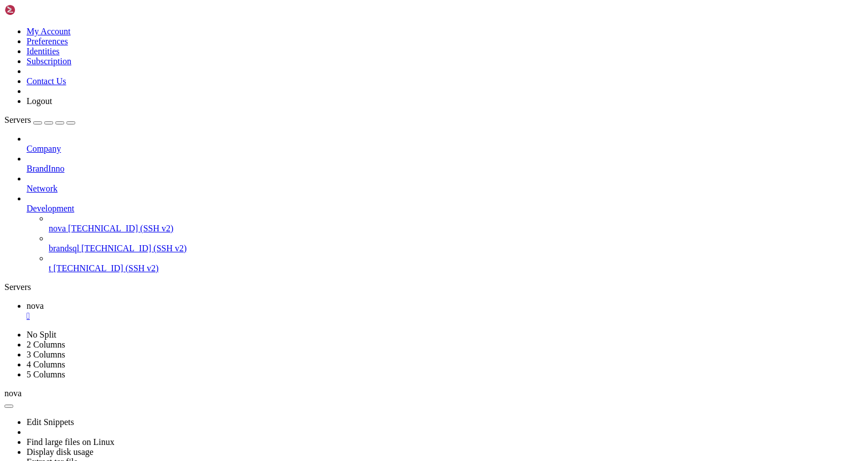
click at [51, 263] on span "t" at bounding box center [50, 267] width 2 height 9
click at [225, 331] on div "" at bounding box center [436, 336] width 819 height 10
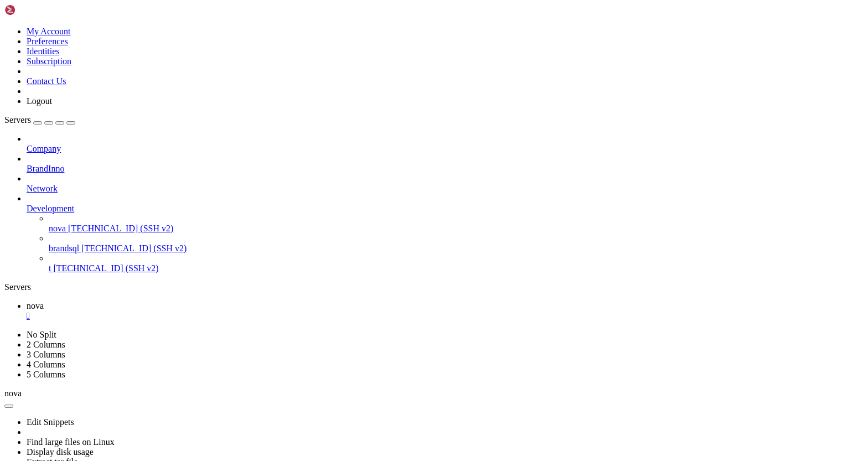
scroll to position [5794, 0]
drag, startPoint x: 46, startPoint y: 786, endPoint x: 104, endPoint y: 785, distance: 57.5
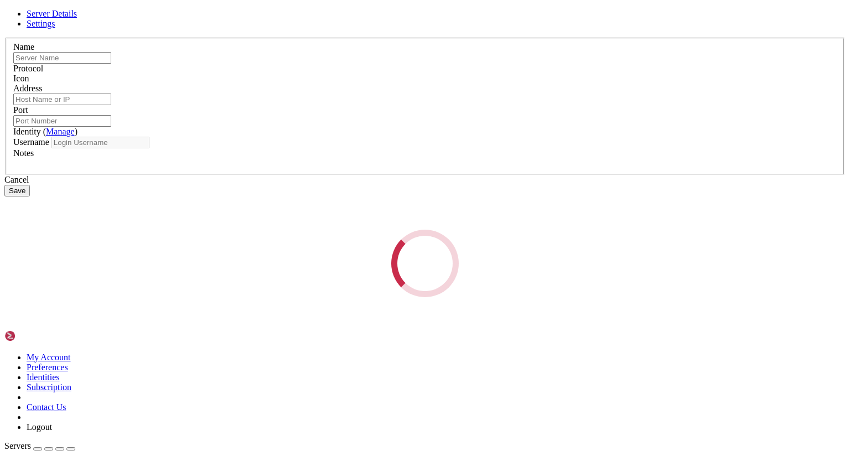
type input "t"
type input "[TECHNICAL_ID]"
type input "22250"
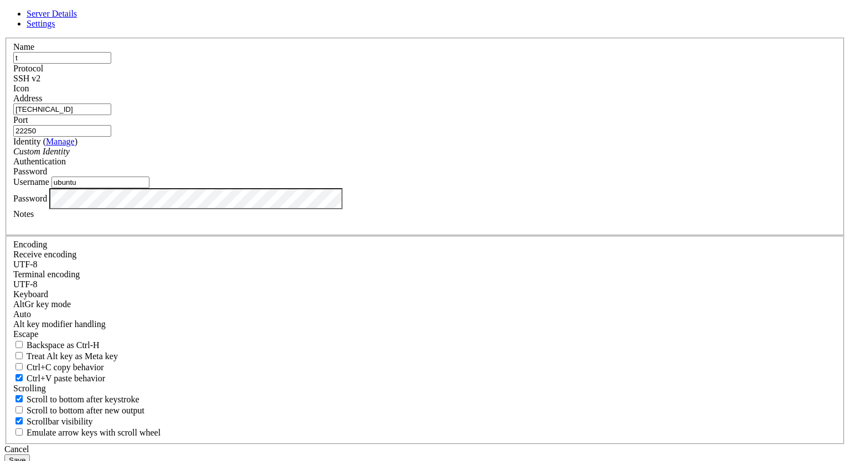
click at [111, 115] on input "[TECHNICAL_ID]" at bounding box center [62, 109] width 98 height 12
click at [257, 287] on div "Server Details Settings Name t Protocol SSH v2 Icon" at bounding box center [424, 237] width 841 height 457
drag, startPoint x: 363, startPoint y: 254, endPoint x: 247, endPoint y: 261, distance: 115.8
click at [247, 261] on div "Server Details Settings Name t Protocol SSH v2 Icon" at bounding box center [424, 237] width 841 height 457
type input "root"
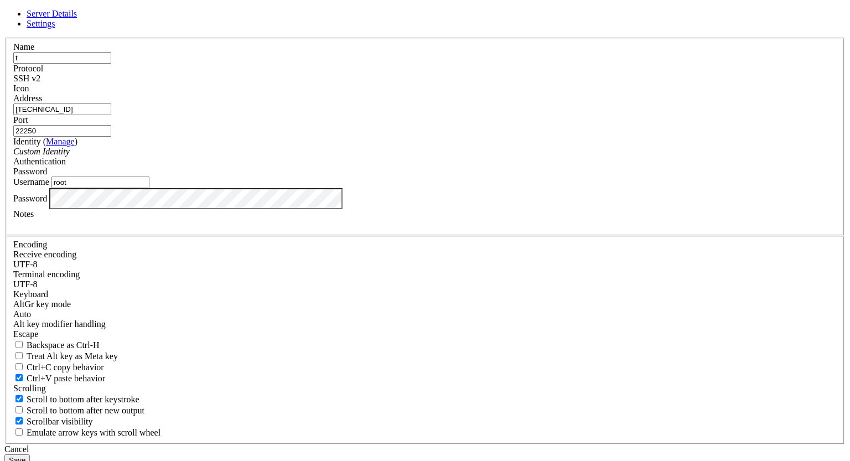
click at [30, 454] on button "Save" at bounding box center [16, 460] width 25 height 12
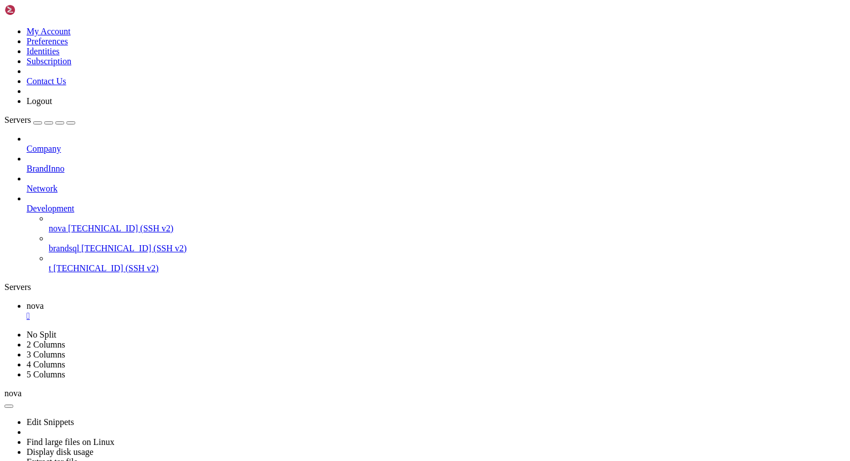
scroll to position [5, 1]
click at [83, 263] on span "[TECHNICAL_ID] (SSH v2)" at bounding box center [105, 267] width 105 height 9
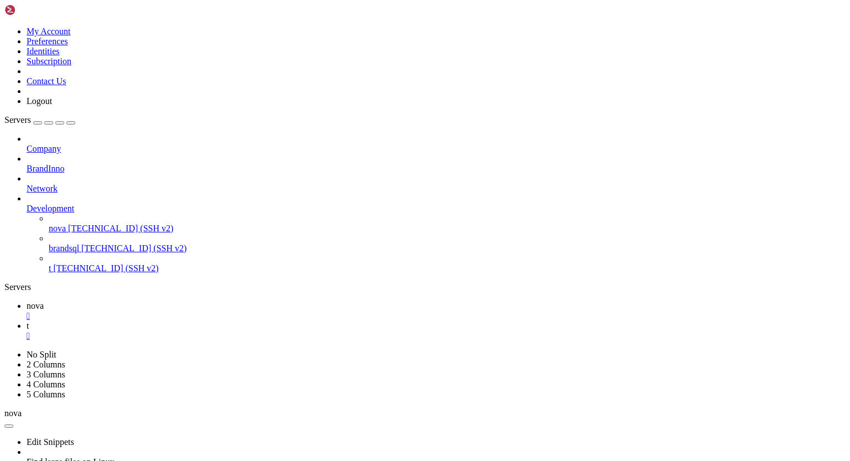
scroll to position [0, 0]
click at [229, 331] on div "" at bounding box center [436, 336] width 819 height 10
click at [81, 263] on span "[TECHNICAL_ID] (SSH v2)" at bounding box center [105, 267] width 105 height 9
click at [226, 331] on div "" at bounding box center [436, 336] width 819 height 10
